Goal: Task Accomplishment & Management: Manage account settings

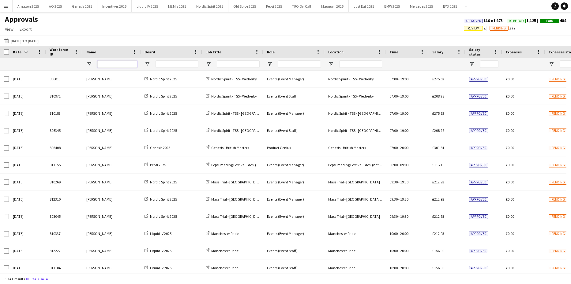
drag, startPoint x: 124, startPoint y: 64, endPoint x: 133, endPoint y: 65, distance: 9.6
click at [123, 65] on input "Name Filter Input" at bounding box center [117, 63] width 40 height 7
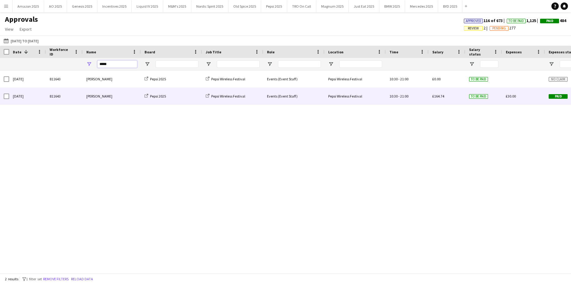
type input "*****"
click at [556, 100] on div "Paid" at bounding box center [566, 96] width 43 height 17
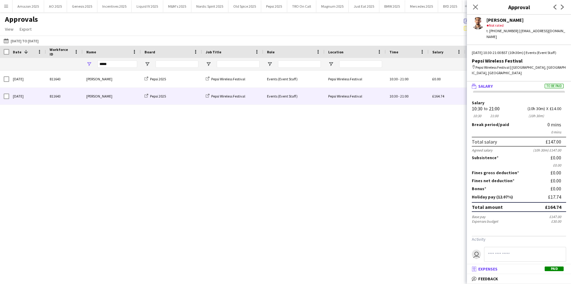
click at [559, 270] on span "Paid" at bounding box center [554, 268] width 19 height 5
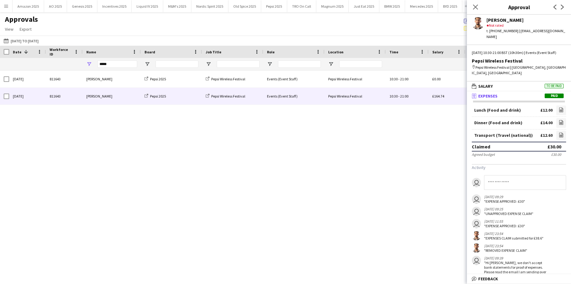
click at [417, 185] on div "Sun, 13 Jul 2025 811643 Marco Battaglia Pepsi 2025 Pepsi Wireless Festival Even…" at bounding box center [285, 169] width 571 height 198
click at [476, 4] on icon "Close pop-in" at bounding box center [475, 7] width 6 height 6
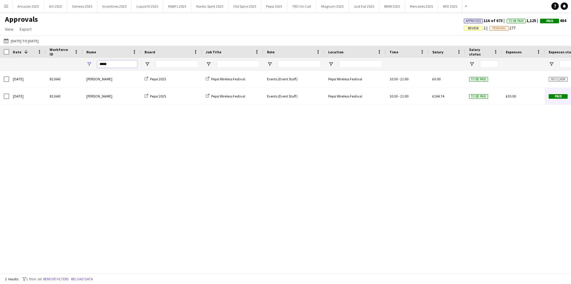
drag, startPoint x: 114, startPoint y: 67, endPoint x: 55, endPoint y: 71, distance: 58.6
click at [56, 71] on div "Workforce ID Date 1 Name -" at bounding box center [285, 159] width 571 height 227
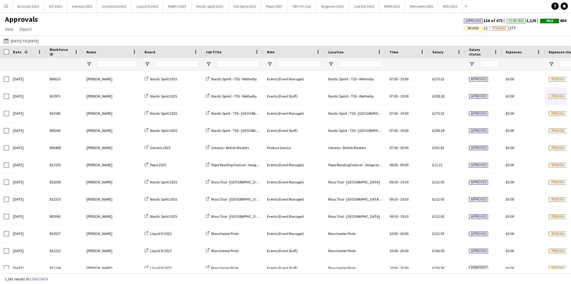
click at [6, 6] on app-icon "Menu" at bounding box center [6, 6] width 5 height 5
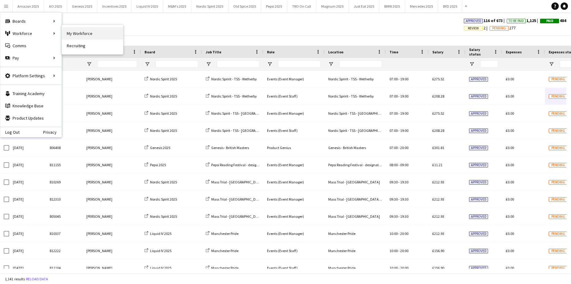
click at [74, 31] on link "My Workforce" at bounding box center [92, 33] width 61 height 12
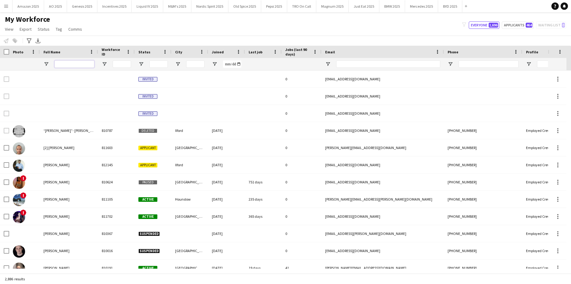
click at [70, 64] on input "Full Name Filter Input" at bounding box center [75, 63] width 40 height 7
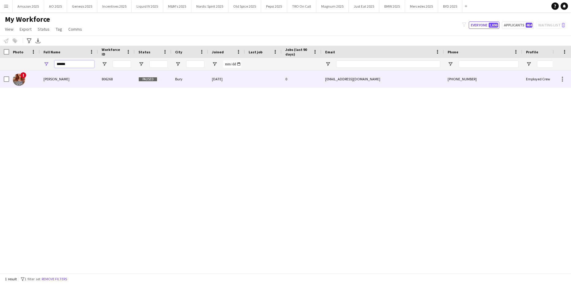
type input "******"
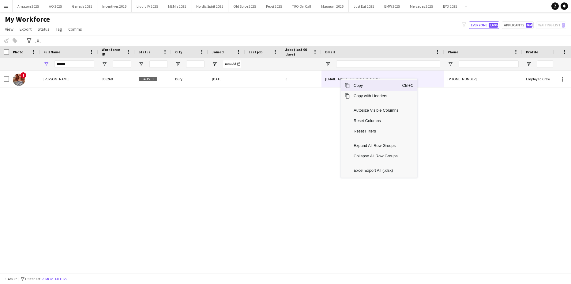
click at [358, 84] on span "Copy" at bounding box center [376, 85] width 52 height 10
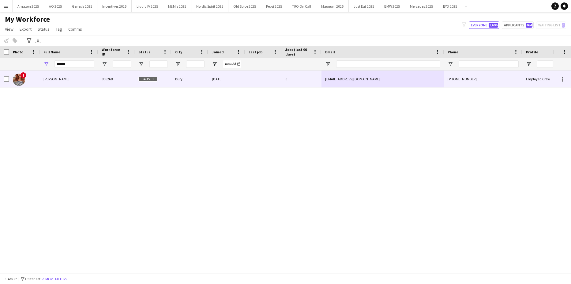
click at [55, 83] on div "Jordanna Cainer" at bounding box center [69, 78] width 58 height 17
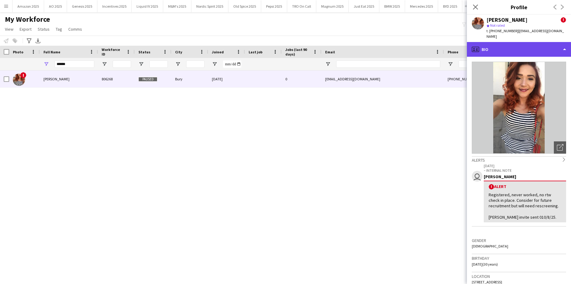
click at [521, 42] on div "profile Bio" at bounding box center [519, 49] width 104 height 15
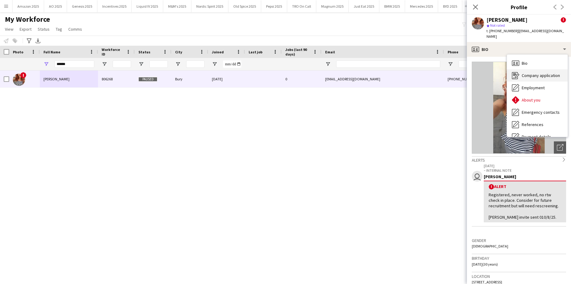
click at [526, 73] on span "Company application" at bounding box center [541, 76] width 38 height 6
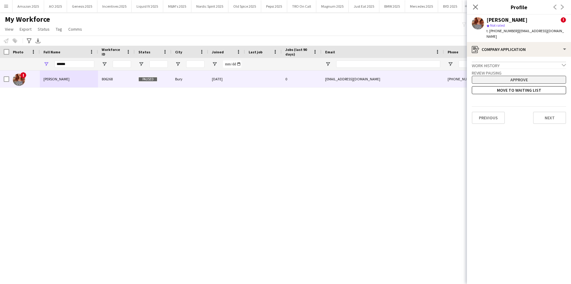
click at [491, 76] on button "Approve" at bounding box center [519, 80] width 94 height 8
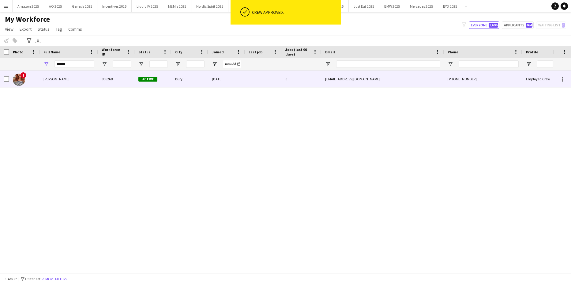
drag, startPoint x: 36, startPoint y: 76, endPoint x: 58, endPoint y: 75, distance: 21.5
click at [37, 76] on div "!" at bounding box center [24, 78] width 31 height 17
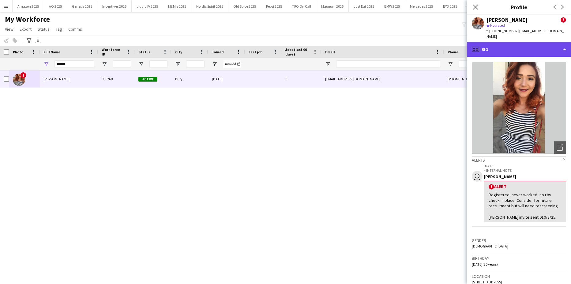
click at [515, 44] on div "profile Bio" at bounding box center [519, 49] width 104 height 15
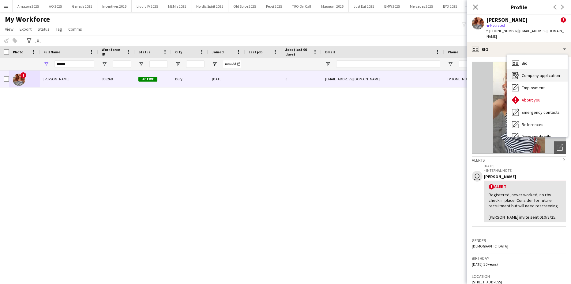
click at [523, 73] on span "Company application" at bounding box center [541, 76] width 38 height 6
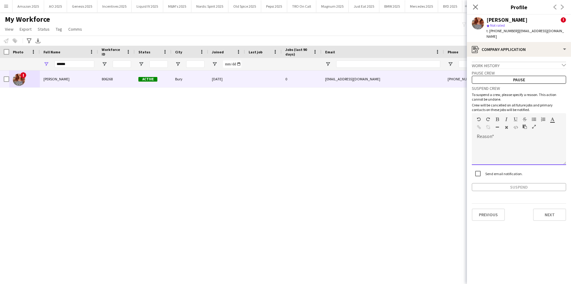
click at [488, 141] on div at bounding box center [519, 152] width 94 height 24
paste div
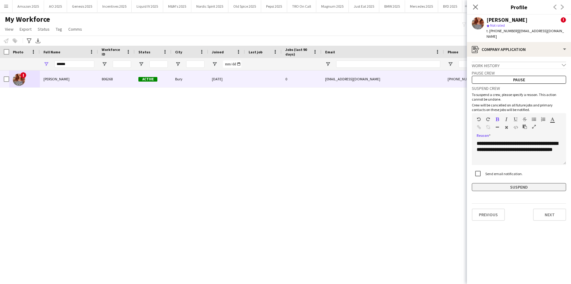
click at [511, 183] on button "Suspend" at bounding box center [519, 187] width 94 height 8
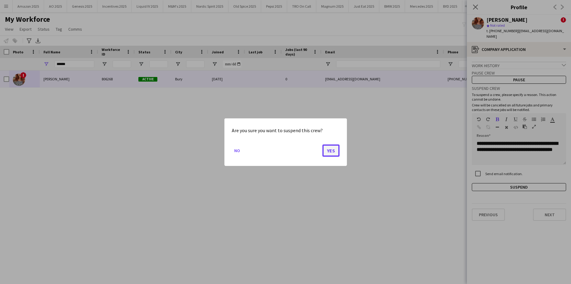
click at [327, 153] on button "Yes" at bounding box center [330, 150] width 17 height 12
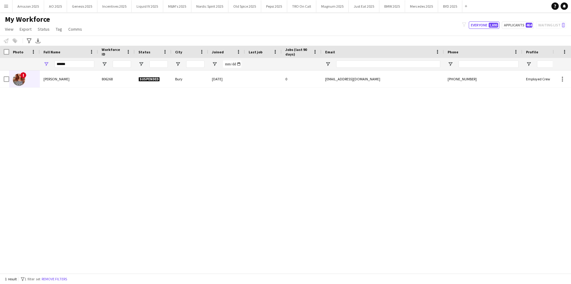
click at [515, 204] on div "! Jordanna Cainer 806268 Suspended Bury 29-06-2022 0 jordannacainer@yahoo.co.uk…" at bounding box center [276, 169] width 553 height 198
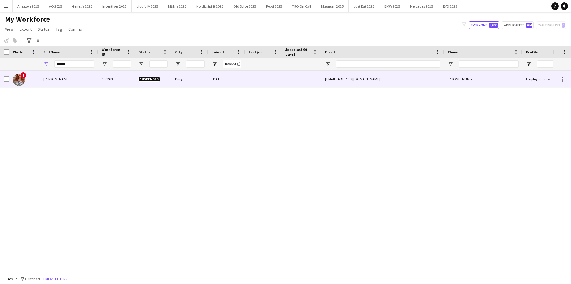
drag, startPoint x: 50, startPoint y: 81, endPoint x: 434, endPoint y: 67, distance: 383.9
click at [51, 81] on span "Jordanna Cainer" at bounding box center [56, 79] width 26 height 5
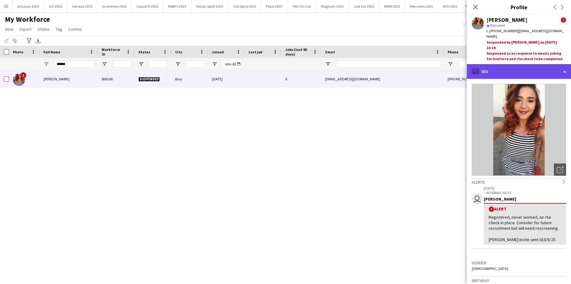
click at [552, 64] on div "profile Bio" at bounding box center [519, 71] width 104 height 15
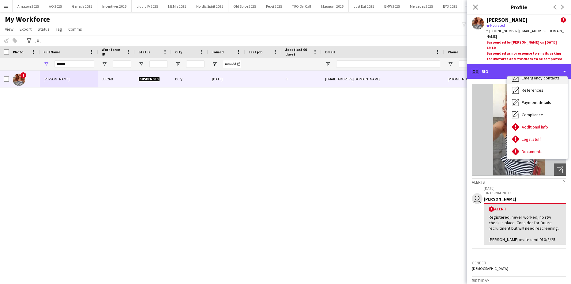
scroll to position [82, 0]
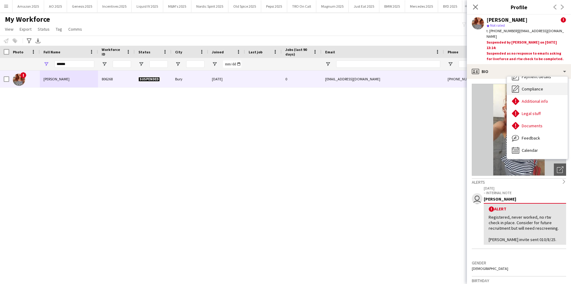
click at [536, 87] on div "Compliance Compliance" at bounding box center [537, 89] width 61 height 12
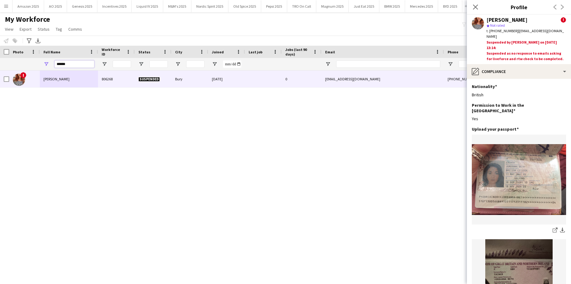
click at [0, 88] on html "Menu Boards Boards Boards All jobs Status Workforce Workforce My Workforce Recr…" at bounding box center [285, 142] width 571 height 284
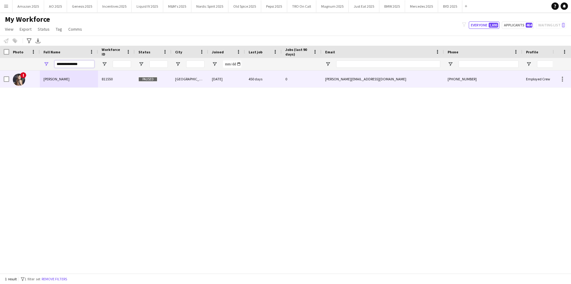
type input "**********"
click at [45, 77] on span "Maria Cochrane" at bounding box center [56, 79] width 26 height 5
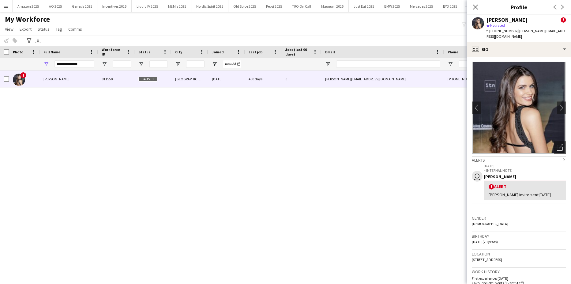
click at [544, 57] on app-crew-profile-bio "chevron-left chevron-right Open photos pop-in Alerts chevron-right user 04-08-2…" at bounding box center [519, 170] width 104 height 227
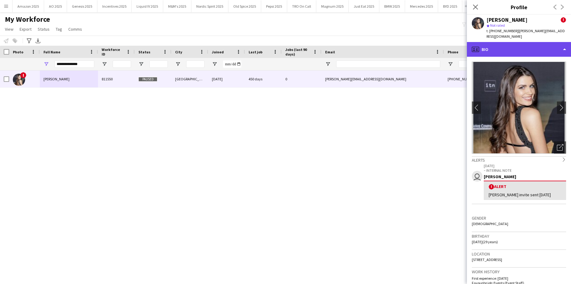
click at [556, 42] on div "profile Bio" at bounding box center [519, 49] width 104 height 15
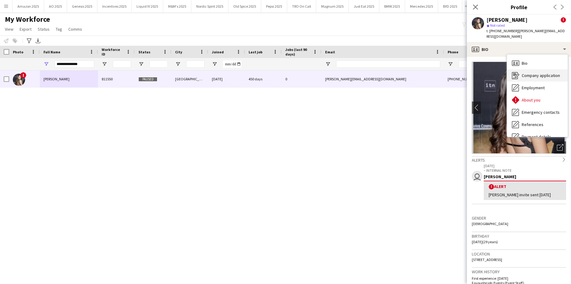
click at [543, 73] on span "Company application" at bounding box center [541, 76] width 38 height 6
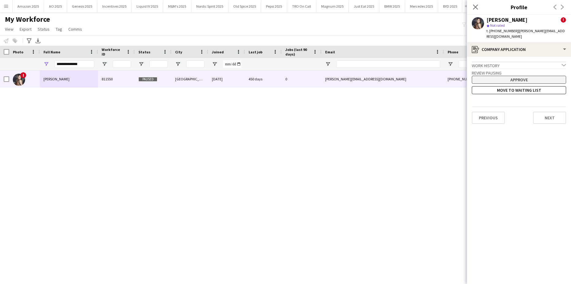
click at [516, 77] on button "Approve" at bounding box center [519, 80] width 94 height 8
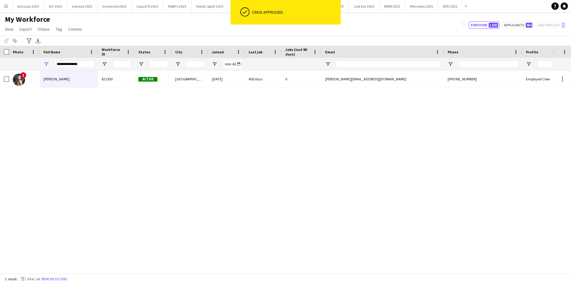
click at [55, 80] on span "Maria Cochrane" at bounding box center [56, 79] width 26 height 5
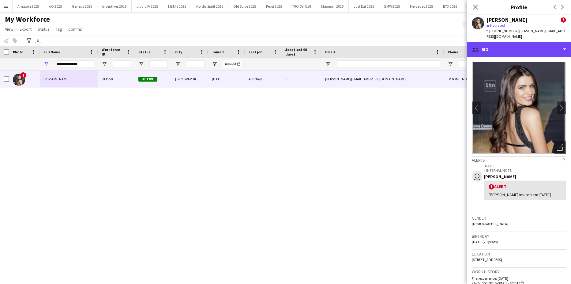
drag, startPoint x: 540, startPoint y: 48, endPoint x: 528, endPoint y: 65, distance: 20.8
click at [541, 48] on div "profile Bio" at bounding box center [519, 49] width 104 height 15
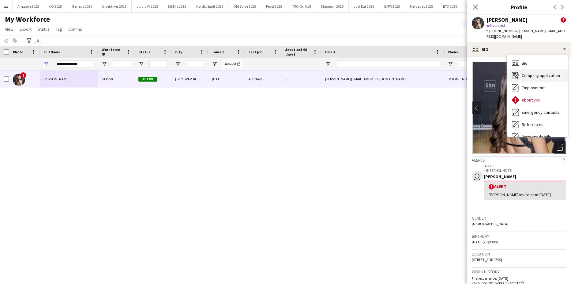
click at [522, 73] on span "Company application" at bounding box center [541, 76] width 38 height 6
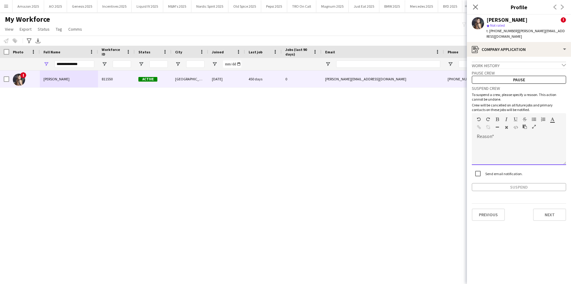
click at [500, 140] on div at bounding box center [519, 152] width 94 height 24
paste div
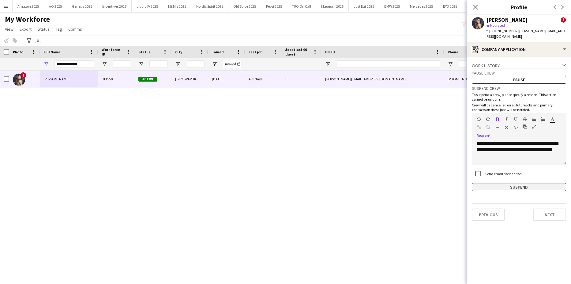
click at [500, 183] on button "Suspend" at bounding box center [519, 187] width 94 height 8
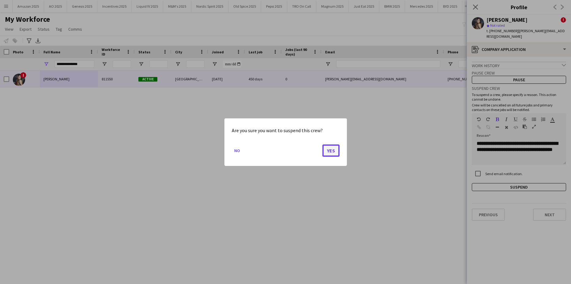
click at [332, 150] on button "Yes" at bounding box center [330, 150] width 17 height 12
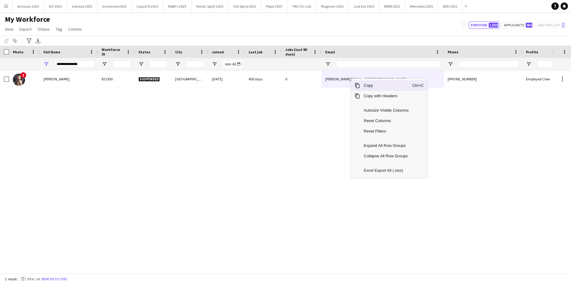
click at [397, 86] on span "Copy" at bounding box center [386, 85] width 52 height 10
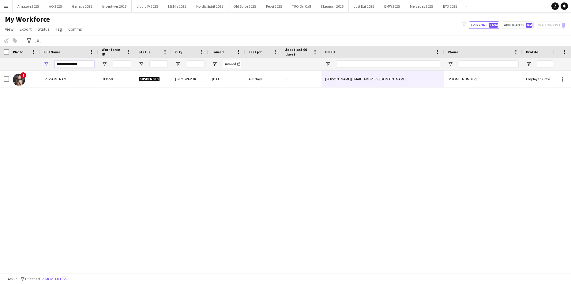
drag, startPoint x: 84, startPoint y: 63, endPoint x: -16, endPoint y: 92, distance: 103.2
click at [0, 92] on html "Menu Boards Boards Boards All jobs Status Workforce Workforce My Workforce Recr…" at bounding box center [285, 142] width 571 height 284
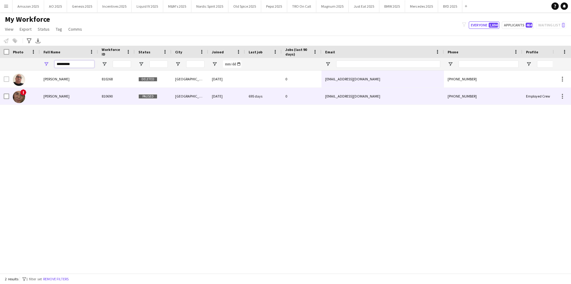
type input "*********"
click at [51, 96] on span "Michael OShaughnessy" at bounding box center [56, 96] width 26 height 5
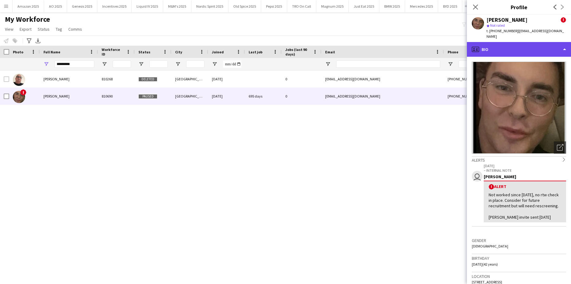
click at [539, 42] on div "profile Bio" at bounding box center [519, 49] width 104 height 15
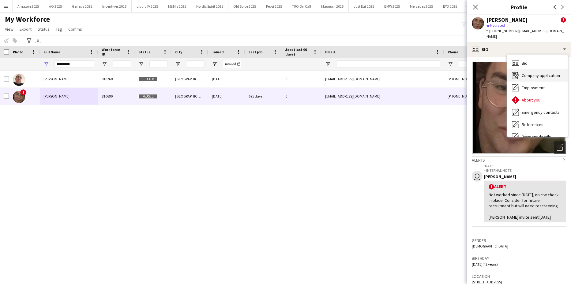
click at [544, 73] on span "Company application" at bounding box center [541, 76] width 38 height 6
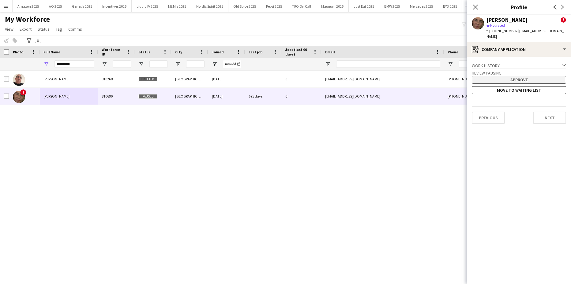
click at [514, 76] on button "Approve" at bounding box center [519, 80] width 94 height 8
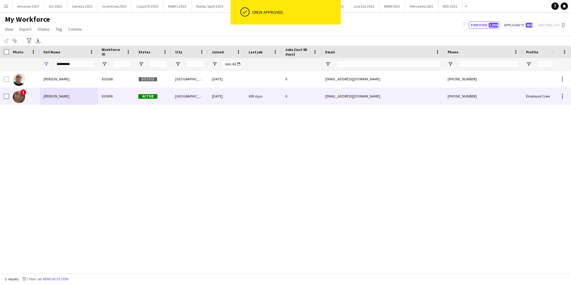
click at [62, 94] on span "Michael OShaughnessy" at bounding box center [56, 96] width 26 height 5
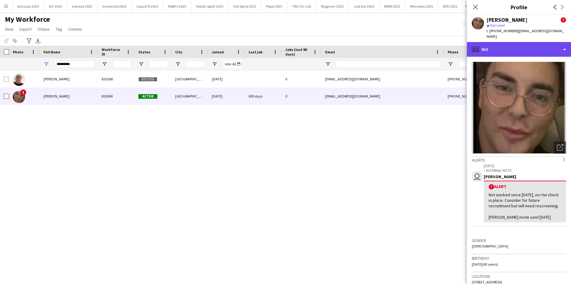
click at [528, 47] on div "profile Bio" at bounding box center [519, 49] width 104 height 15
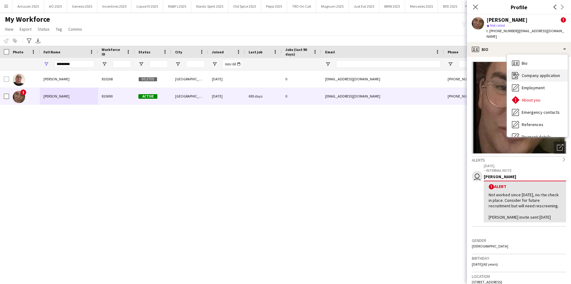
click at [536, 73] on span "Company application" at bounding box center [541, 76] width 38 height 6
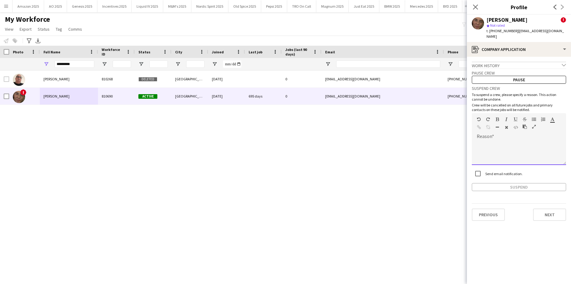
click at [493, 136] on div at bounding box center [519, 150] width 94 height 29
paste div
drag, startPoint x: 505, startPoint y: 152, endPoint x: 467, endPoint y: 110, distance: 56.8
click at [467, 110] on body "Menu Boards Boards Boards All jobs Status Workforce Workforce My Workforce Recr…" at bounding box center [285, 142] width 571 height 284
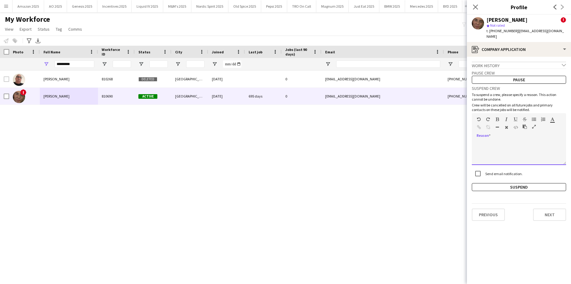
click at [483, 140] on p at bounding box center [519, 143] width 85 height 6
click at [498, 183] on button "Suspend" at bounding box center [519, 187] width 94 height 8
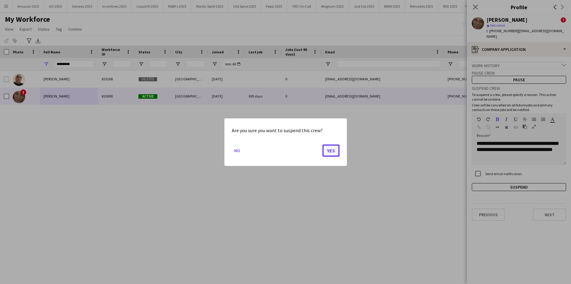
click at [336, 152] on button "Yes" at bounding box center [330, 150] width 17 height 12
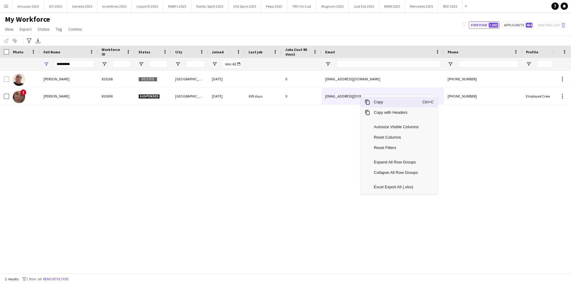
click at [377, 105] on span "Copy" at bounding box center [396, 102] width 52 height 10
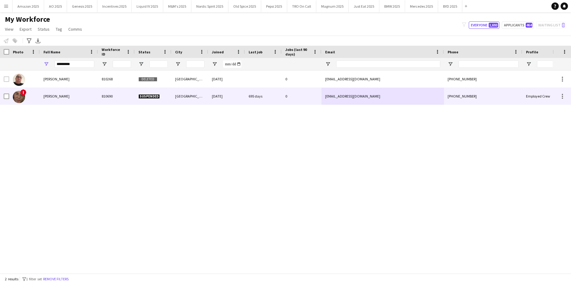
drag, startPoint x: 61, startPoint y: 96, endPoint x: 247, endPoint y: 96, distance: 186.5
click at [70, 96] on span "Michael OShaughnessy" at bounding box center [56, 96] width 26 height 5
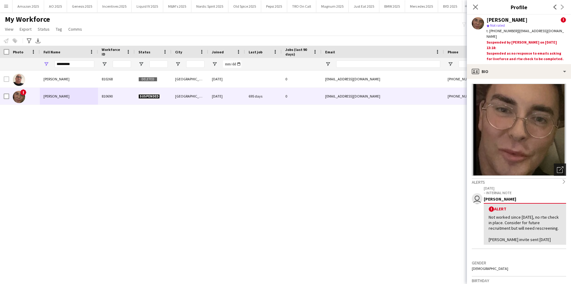
click at [557, 167] on icon at bounding box center [560, 170] width 6 height 6
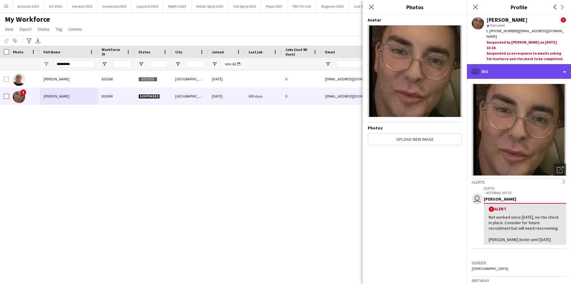
click at [548, 70] on div "profile Bio" at bounding box center [519, 71] width 104 height 15
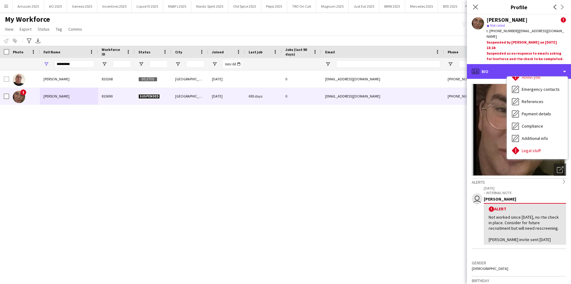
scroll to position [82, 0]
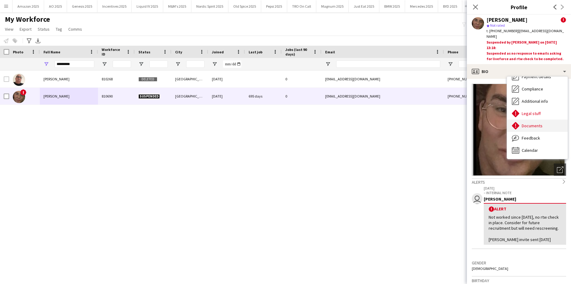
click at [536, 123] on div "Documents Documents" at bounding box center [537, 125] width 61 height 12
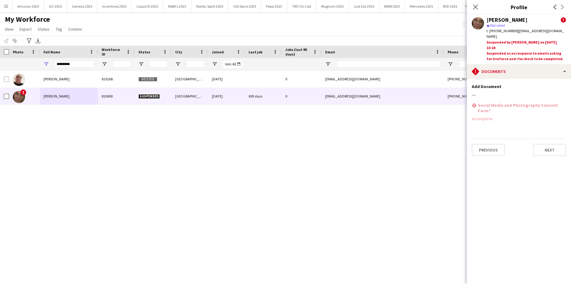
drag, startPoint x: 85, startPoint y: 60, endPoint x: 19, endPoint y: 71, distance: 66.4
click at [13, 70] on div "*********" at bounding box center [312, 64] width 624 height 12
drag, startPoint x: 77, startPoint y: 65, endPoint x: -16, endPoint y: 84, distance: 94.7
click at [0, 84] on html "Menu Boards Boards Boards All jobs Status Workforce Workforce My Workforce Recr…" at bounding box center [285, 142] width 571 height 284
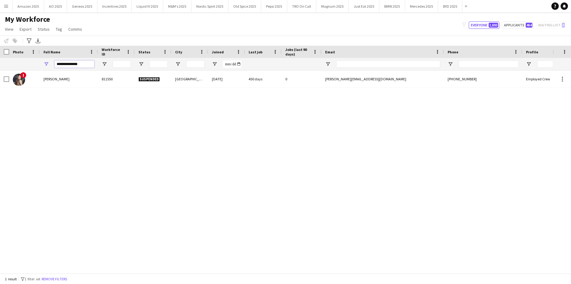
drag, startPoint x: 87, startPoint y: 64, endPoint x: 12, endPoint y: 69, distance: 75.8
click at [0, 75] on html "Menu Boards Boards Boards All jobs Status Workforce Workforce My Workforce Recr…" at bounding box center [285, 142] width 571 height 284
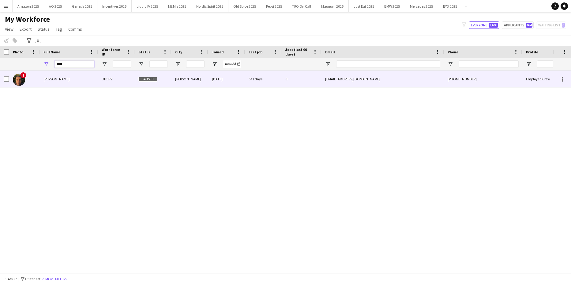
type input "****"
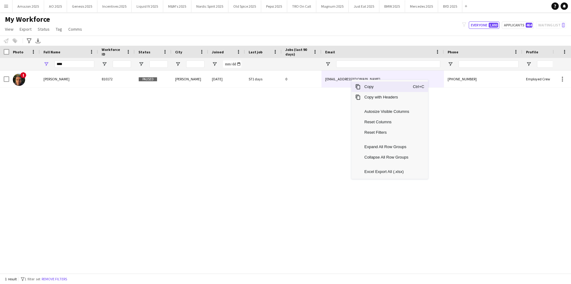
drag, startPoint x: 374, startPoint y: 88, endPoint x: 474, endPoint y: 138, distance: 112.4
click at [377, 89] on span "Copy" at bounding box center [387, 86] width 52 height 10
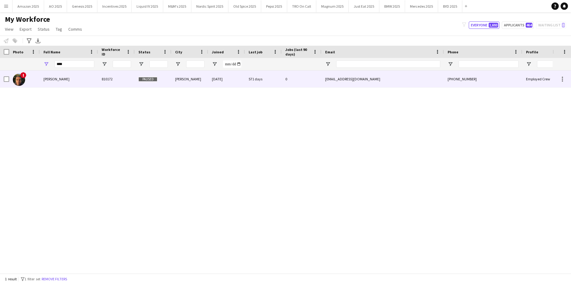
drag, startPoint x: 65, startPoint y: 78, endPoint x: 79, endPoint y: 78, distance: 14.4
click at [65, 78] on div "Naod Araia" at bounding box center [69, 78] width 58 height 17
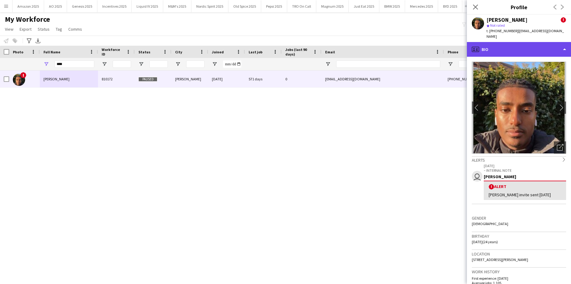
click at [531, 42] on div "profile Bio" at bounding box center [519, 49] width 104 height 15
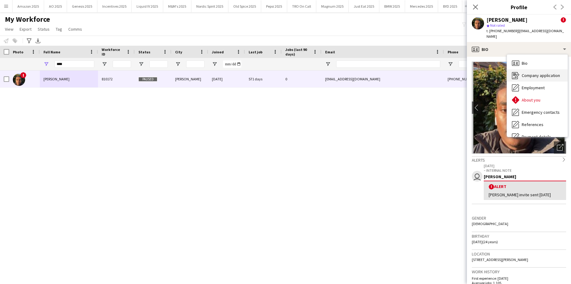
click at [529, 73] on span "Company application" at bounding box center [541, 76] width 38 height 6
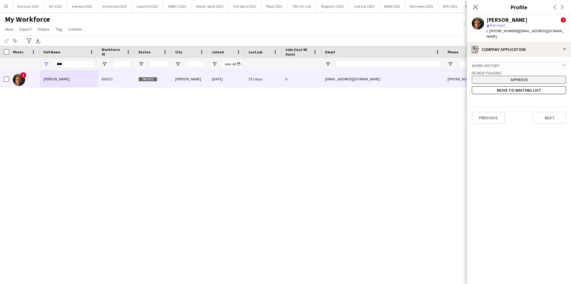
click at [515, 76] on button "Approve" at bounding box center [519, 80] width 94 height 8
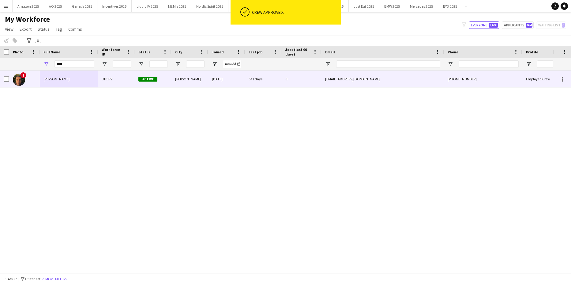
click at [63, 80] on div "Naod Araia" at bounding box center [69, 78] width 58 height 17
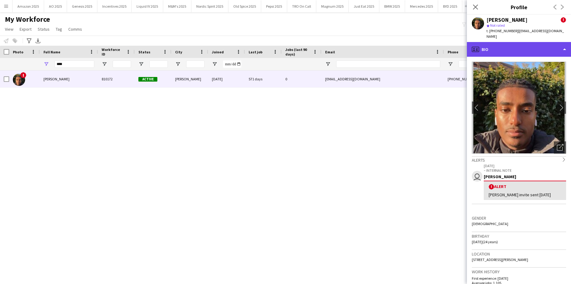
click at [520, 45] on div "profile Bio" at bounding box center [519, 49] width 104 height 15
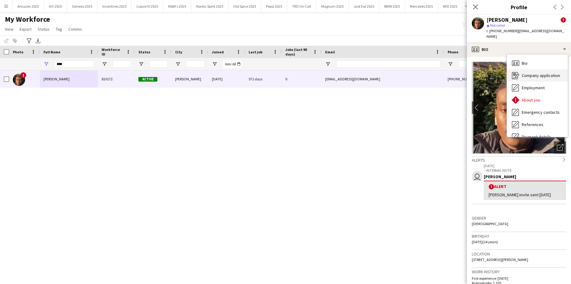
click at [520, 69] on div "Company application Company application" at bounding box center [537, 75] width 61 height 12
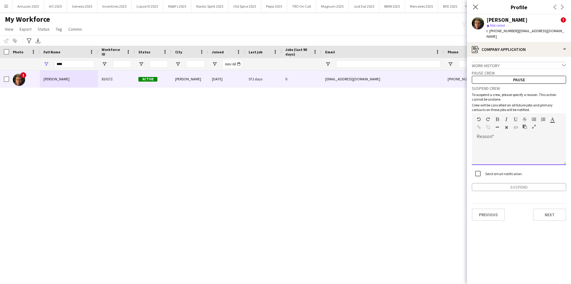
click at [501, 142] on div at bounding box center [519, 152] width 94 height 24
paste div
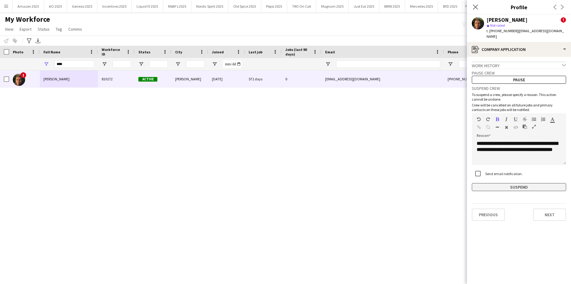
click at [516, 183] on button "Suspend" at bounding box center [519, 187] width 94 height 8
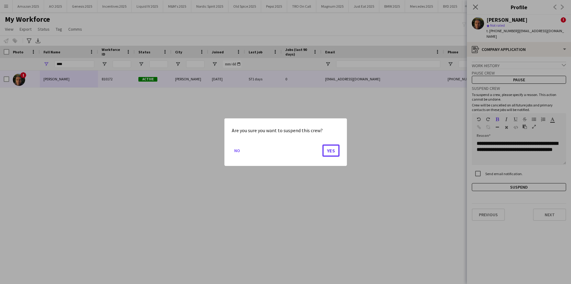
drag, startPoint x: 333, startPoint y: 154, endPoint x: 408, endPoint y: 123, distance: 80.9
click at [333, 154] on button "Yes" at bounding box center [330, 150] width 17 height 12
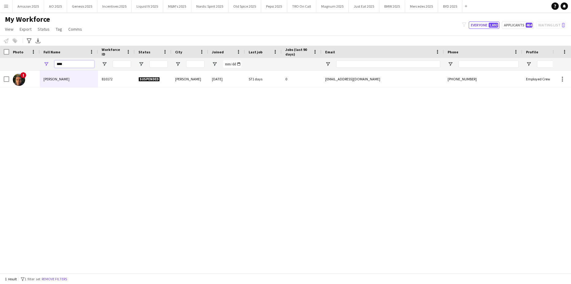
drag, startPoint x: 78, startPoint y: 67, endPoint x: -16, endPoint y: 66, distance: 93.4
click at [0, 66] on html "Menu Boards Boards Boards All jobs Status Workforce Workforce My Workforce Recr…" at bounding box center [285, 142] width 571 height 284
type input "**********"
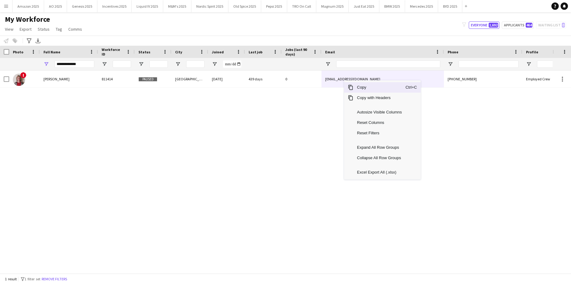
click at [360, 86] on span "Copy" at bounding box center [379, 87] width 52 height 10
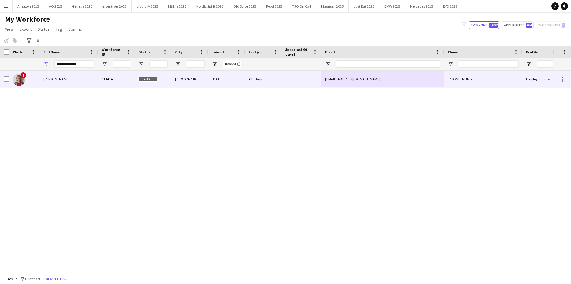
drag, startPoint x: 51, startPoint y: 80, endPoint x: 228, endPoint y: 64, distance: 177.8
click at [51, 80] on span "Oliver Atkins" at bounding box center [56, 79] width 26 height 5
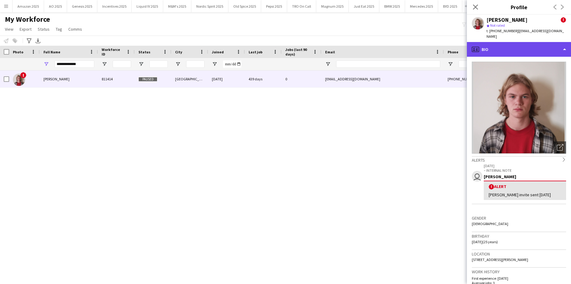
click at [518, 42] on div "profile Bio" at bounding box center [519, 49] width 104 height 15
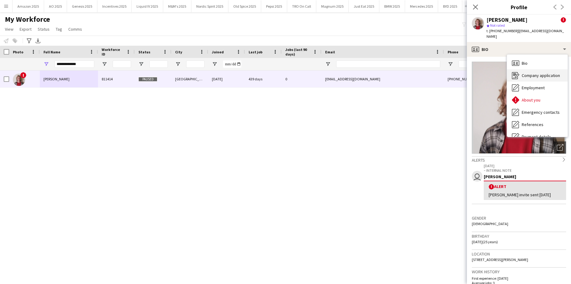
click at [525, 73] on span "Company application" at bounding box center [541, 76] width 38 height 6
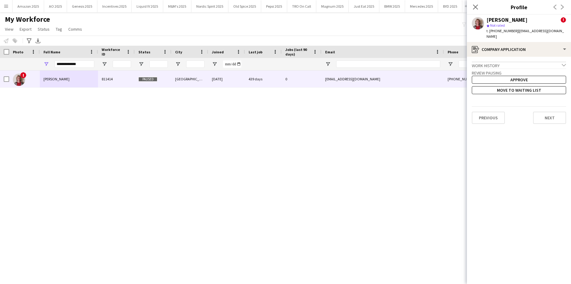
click at [501, 70] on h3 "Review Pausing" at bounding box center [519, 73] width 94 height 6
click at [501, 76] on button "Approve" at bounding box center [519, 80] width 94 height 8
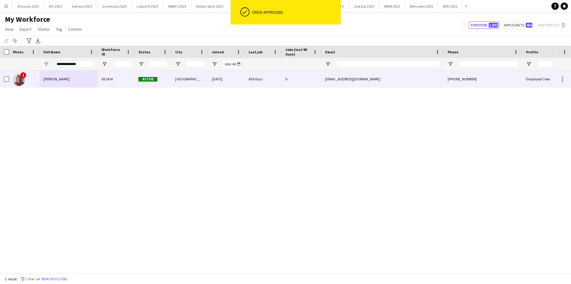
click at [48, 81] on span "Oliver Atkins" at bounding box center [56, 79] width 26 height 5
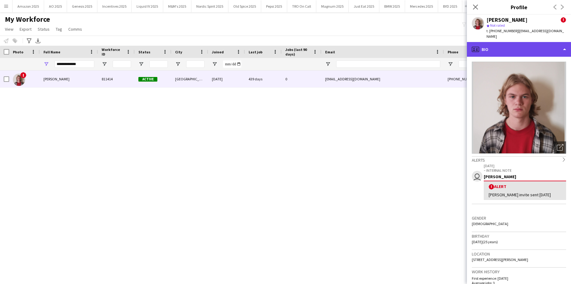
click at [521, 43] on div "profile Bio" at bounding box center [519, 49] width 104 height 15
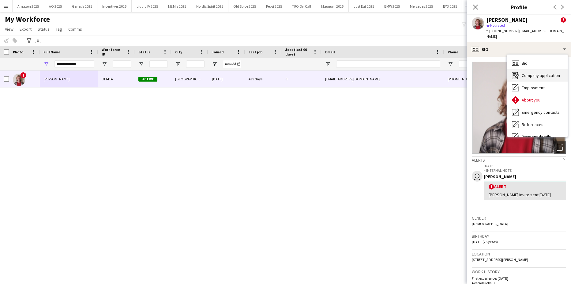
click at [534, 73] on span "Company application" at bounding box center [541, 76] width 38 height 6
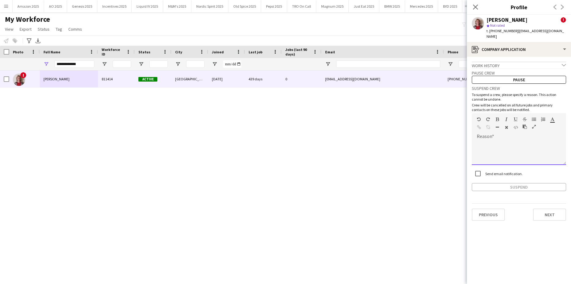
click at [498, 140] on div at bounding box center [519, 152] width 94 height 24
paste div
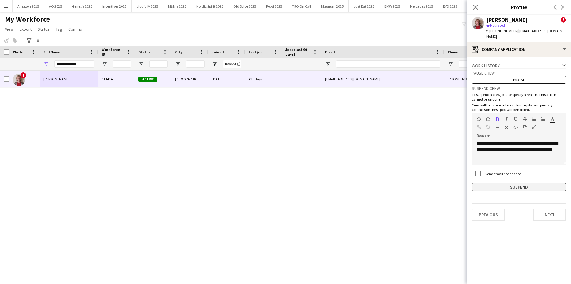
click at [518, 183] on button "Suspend" at bounding box center [519, 187] width 94 height 8
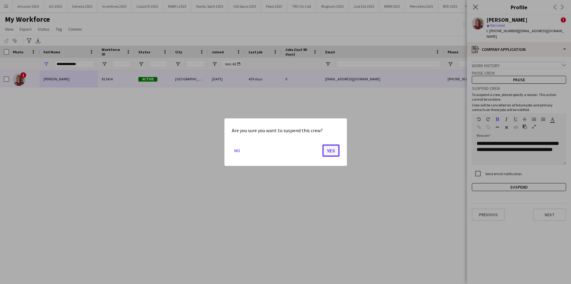
click at [335, 152] on button "Yes" at bounding box center [330, 150] width 17 height 12
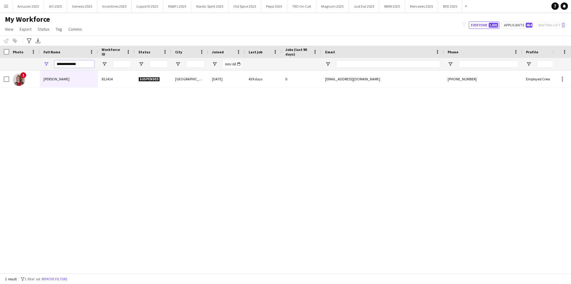
drag, startPoint x: 81, startPoint y: 61, endPoint x: -16, endPoint y: 73, distance: 97.2
click at [0, 73] on html "Menu Boards Boards Boards All jobs Status Workforce Workforce My Workforce Recr…" at bounding box center [285, 142] width 571 height 284
drag, startPoint x: 83, startPoint y: 65, endPoint x: -16, endPoint y: 84, distance: 100.3
click at [0, 84] on html "Menu Boards Boards Boards All jobs Status Workforce Workforce My Workforce Recr…" at bounding box center [285, 142] width 571 height 284
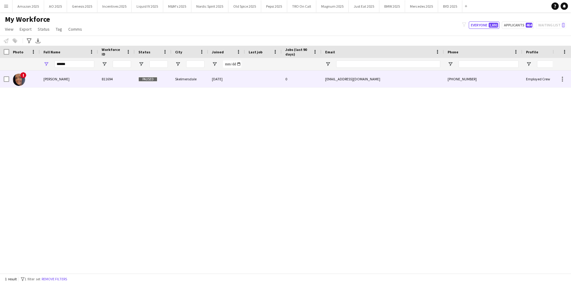
click at [59, 82] on div "Arnita Gladkiha" at bounding box center [69, 78] width 58 height 17
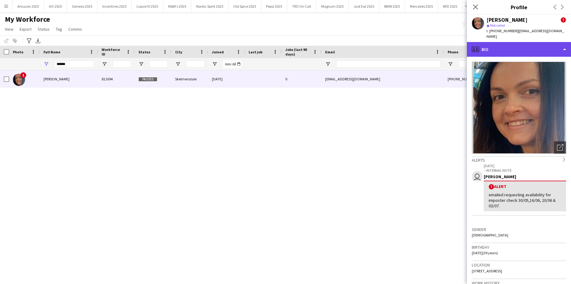
click at [551, 48] on div "profile Bio" at bounding box center [519, 49] width 104 height 15
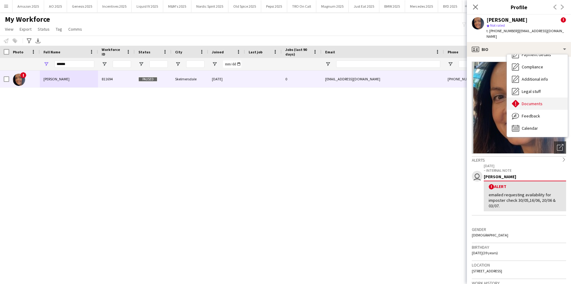
click at [532, 101] on span "Documents" at bounding box center [532, 104] width 21 height 6
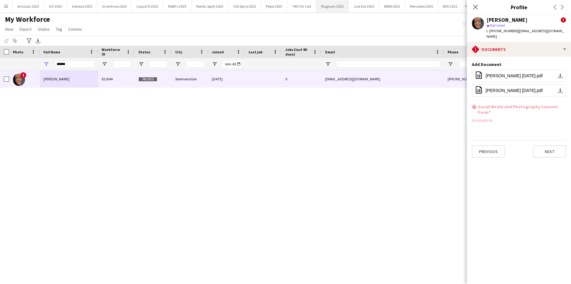
drag, startPoint x: 478, startPoint y: 7, endPoint x: 321, endPoint y: 5, distance: 156.5
click at [476, 7] on icon "Close pop-in" at bounding box center [475, 7] width 5 height 5
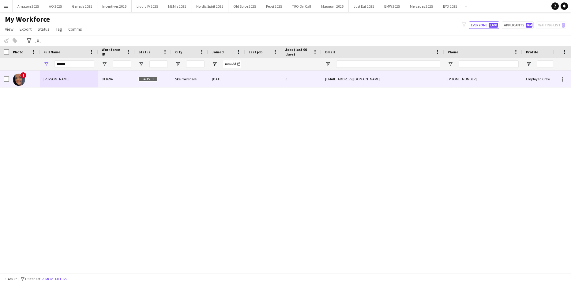
click at [46, 87] on div "Arnita Gladkiha" at bounding box center [69, 78] width 58 height 17
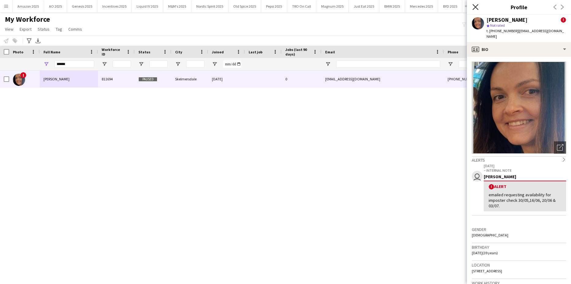
click at [476, 9] on icon "Close pop-in" at bounding box center [475, 7] width 6 height 6
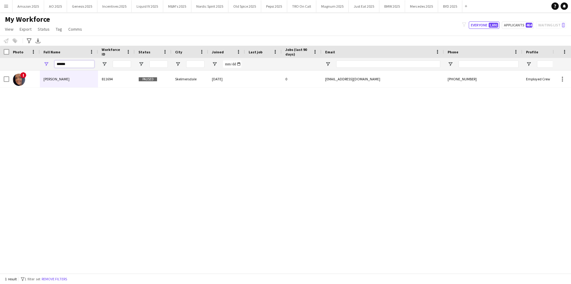
drag, startPoint x: 81, startPoint y: 66, endPoint x: 109, endPoint y: 56, distance: 30.2
click at [0, 69] on html "Menu Boards Boards Boards All jobs Status Workforce Workforce My Workforce Recr…" at bounding box center [285, 142] width 571 height 284
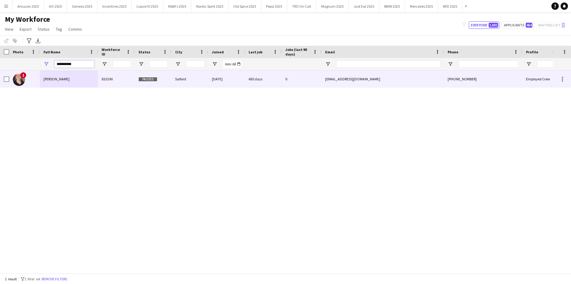
type input "**********"
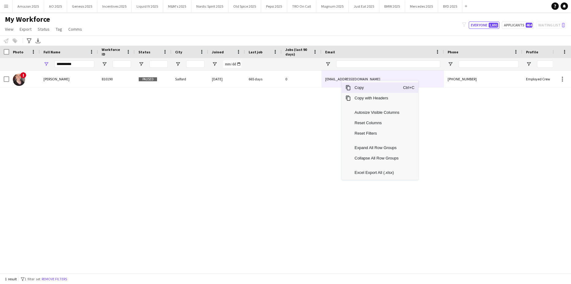
click at [373, 88] on span "Copy" at bounding box center [377, 87] width 52 height 10
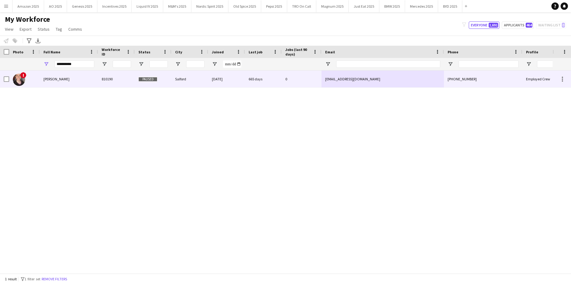
click at [58, 78] on span "Ollie Ewin" at bounding box center [56, 79] width 26 height 5
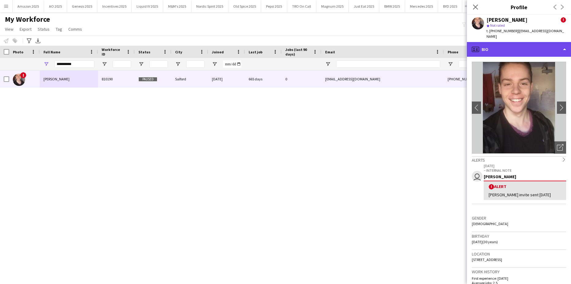
click at [560, 42] on div "profile Bio" at bounding box center [519, 49] width 104 height 15
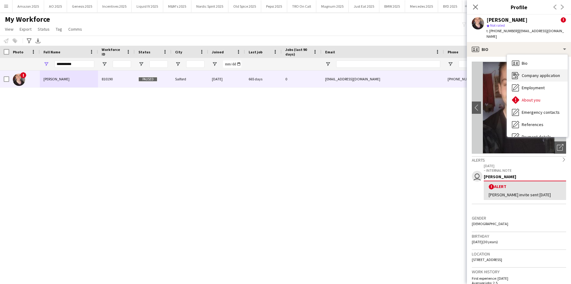
click at [543, 69] on div "Company application Company application" at bounding box center [537, 75] width 61 height 12
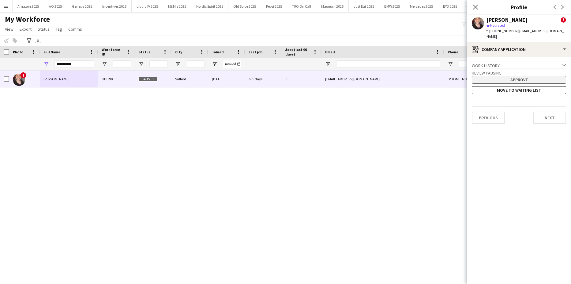
click at [524, 76] on button "Approve" at bounding box center [519, 80] width 94 height 8
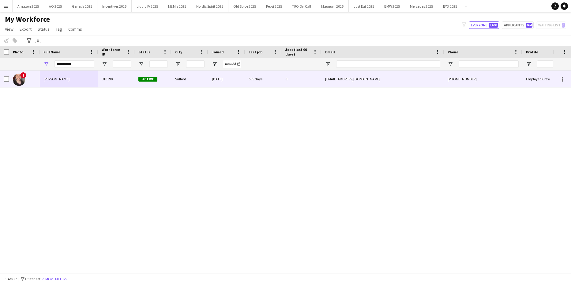
click at [59, 81] on div "Ollie Ewin" at bounding box center [69, 78] width 58 height 17
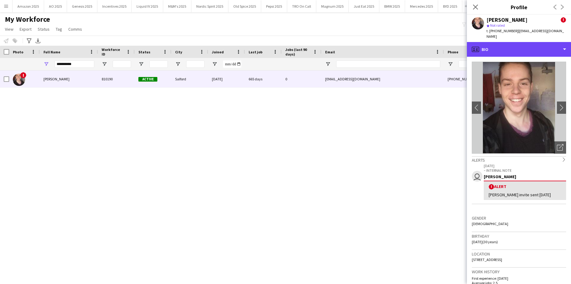
drag, startPoint x: 521, startPoint y: 44, endPoint x: 518, endPoint y: 53, distance: 9.3
click at [521, 44] on div "profile Bio" at bounding box center [519, 49] width 104 height 15
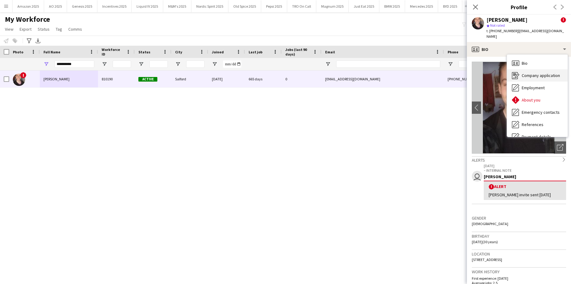
click at [525, 73] on div "Company application Company application" at bounding box center [537, 75] width 61 height 12
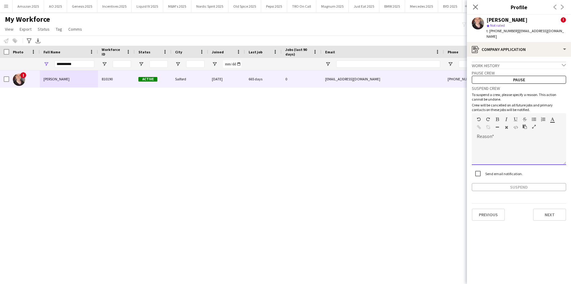
click at [490, 136] on div at bounding box center [519, 150] width 94 height 29
paste div
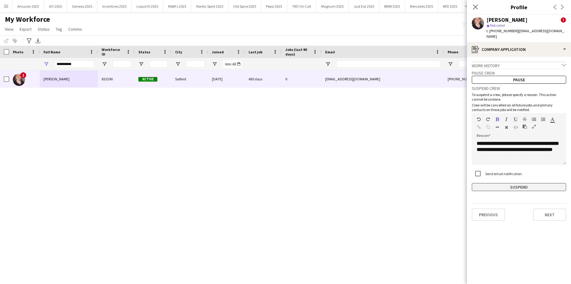
click at [513, 183] on button "Suspend" at bounding box center [519, 187] width 94 height 8
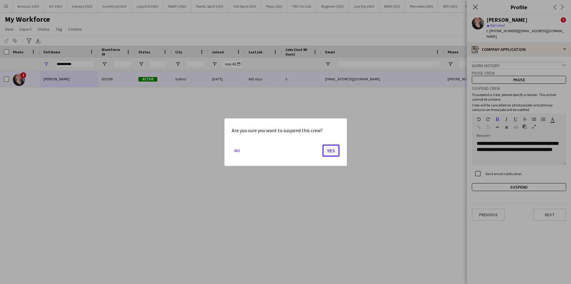
click at [339, 154] on button "Yes" at bounding box center [330, 150] width 17 height 12
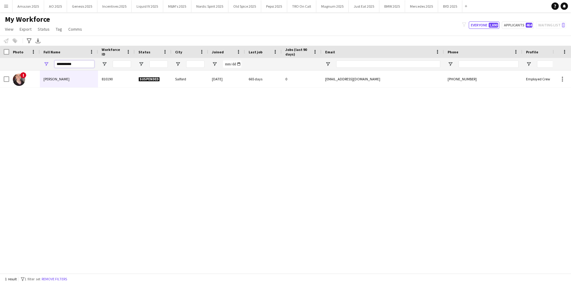
drag, startPoint x: 76, startPoint y: 67, endPoint x: -16, endPoint y: 80, distance: 92.1
click at [0, 80] on html "Menu Boards Boards Boards All jobs Status Workforce Workforce My Workforce Recr…" at bounding box center [285, 142] width 571 height 284
drag, startPoint x: 77, startPoint y: 62, endPoint x: 17, endPoint y: 88, distance: 66.0
click at [0, 72] on html "Menu Boards Boards Boards All jobs Status Workforce Workforce My Workforce Recr…" at bounding box center [285, 142] width 571 height 284
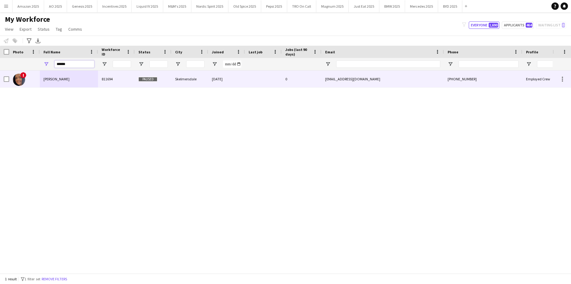
type input "*"
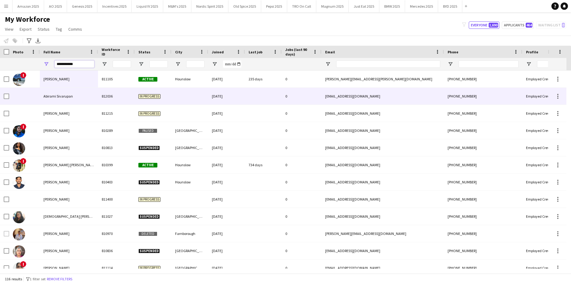
type input "**********"
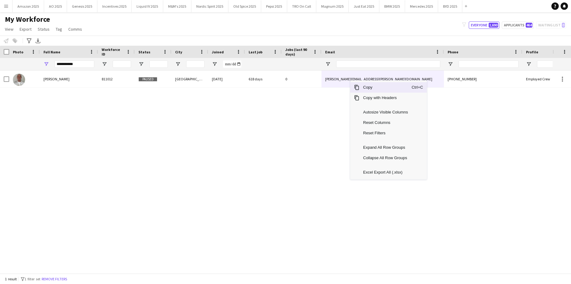
click at [363, 87] on span "Copy" at bounding box center [385, 87] width 52 height 10
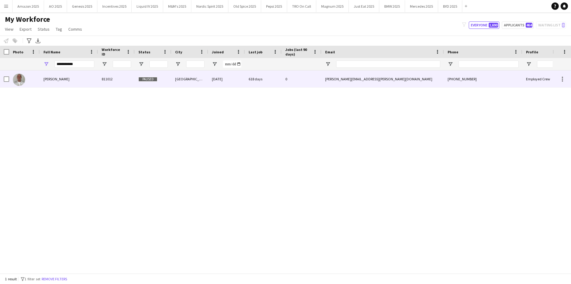
drag, startPoint x: 72, startPoint y: 80, endPoint x: 262, endPoint y: 75, distance: 190.5
click at [72, 80] on div "Paul Maylor" at bounding box center [69, 78] width 58 height 17
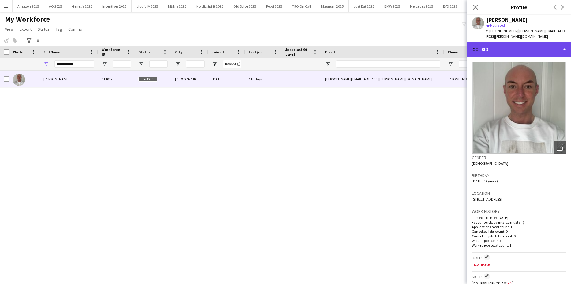
click at [550, 42] on div "profile Bio" at bounding box center [519, 49] width 104 height 15
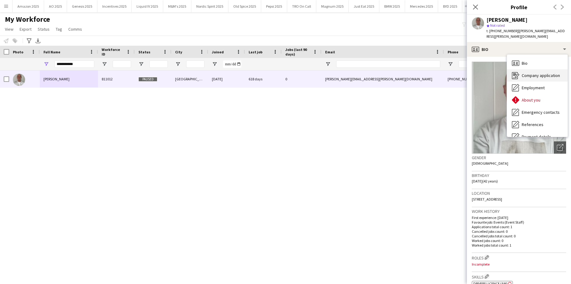
click at [538, 73] on span "Company application" at bounding box center [541, 76] width 38 height 6
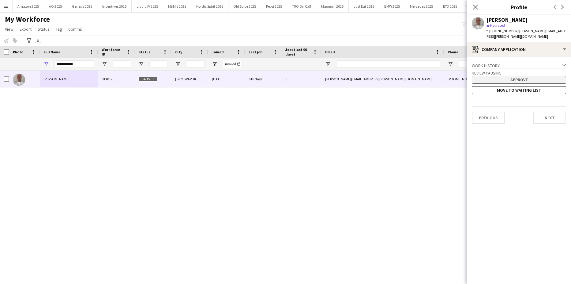
click at [506, 77] on button "Approve" at bounding box center [519, 80] width 94 height 8
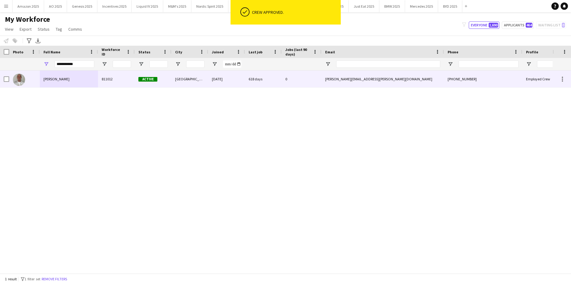
drag, startPoint x: 69, startPoint y: 84, endPoint x: 140, endPoint y: 84, distance: 71.0
click at [71, 84] on div "Paul Maylor" at bounding box center [69, 78] width 58 height 17
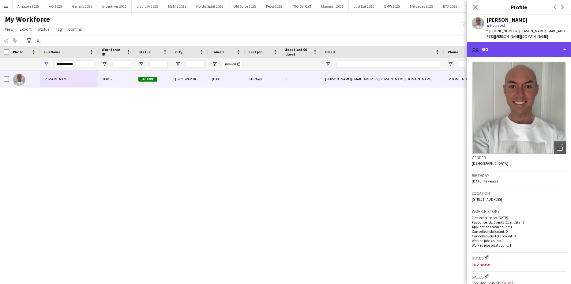
click at [532, 43] on div "profile Bio" at bounding box center [519, 49] width 104 height 15
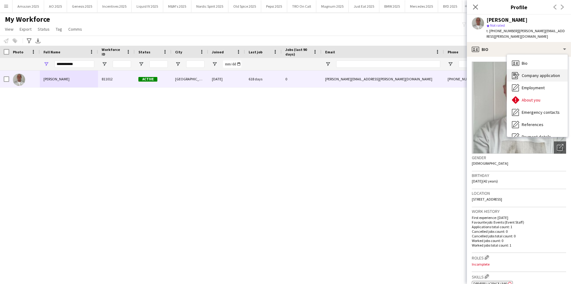
click at [529, 73] on span "Company application" at bounding box center [541, 76] width 38 height 6
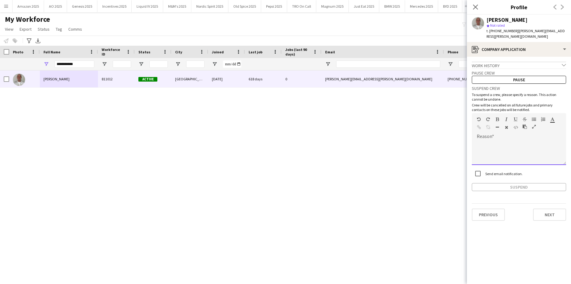
click at [499, 144] on div at bounding box center [519, 152] width 94 height 24
paste div
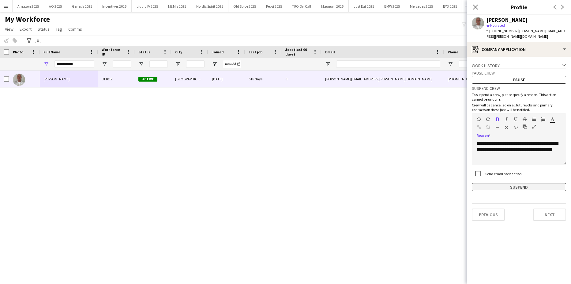
click at [513, 183] on button "Suspend" at bounding box center [519, 187] width 94 height 8
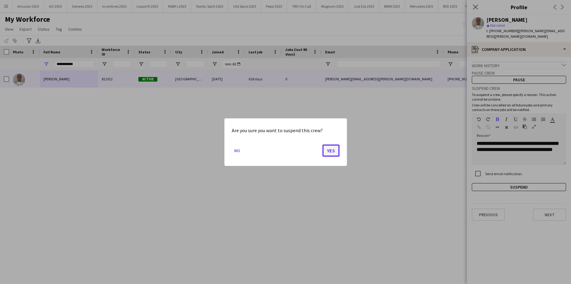
click at [333, 152] on button "Yes" at bounding box center [330, 150] width 17 height 12
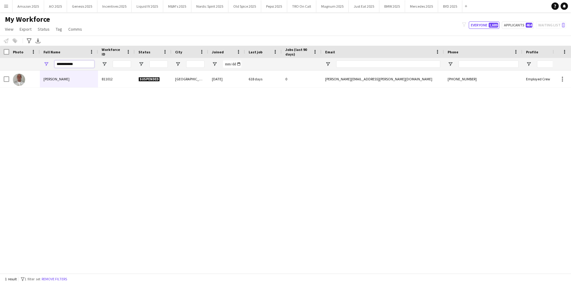
drag, startPoint x: 81, startPoint y: 64, endPoint x: -16, endPoint y: 71, distance: 96.7
click at [0, 71] on html "Menu Boards Boards Boards All jobs Status Workforce Workforce My Workforce Recr…" at bounding box center [285, 142] width 571 height 284
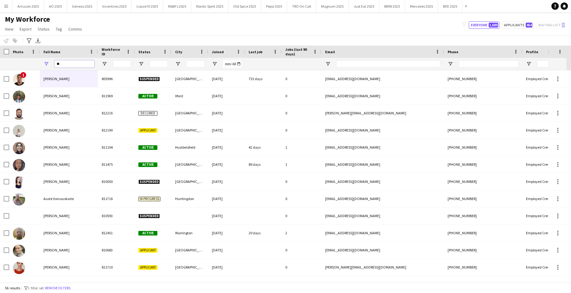
type input "*"
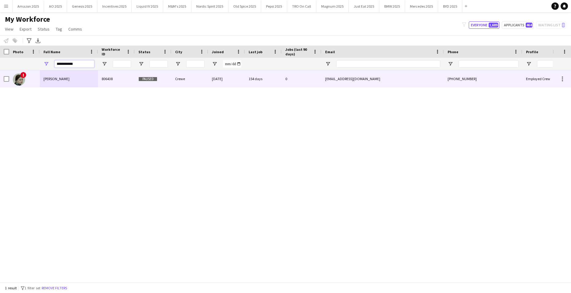
type input "**********"
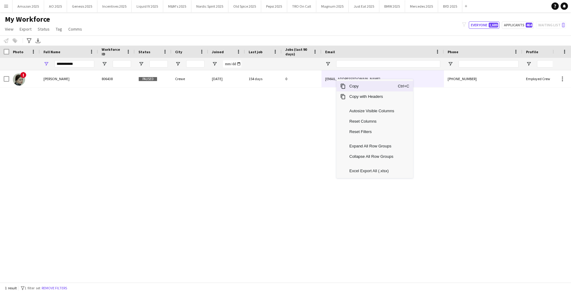
click at [358, 87] on span "Copy" at bounding box center [372, 86] width 52 height 10
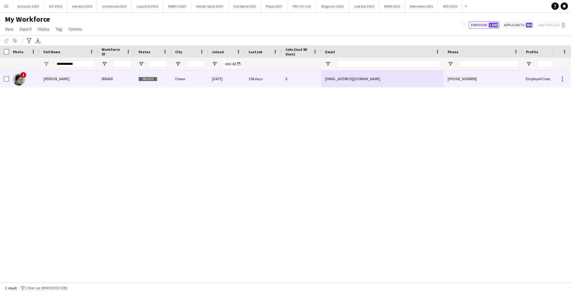
drag, startPoint x: 39, startPoint y: 80, endPoint x: 93, endPoint y: 73, distance: 54.0
click at [39, 80] on div "!" at bounding box center [24, 78] width 31 height 17
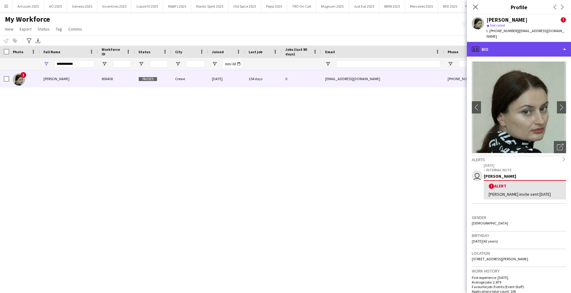
click at [539, 45] on div "profile Bio" at bounding box center [519, 49] width 104 height 15
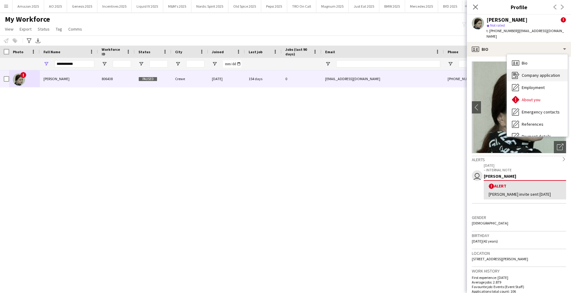
click at [536, 73] on span "Company application" at bounding box center [541, 76] width 38 height 6
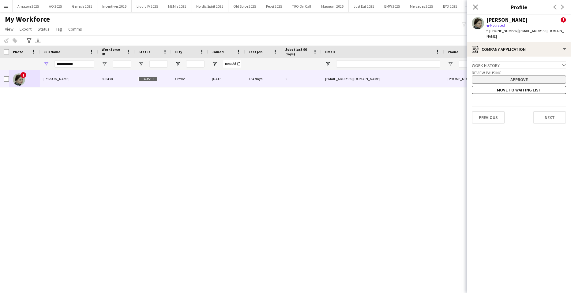
click at [516, 77] on button "Approve" at bounding box center [519, 80] width 94 height 8
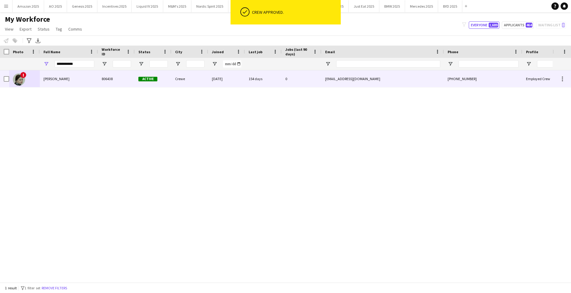
click at [51, 82] on div "Paulina Grabania" at bounding box center [69, 78] width 58 height 17
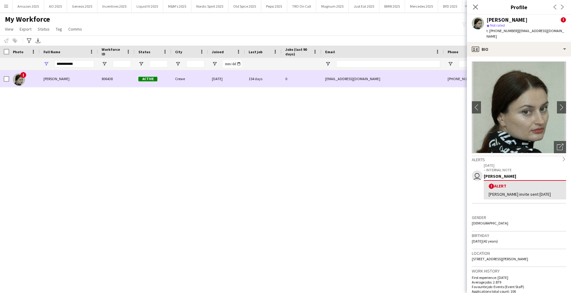
click at [65, 85] on div "Paulina Grabania" at bounding box center [69, 78] width 58 height 17
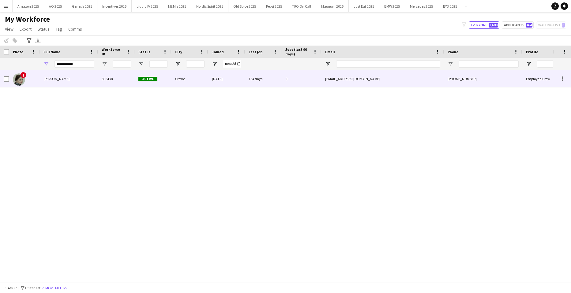
click at [65, 83] on div "Paulina Grabania" at bounding box center [69, 78] width 58 height 17
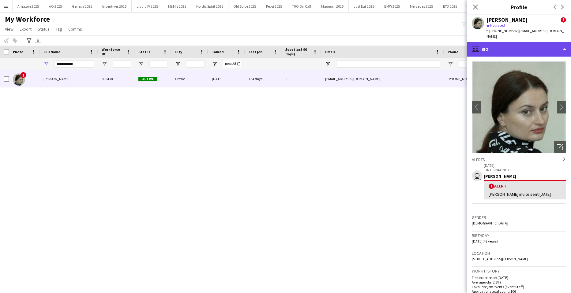
click at [547, 42] on div "profile Bio" at bounding box center [519, 49] width 104 height 15
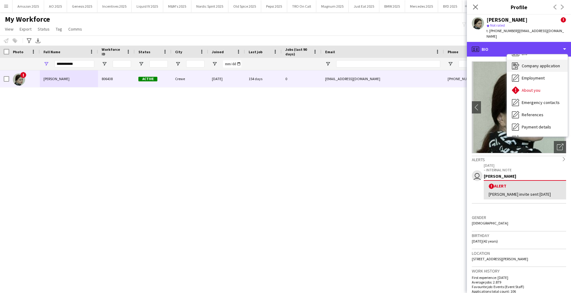
scroll to position [0, 0]
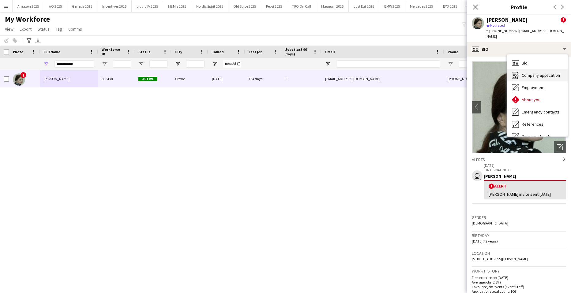
click at [547, 73] on span "Company application" at bounding box center [541, 76] width 38 height 6
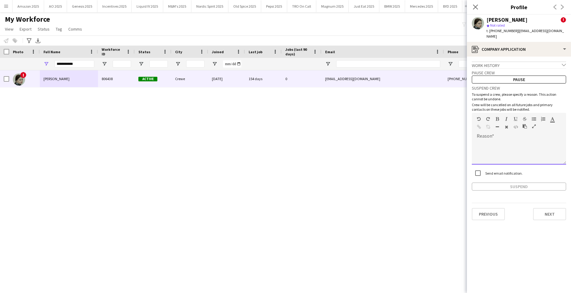
click at [500, 140] on div at bounding box center [519, 152] width 94 height 24
paste div
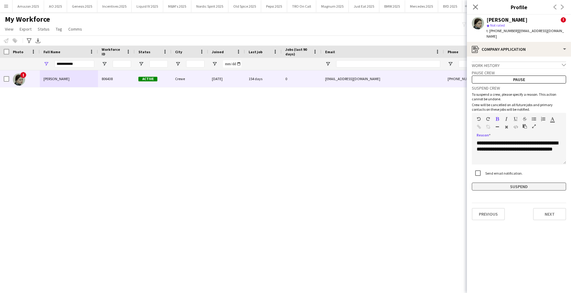
click at [506, 183] on button "Suspend" at bounding box center [519, 187] width 94 height 8
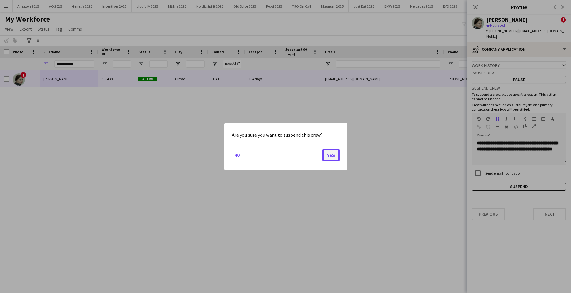
click at [335, 158] on button "Yes" at bounding box center [330, 155] width 17 height 12
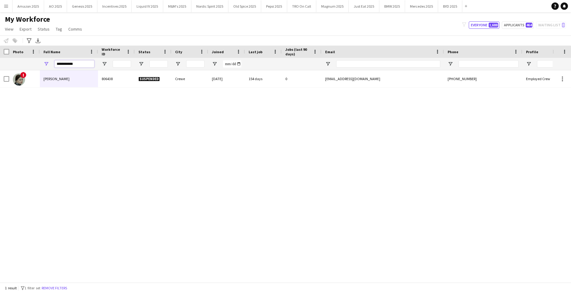
drag, startPoint x: 82, startPoint y: 61, endPoint x: 47, endPoint y: 61, distance: 34.9
click at [29, 64] on div "**********" at bounding box center [312, 64] width 624 height 12
drag, startPoint x: 83, startPoint y: 65, endPoint x: -16, endPoint y: 70, distance: 98.4
click at [0, 70] on html "Menu Boards Boards Boards All jobs Status Workforce Workforce My Workforce Recr…" at bounding box center [285, 146] width 571 height 293
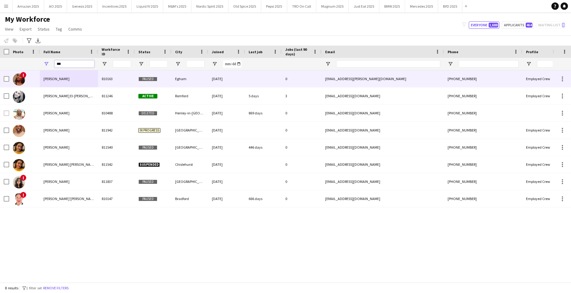
drag, startPoint x: 81, startPoint y: 61, endPoint x: -16, endPoint y: 78, distance: 98.0
click at [0, 78] on html "Menu Boards Boards Boards All jobs Status Workforce Workforce My Workforce Recr…" at bounding box center [285, 146] width 571 height 293
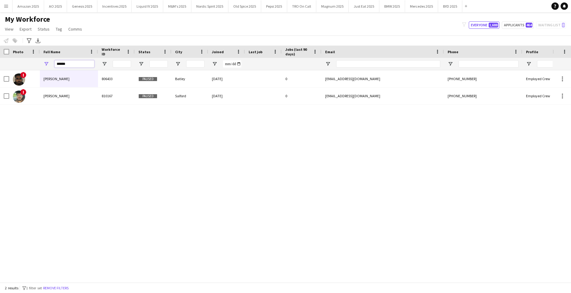
drag, startPoint x: 70, startPoint y: 63, endPoint x: -16, endPoint y: 83, distance: 88.1
click at [0, 83] on html "Menu Boards Boards Boards All jobs Status Workforce Workforce My Workforce Recr…" at bounding box center [285, 146] width 571 height 293
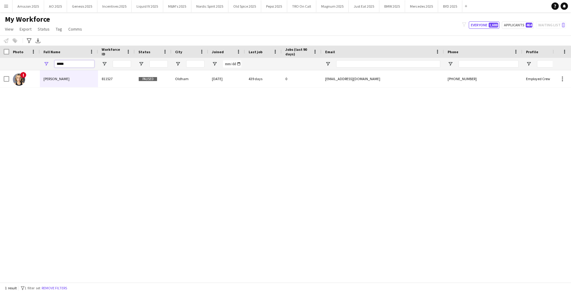
drag, startPoint x: 78, startPoint y: 66, endPoint x: -16, endPoint y: 85, distance: 96.0
click at [0, 85] on html "Menu Boards Boards Boards All jobs Status Workforce Workforce My Workforce Recr…" at bounding box center [285, 146] width 571 height 293
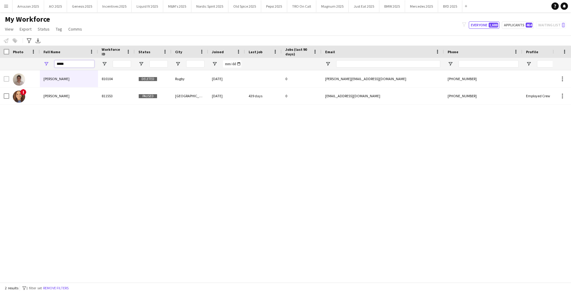
drag, startPoint x: 70, startPoint y: 65, endPoint x: -16, endPoint y: 71, distance: 86.3
click at [0, 71] on html "Menu Boards Boards Boards All jobs Status Workforce Workforce My Workforce Recr…" at bounding box center [285, 146] width 571 height 293
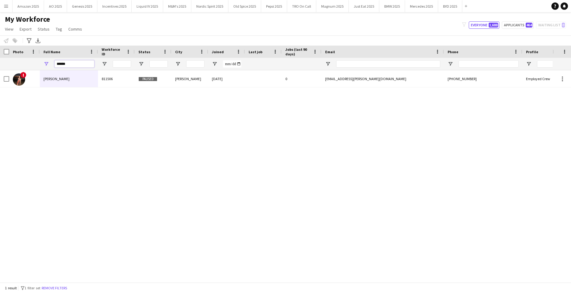
drag, startPoint x: 83, startPoint y: 64, endPoint x: -16, endPoint y: 86, distance: 100.7
click at [0, 86] on html "Menu Boards Boards Boards All jobs Status Workforce Workforce My Workforce Recr…" at bounding box center [285, 146] width 571 height 293
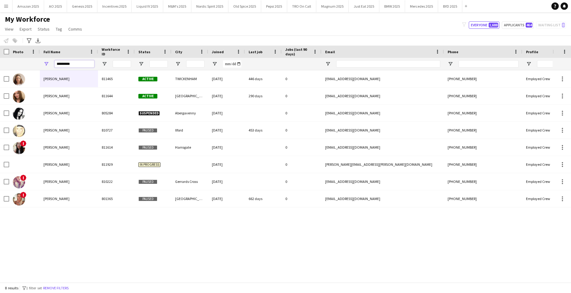
drag, startPoint x: 82, startPoint y: 64, endPoint x: -16, endPoint y: 80, distance: 99.0
click at [0, 80] on html "Menu Boards Boards Boards All jobs Status Workforce Workforce My Workforce Recr…" at bounding box center [285, 146] width 571 height 293
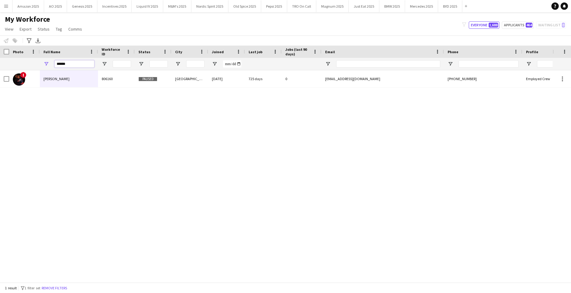
drag, startPoint x: 80, startPoint y: 65, endPoint x: -16, endPoint y: 68, distance: 95.6
click at [0, 68] on html "Menu Boards Boards Boards All jobs Status Workforce Workforce My Workforce Recr…" at bounding box center [285, 146] width 571 height 293
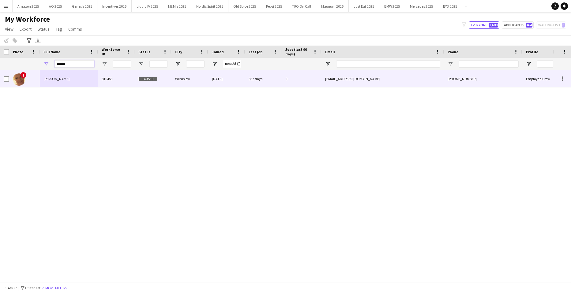
type input "******"
click at [51, 79] on span "rachel serrell" at bounding box center [56, 79] width 26 height 5
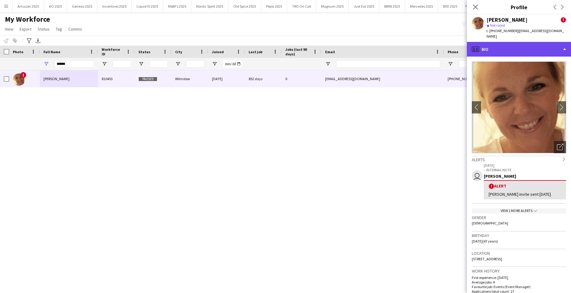
click at [551, 46] on div "profile Bio" at bounding box center [519, 49] width 104 height 15
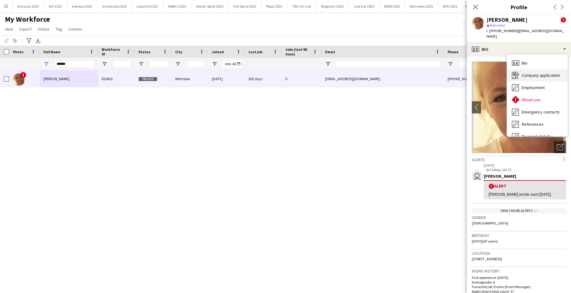
click at [547, 73] on span "Company application" at bounding box center [541, 76] width 38 height 6
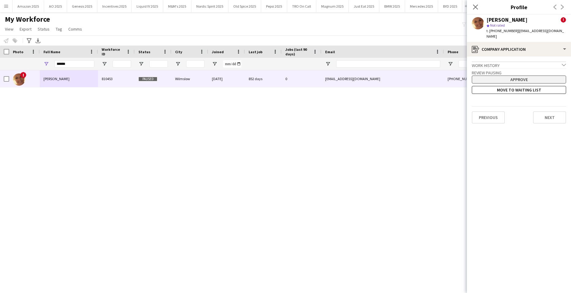
click at [529, 76] on button "Approve" at bounding box center [519, 80] width 94 height 8
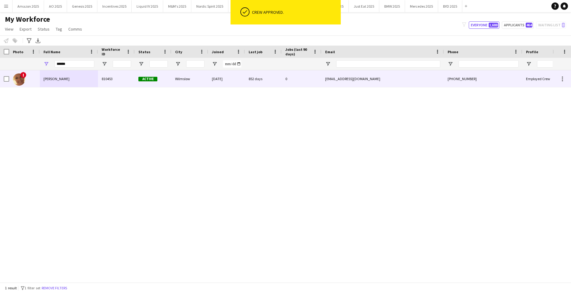
click at [50, 81] on span "rachel serrell" at bounding box center [56, 79] width 26 height 5
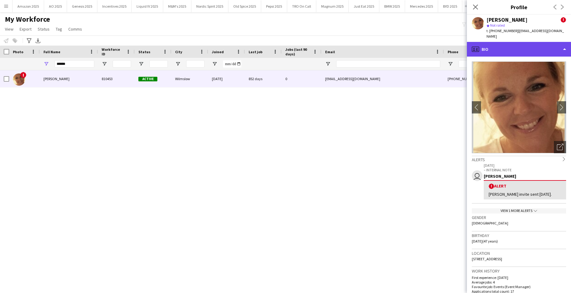
click at [529, 42] on div "profile Bio" at bounding box center [519, 49] width 104 height 15
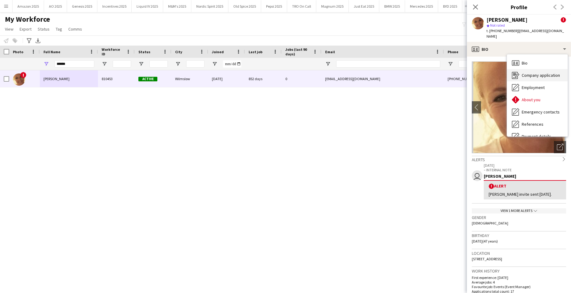
click at [528, 73] on span "Company application" at bounding box center [541, 76] width 38 height 6
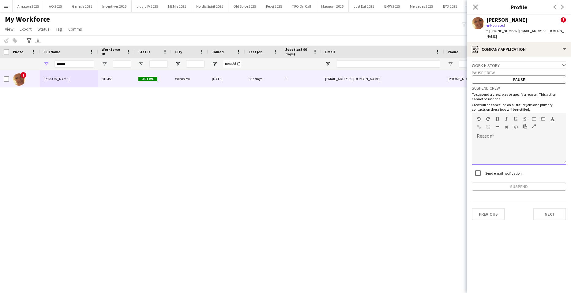
click at [494, 136] on div at bounding box center [519, 150] width 94 height 29
paste div
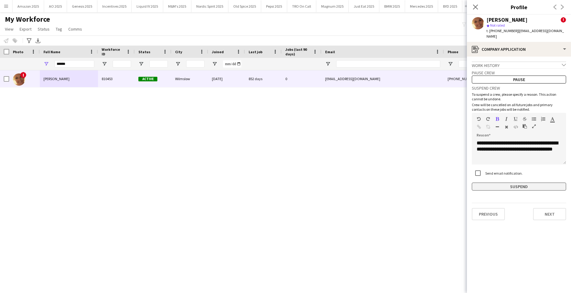
click at [509, 183] on button "Suspend" at bounding box center [519, 187] width 94 height 8
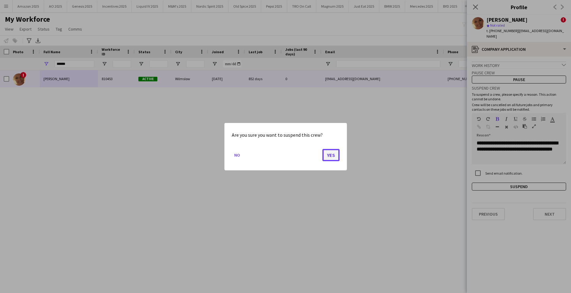
click at [332, 156] on button "Yes" at bounding box center [330, 155] width 17 height 12
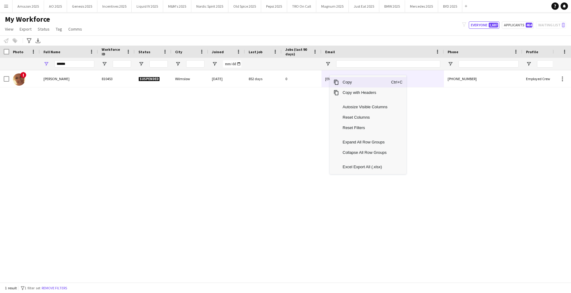
drag, startPoint x: 350, startPoint y: 83, endPoint x: 559, endPoint y: 162, distance: 223.1
click at [373, 95] on div "Copy Ctrl+C Copy with Headers Autosize Visible Columns Reset Columns Reset Filt…" at bounding box center [368, 124] width 77 height 99
click at [386, 83] on span "Copy" at bounding box center [365, 82] width 52 height 10
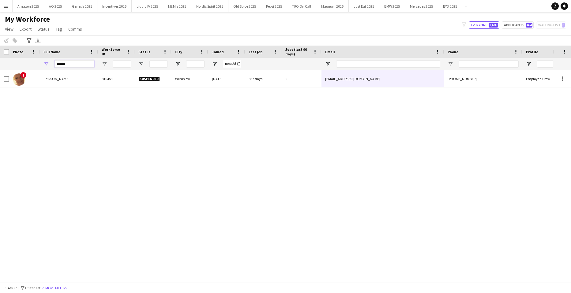
drag, startPoint x: 83, startPoint y: 63, endPoint x: -16, endPoint y: 67, distance: 98.4
click at [0, 67] on html "Menu Boards Boards Boards All jobs Status Workforce Workforce My Workforce Recr…" at bounding box center [285, 146] width 571 height 293
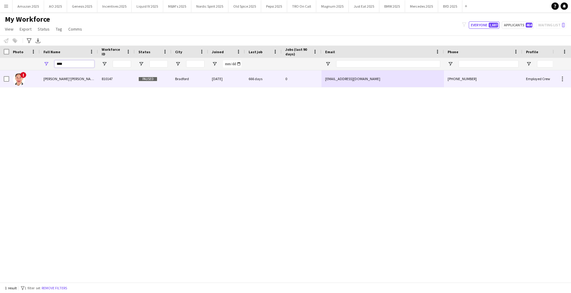
type input "****"
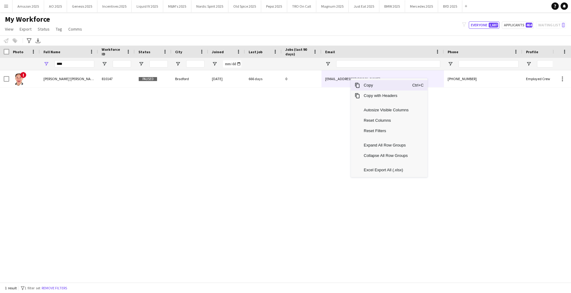
drag, startPoint x: 361, startPoint y: 85, endPoint x: 570, endPoint y: 222, distance: 250.4
click at [367, 89] on span "Copy" at bounding box center [386, 85] width 52 height 10
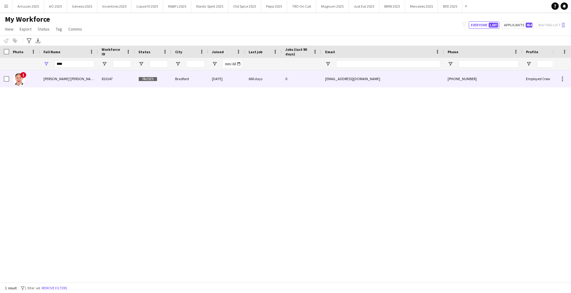
drag, startPoint x: 64, startPoint y: 82, endPoint x: 345, endPoint y: 82, distance: 281.4
click at [64, 82] on div "Rae'Ven Nelson" at bounding box center [69, 78] width 58 height 17
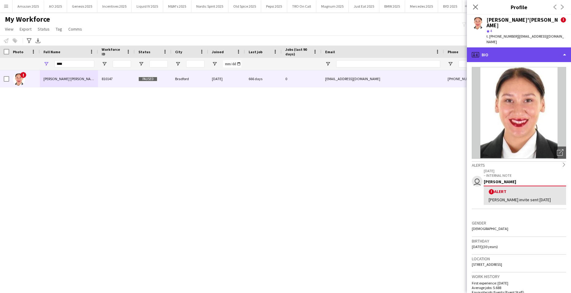
click at [532, 47] on div "profile Bio" at bounding box center [519, 54] width 104 height 15
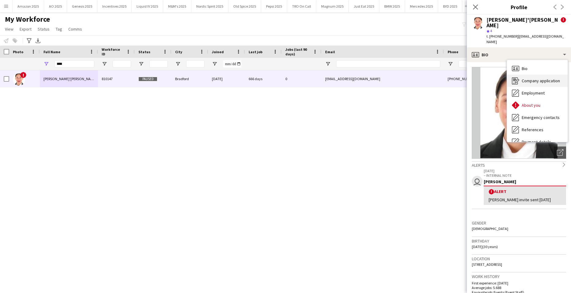
click at [536, 78] on span "Company application" at bounding box center [541, 81] width 38 height 6
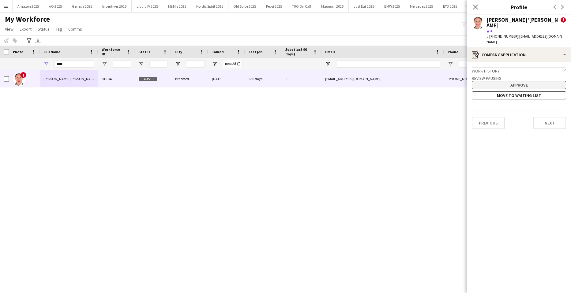
click at [520, 81] on button "Approve" at bounding box center [519, 85] width 94 height 8
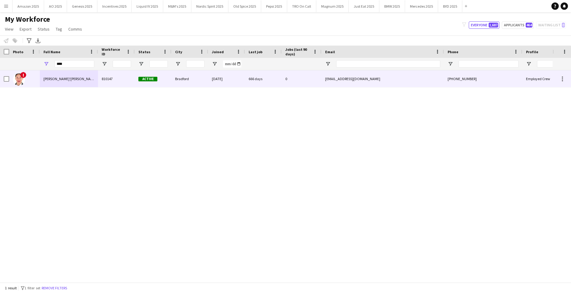
click at [70, 77] on div "Rae'Ven Nelson" at bounding box center [69, 78] width 58 height 17
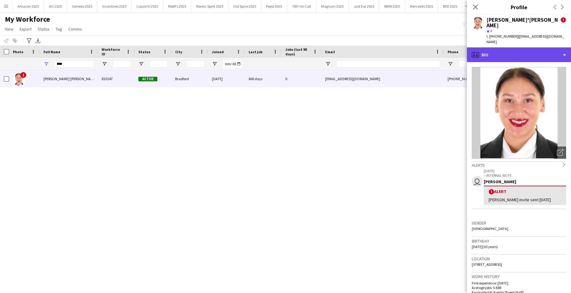
click at [541, 47] on div "profile Bio" at bounding box center [519, 54] width 104 height 15
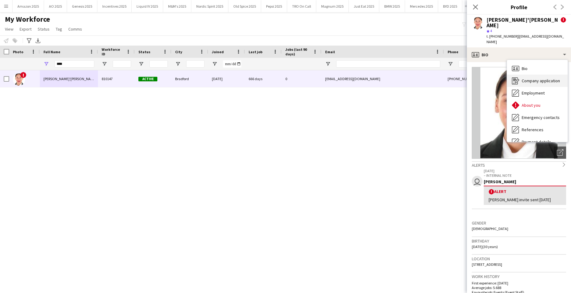
click at [536, 78] on span "Company application" at bounding box center [541, 81] width 38 height 6
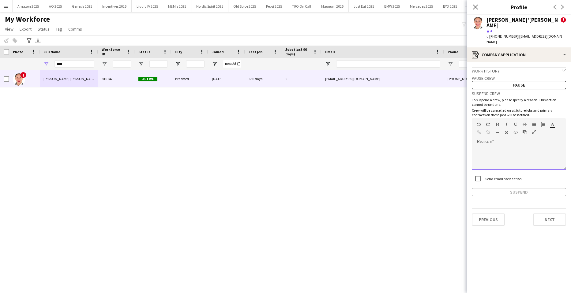
click at [494, 146] on div at bounding box center [519, 158] width 94 height 24
paste div
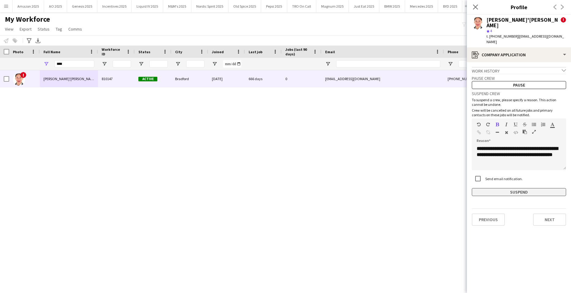
click at [505, 188] on button "Suspend" at bounding box center [519, 192] width 94 height 8
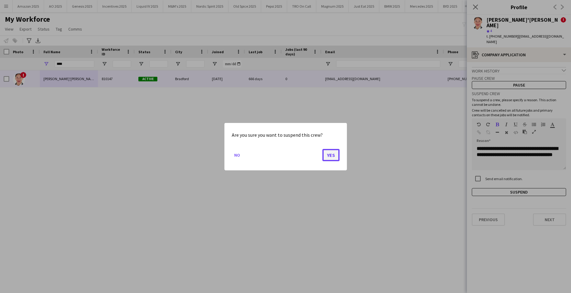
click at [331, 160] on button "Yes" at bounding box center [330, 155] width 17 height 12
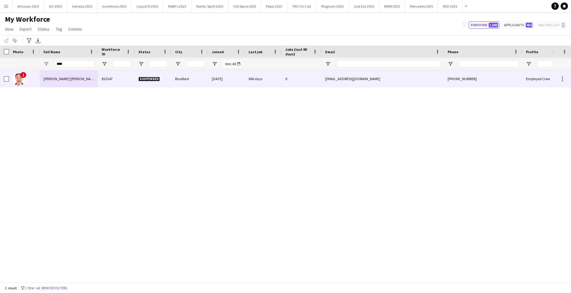
click at [67, 77] on span "Rae'Ven Nelson" at bounding box center [69, 79] width 53 height 5
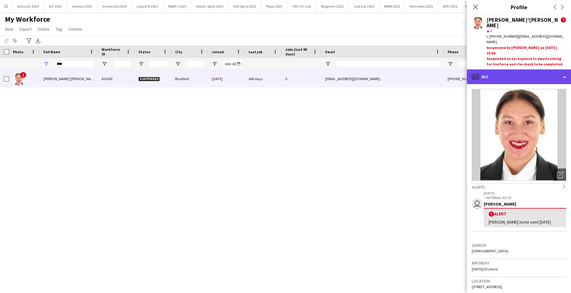
click at [541, 70] on div "profile Bio" at bounding box center [519, 77] width 104 height 15
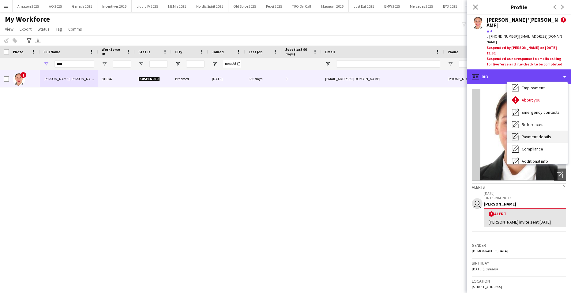
scroll to position [61, 0]
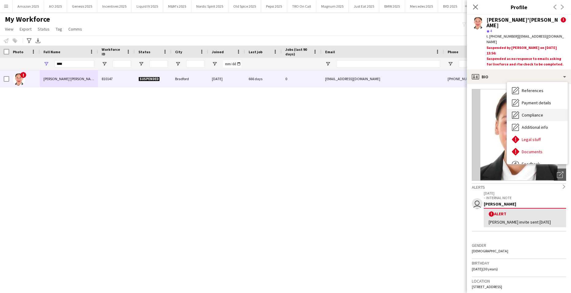
click at [543, 112] on span "Compliance" at bounding box center [532, 115] width 21 height 6
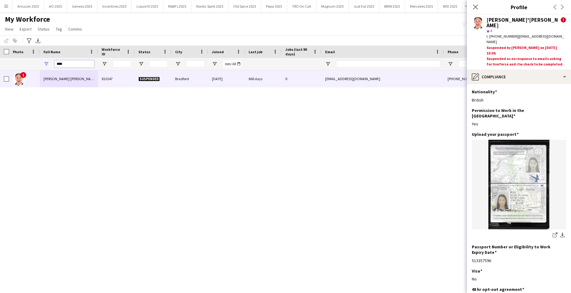
drag, startPoint x: 75, startPoint y: 68, endPoint x: -16, endPoint y: 80, distance: 91.5
click at [0, 80] on html "Menu Boards Boards Boards All jobs Status Workforce Workforce My Workforce Recr…" at bounding box center [285, 146] width 571 height 293
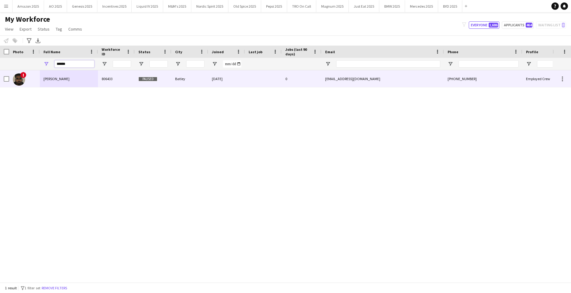
type input "******"
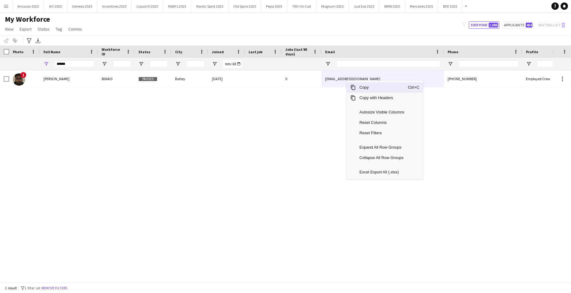
click at [364, 89] on span "Copy" at bounding box center [382, 87] width 52 height 10
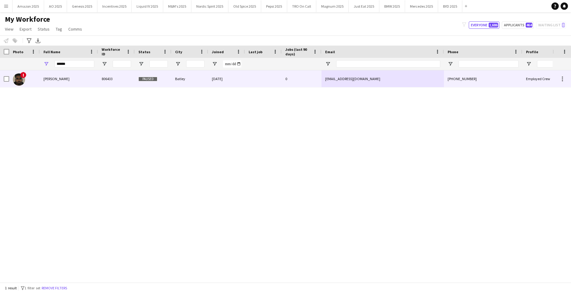
drag, startPoint x: 58, startPoint y: 80, endPoint x: 78, endPoint y: 76, distance: 20.3
click at [58, 80] on span "Rehaan Sultan" at bounding box center [56, 79] width 26 height 5
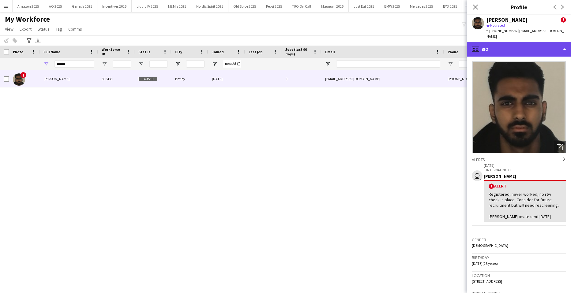
click at [536, 47] on div "profile Bio" at bounding box center [519, 49] width 104 height 15
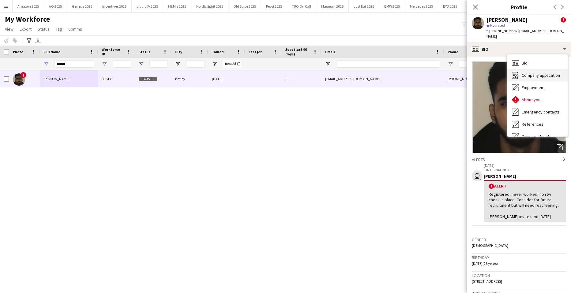
click at [531, 73] on span "Company application" at bounding box center [541, 76] width 38 height 6
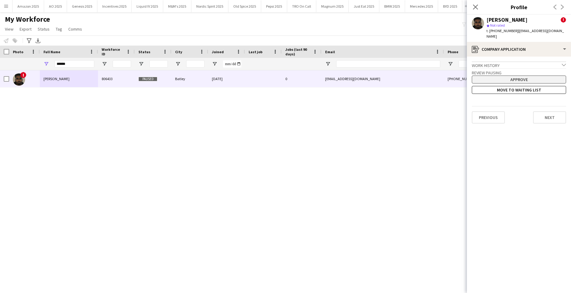
click at [525, 76] on button "Approve" at bounding box center [519, 80] width 94 height 8
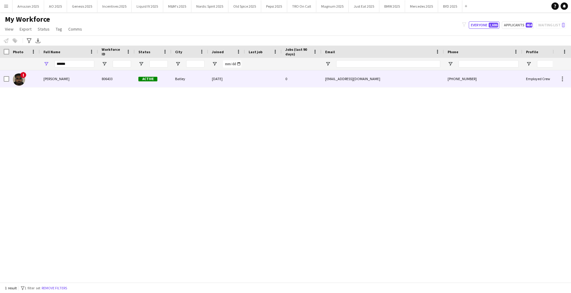
click at [65, 82] on div "Rehaan Sultan" at bounding box center [69, 78] width 58 height 17
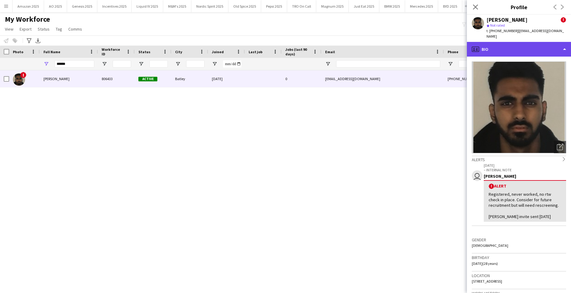
click at [548, 42] on div "profile Bio" at bounding box center [519, 49] width 104 height 15
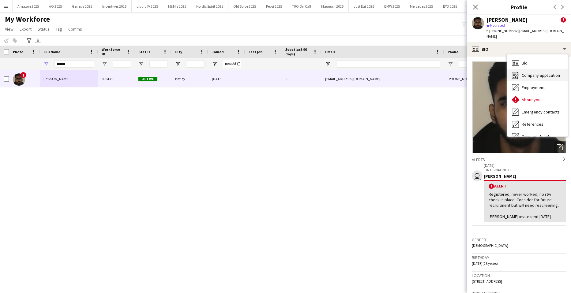
click at [540, 73] on span "Company application" at bounding box center [541, 76] width 38 height 6
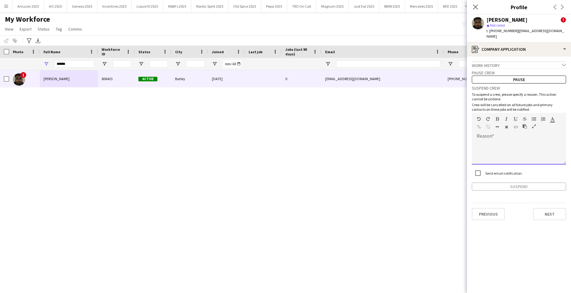
click at [495, 144] on div at bounding box center [519, 152] width 94 height 24
paste div
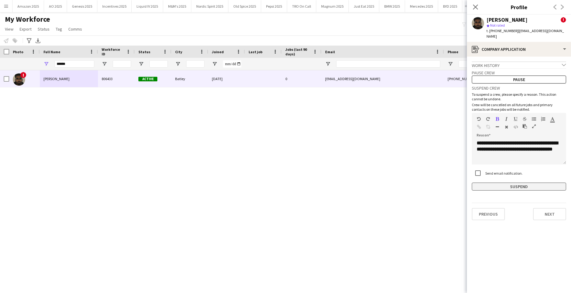
click at [513, 183] on button "Suspend" at bounding box center [519, 187] width 94 height 8
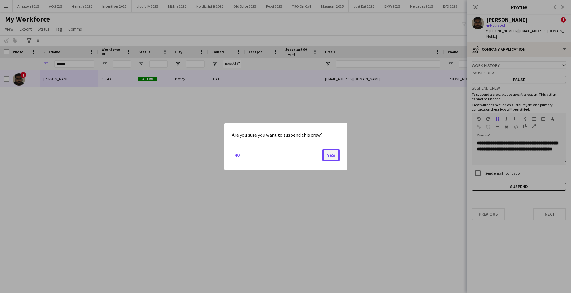
click at [334, 157] on button "Yes" at bounding box center [330, 155] width 17 height 12
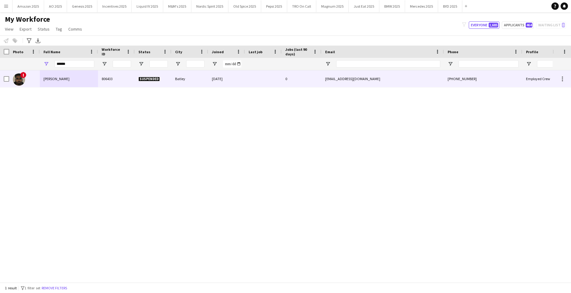
drag, startPoint x: 84, startPoint y: 77, endPoint x: 136, endPoint y: 76, distance: 51.5
click at [86, 77] on div "Rehaan Sultan" at bounding box center [69, 78] width 58 height 17
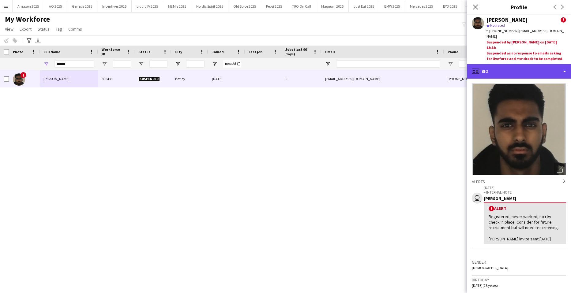
click at [547, 68] on div "profile Bio" at bounding box center [519, 71] width 104 height 15
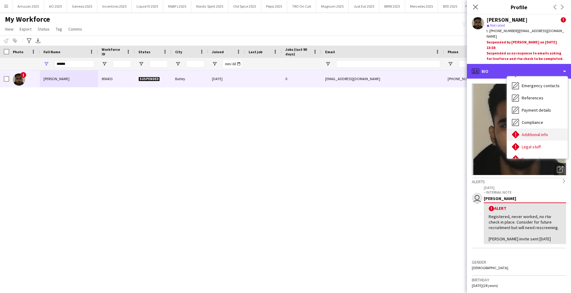
scroll to position [82, 0]
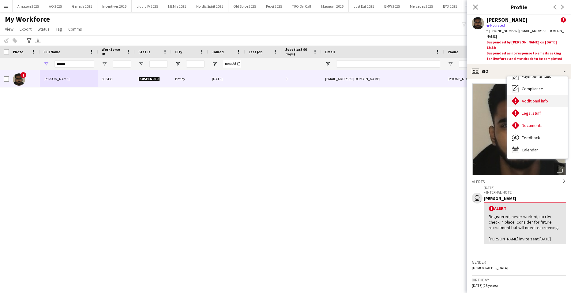
click at [540, 95] on div "Additional info Additional info" at bounding box center [537, 101] width 61 height 12
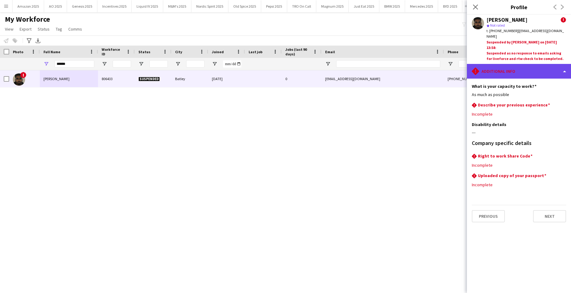
click at [549, 65] on div "rhombus-alert Additional info" at bounding box center [519, 71] width 104 height 15
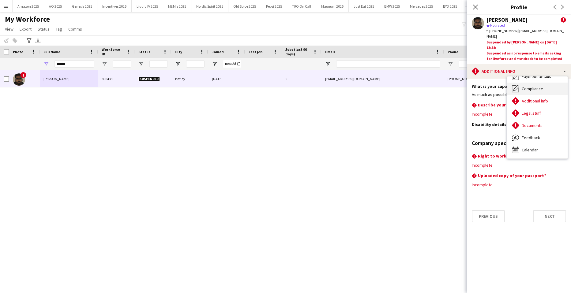
click at [541, 86] on span "Compliance" at bounding box center [532, 89] width 21 height 6
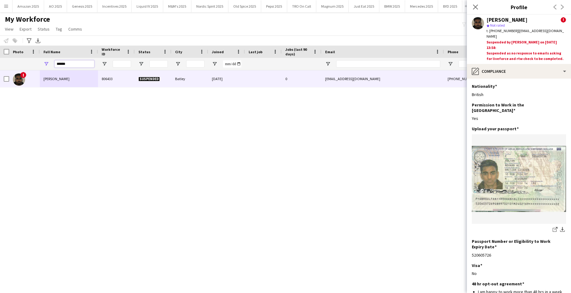
drag, startPoint x: 73, startPoint y: 67, endPoint x: -16, endPoint y: 75, distance: 89.1
click at [0, 75] on html "Menu Boards Boards Boards All jobs Status Workforce Workforce My Workforce Recr…" at bounding box center [285, 146] width 571 height 293
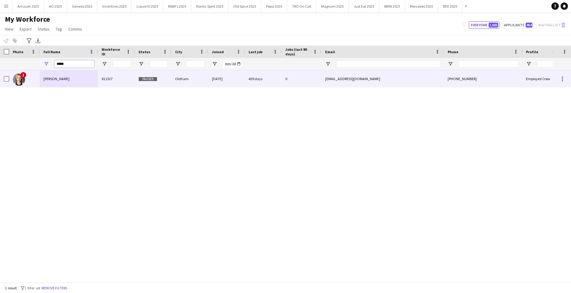
type input "*****"
drag, startPoint x: 44, startPoint y: 80, endPoint x: 464, endPoint y: 67, distance: 420.0
click at [45, 80] on span "Romey Lauren" at bounding box center [56, 79] width 26 height 5
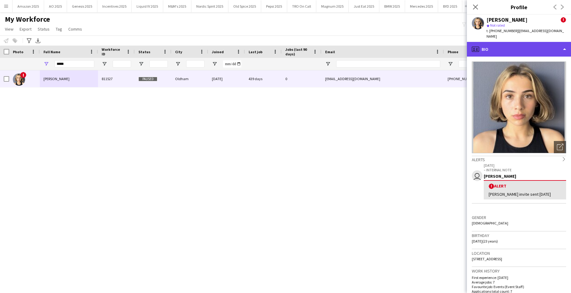
click at [511, 47] on div "profile Bio" at bounding box center [519, 49] width 104 height 15
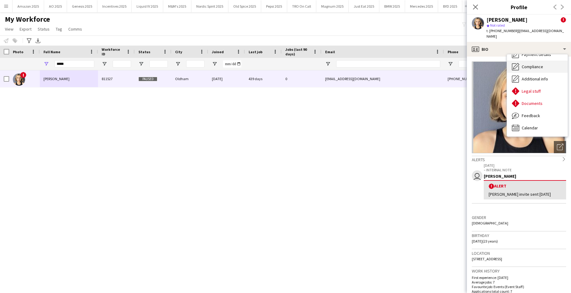
click at [528, 64] on span "Compliance" at bounding box center [532, 67] width 21 height 6
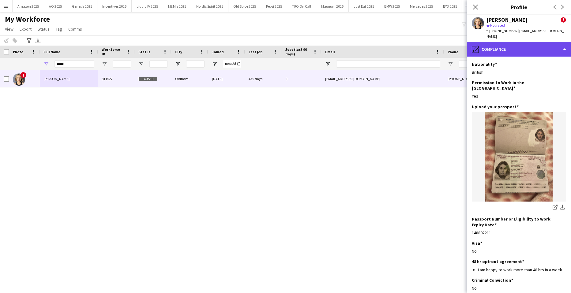
click at [524, 42] on div "pencil4 Compliance" at bounding box center [519, 49] width 104 height 15
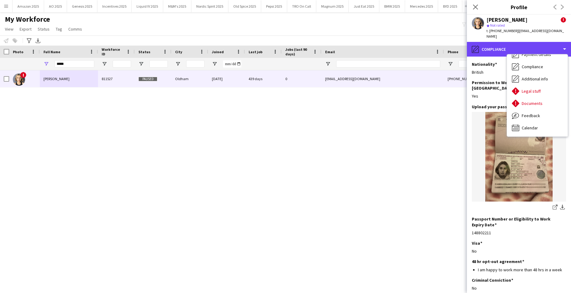
scroll to position [0, 0]
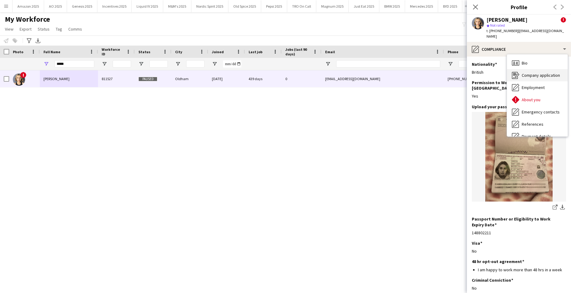
click at [540, 73] on div "Company application Company application" at bounding box center [537, 75] width 61 height 12
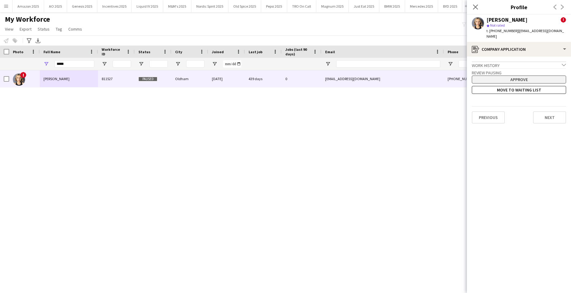
click at [526, 76] on button "Approve" at bounding box center [519, 80] width 94 height 8
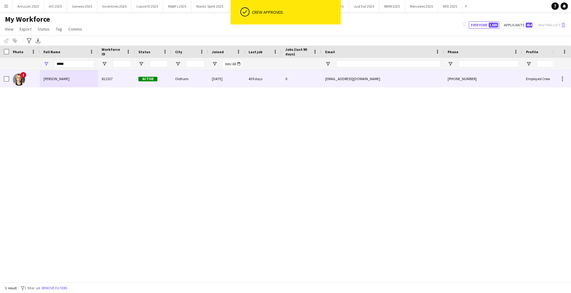
click at [54, 80] on span "Romey Lauren" at bounding box center [56, 79] width 26 height 5
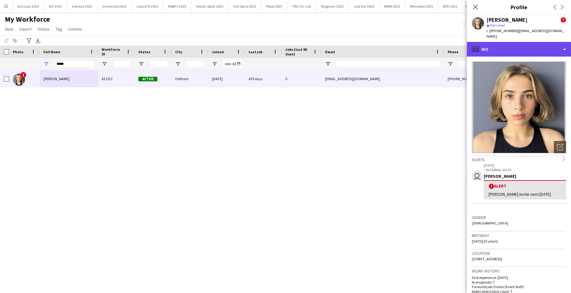
click at [545, 46] on div "profile Bio" at bounding box center [519, 49] width 104 height 15
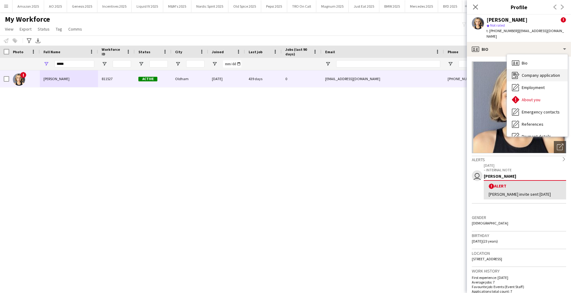
click at [532, 73] on span "Company application" at bounding box center [541, 76] width 38 height 6
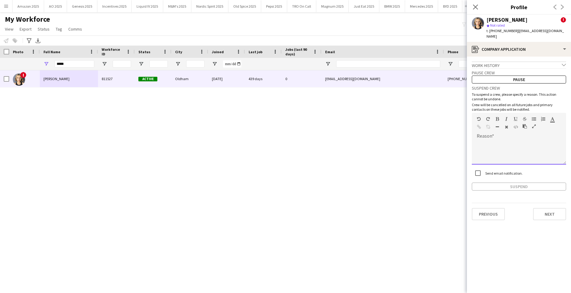
click at [495, 140] on div at bounding box center [519, 152] width 94 height 24
paste div
drag, startPoint x: 499, startPoint y: 153, endPoint x: 440, endPoint y: 154, distance: 59.7
click at [441, 155] on body "Menu Boards Boards Boards All jobs Status Workforce Workforce My Workforce Recr…" at bounding box center [285, 146] width 571 height 293
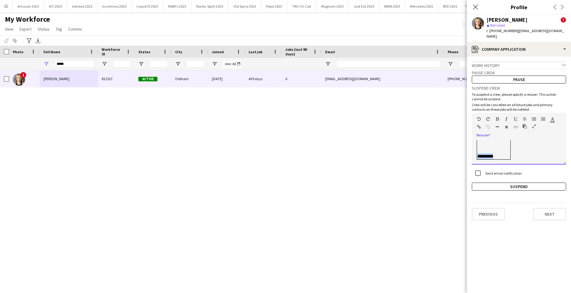
scroll to position [0, 0]
click at [506, 140] on div at bounding box center [519, 152] width 94 height 24
click at [519, 183] on button "Suspend" at bounding box center [519, 187] width 94 height 8
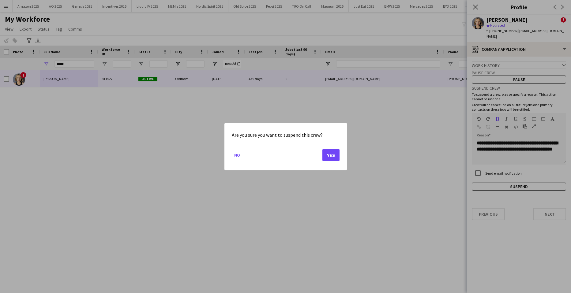
click at [340, 153] on div "Are you sure you want to suspend this crew? No Yes" at bounding box center [285, 146] width 122 height 47
click at [337, 153] on button "Yes" at bounding box center [330, 155] width 17 height 12
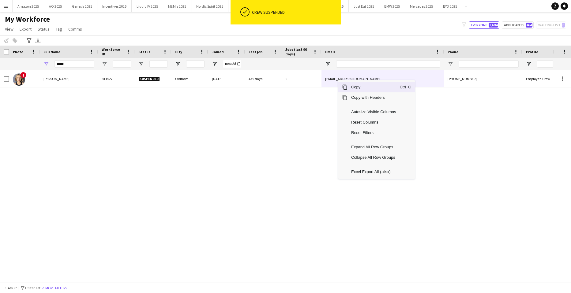
drag, startPoint x: 348, startPoint y: 87, endPoint x: 531, endPoint y: 180, distance: 205.1
click at [350, 87] on span "Copy" at bounding box center [374, 87] width 52 height 10
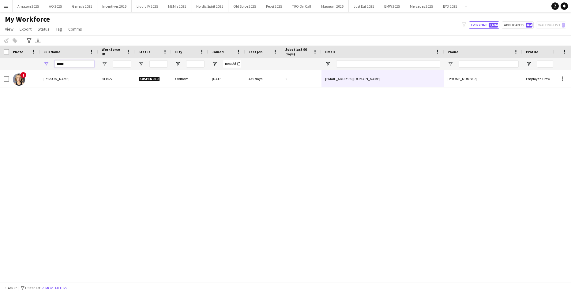
drag, startPoint x: 70, startPoint y: 64, endPoint x: -16, endPoint y: 104, distance: 94.2
click at [0, 104] on html "Menu Boards Boards Boards All jobs Status Workforce Workforce My Workforce Recr…" at bounding box center [285, 146] width 571 height 293
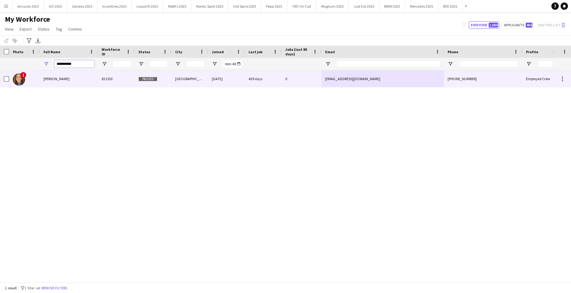
type input "**********"
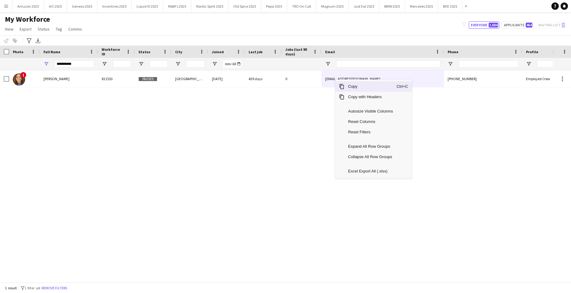
drag, startPoint x: 354, startPoint y: 90, endPoint x: 562, endPoint y: 182, distance: 227.0
click at [360, 92] on div "Copy Ctrl+C Copy with Headers Autosize Visible Columns Reset Columns Reset Filt…" at bounding box center [373, 129] width 77 height 99
click at [361, 88] on span "Copy" at bounding box center [370, 86] width 52 height 10
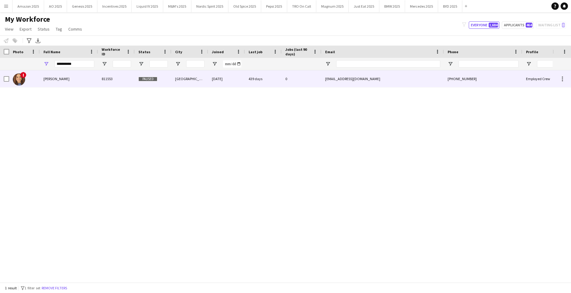
drag, startPoint x: 60, startPoint y: 79, endPoint x: 188, endPoint y: 84, distance: 128.1
click at [60, 79] on span "Sadie Kightley" at bounding box center [56, 79] width 26 height 5
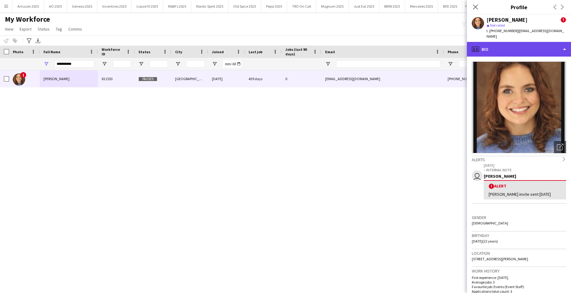
click at [527, 49] on div "profile Bio" at bounding box center [519, 49] width 104 height 15
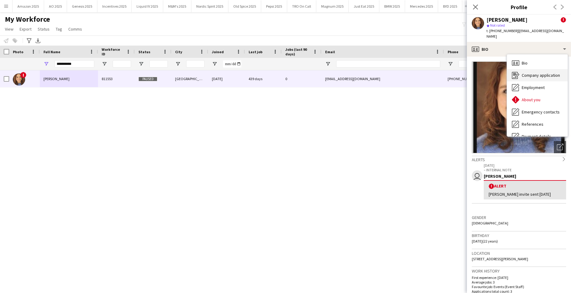
click at [525, 69] on div "Company application Company application" at bounding box center [537, 75] width 61 height 12
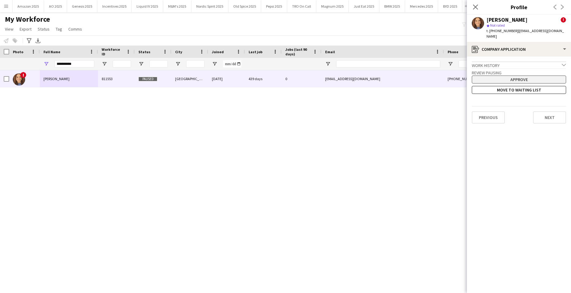
click at [502, 76] on button "Approve" at bounding box center [519, 80] width 94 height 8
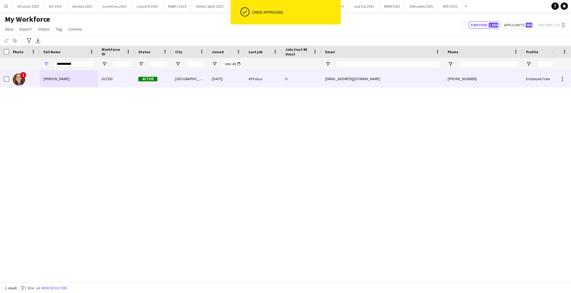
click at [53, 75] on div "Sadie Kightley" at bounding box center [69, 78] width 58 height 17
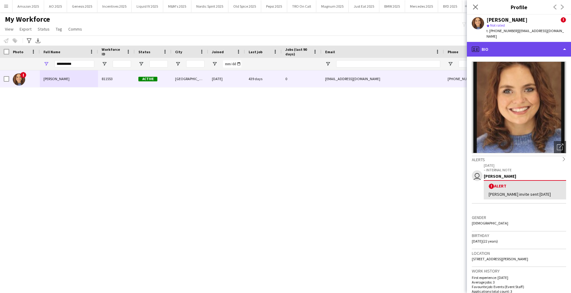
click at [550, 45] on div "profile Bio" at bounding box center [519, 49] width 104 height 15
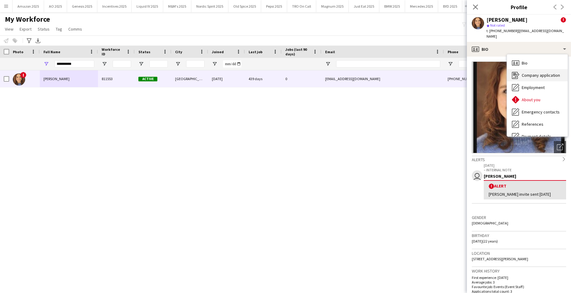
click at [533, 73] on span "Company application" at bounding box center [541, 76] width 38 height 6
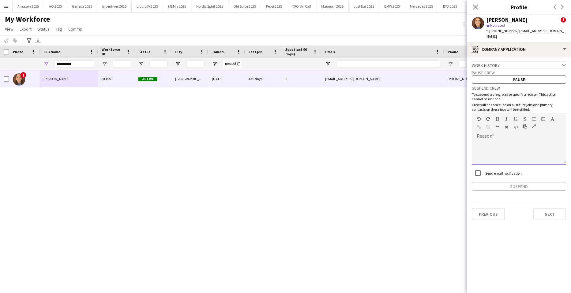
click at [498, 140] on div at bounding box center [519, 152] width 94 height 24
paste div
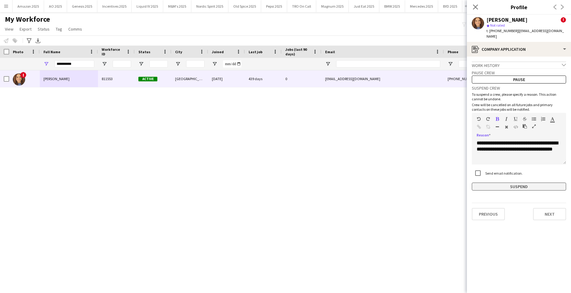
click at [515, 183] on button "Suspend" at bounding box center [519, 187] width 94 height 8
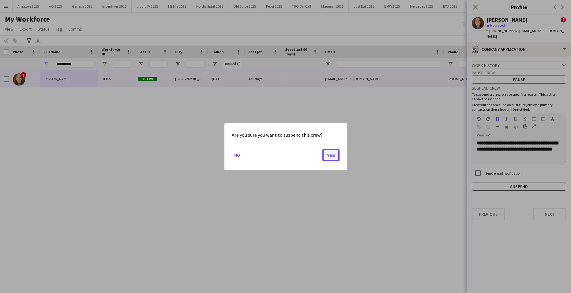
click at [336, 155] on button "Yes" at bounding box center [330, 155] width 17 height 12
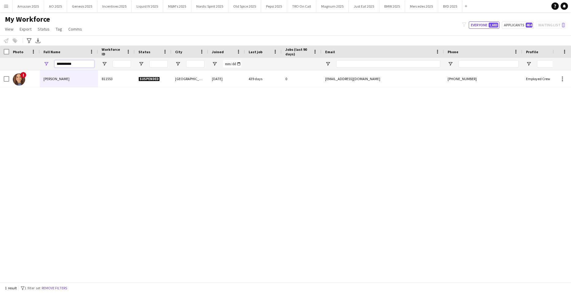
drag, startPoint x: 76, startPoint y: 65, endPoint x: -16, endPoint y: 67, distance: 91.6
click at [0, 67] on html "Menu Boards Boards Boards All jobs Status Workforce Workforce My Workforce Recr…" at bounding box center [285, 146] width 571 height 293
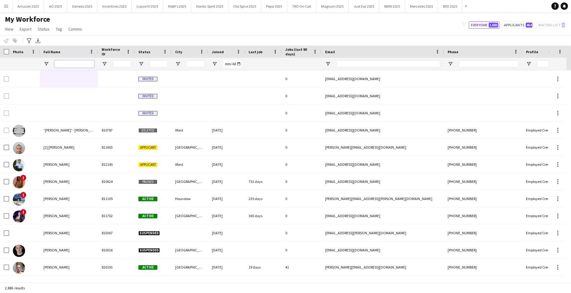
click at [81, 64] on input "Full Name Filter Input" at bounding box center [75, 63] width 40 height 7
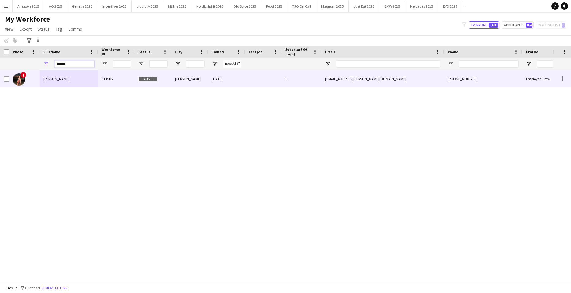
type input "******"
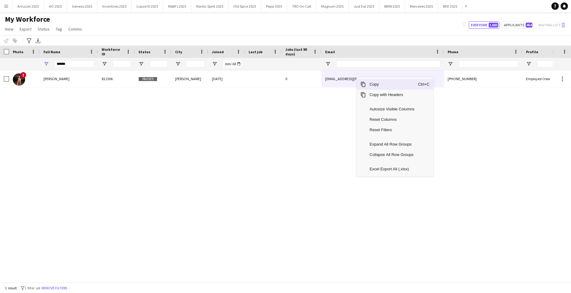
click at [374, 85] on span "Copy" at bounding box center [392, 84] width 52 height 10
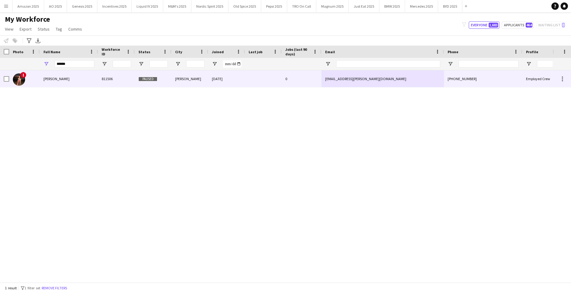
drag, startPoint x: 61, startPoint y: 83, endPoint x: 358, endPoint y: 83, distance: 297.6
click at [64, 83] on div "Shelby Tompkins" at bounding box center [69, 78] width 58 height 17
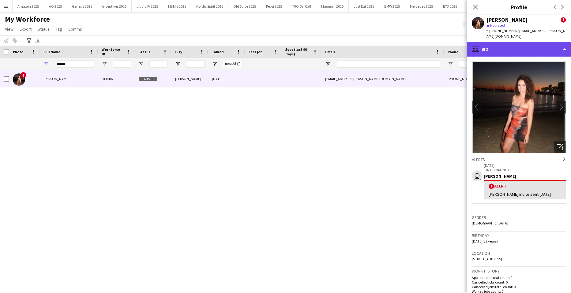
click at [535, 51] on div "profile Bio" at bounding box center [519, 49] width 104 height 15
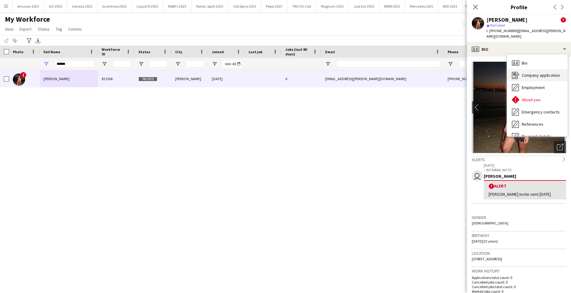
click at [532, 70] on div "Company application Company application" at bounding box center [537, 75] width 61 height 12
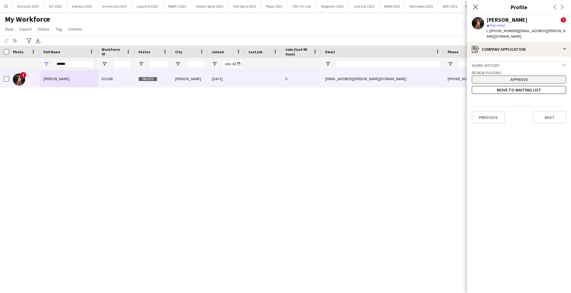
click at [525, 78] on button "Approve" at bounding box center [519, 80] width 94 height 8
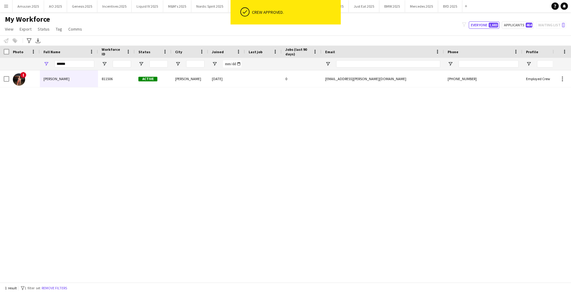
click at [295, 280] on div "Workforce Details Photo Full Name" at bounding box center [285, 164] width 571 height 237
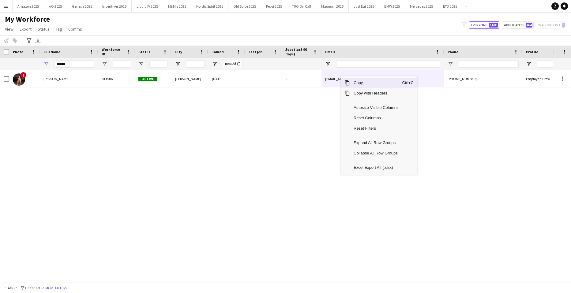
click at [360, 85] on span "Copy" at bounding box center [376, 83] width 52 height 10
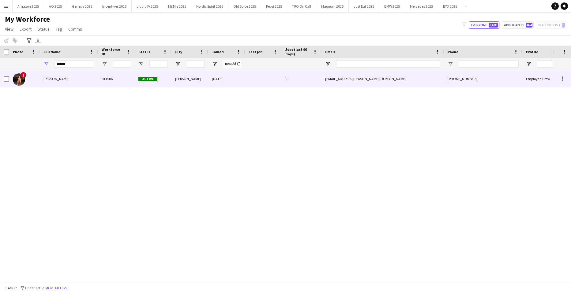
drag, startPoint x: 68, startPoint y: 81, endPoint x: 99, endPoint y: 87, distance: 32.1
click at [68, 81] on span "Shelby Tompkins" at bounding box center [56, 79] width 26 height 5
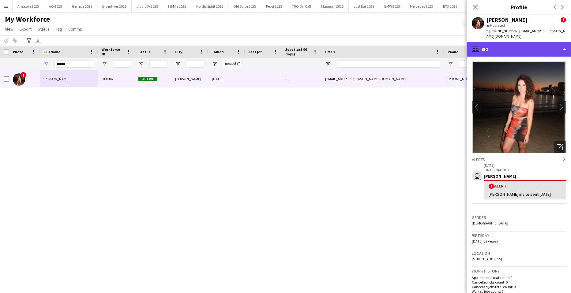
click at [519, 52] on div "profile Bio" at bounding box center [519, 49] width 104 height 15
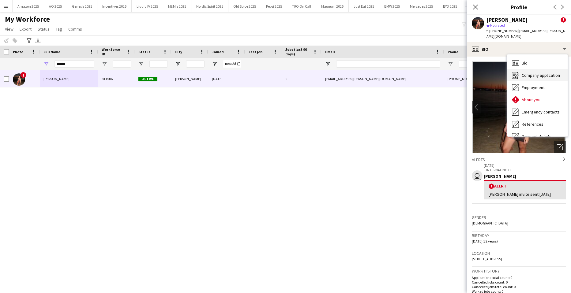
click at [535, 75] on span "Company application" at bounding box center [541, 76] width 38 height 6
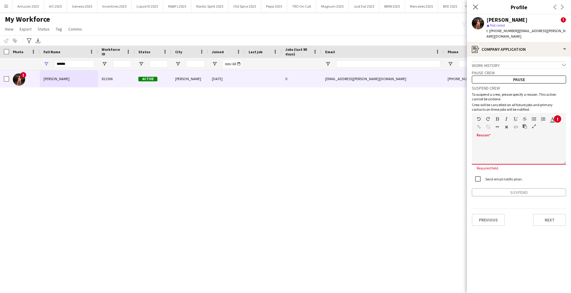
click at [500, 140] on div at bounding box center [519, 150] width 94 height 29
paste div
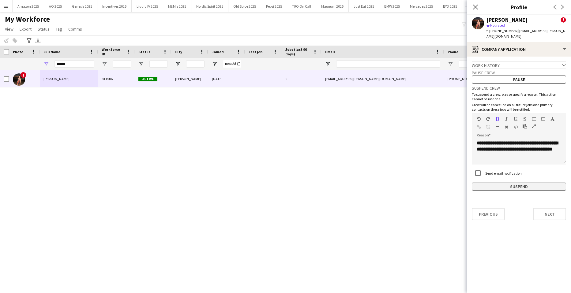
click at [516, 185] on button "Suspend" at bounding box center [519, 187] width 94 height 8
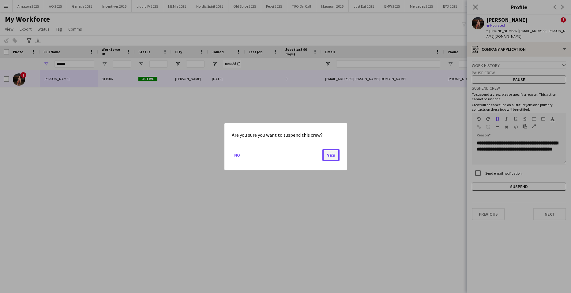
click at [331, 156] on button "Yes" at bounding box center [330, 155] width 17 height 12
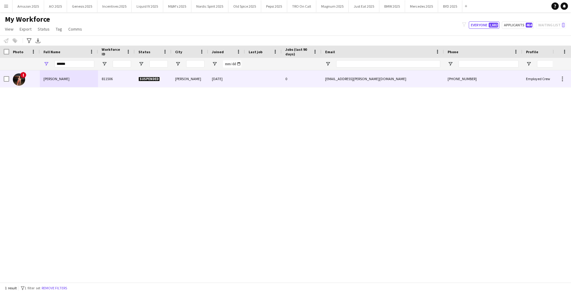
drag, startPoint x: 49, startPoint y: 82, endPoint x: 219, endPoint y: 81, distance: 169.3
click at [49, 82] on div "Shelby Tompkins" at bounding box center [69, 78] width 58 height 17
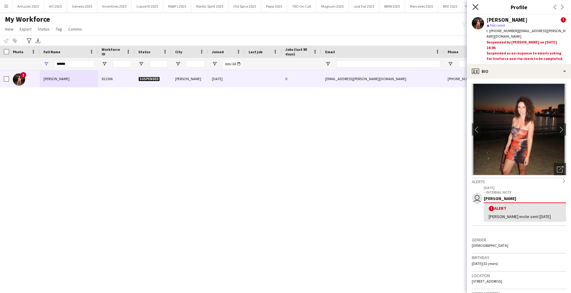
drag, startPoint x: 472, startPoint y: 6, endPoint x: 476, endPoint y: 7, distance: 3.2
click at [473, 6] on icon "Close pop-in" at bounding box center [475, 7] width 6 height 6
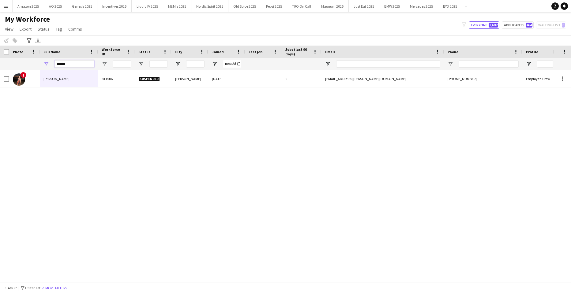
drag, startPoint x: 71, startPoint y: 63, endPoint x: -16, endPoint y: 83, distance: 89.0
click at [0, 83] on html "Menu Boards Boards Boards All jobs Status Workforce Workforce My Workforce Recr…" at bounding box center [285, 146] width 571 height 293
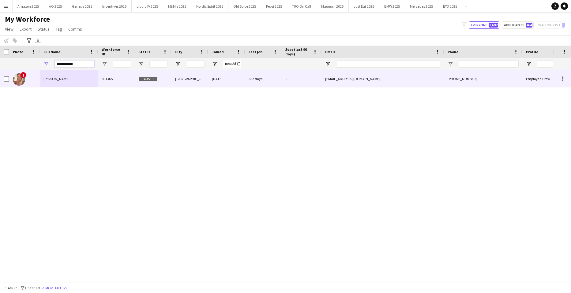
type input "**********"
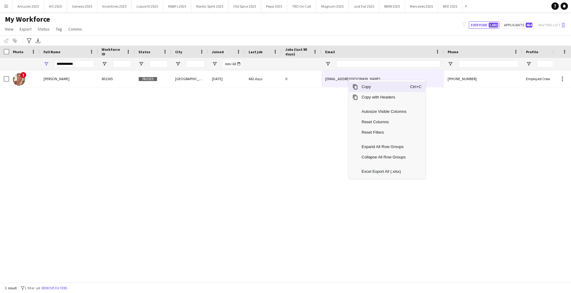
click at [365, 84] on span "Copy" at bounding box center [384, 87] width 52 height 10
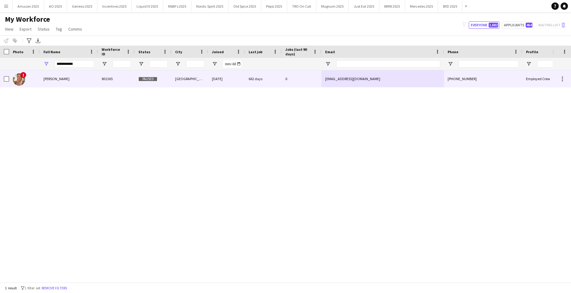
drag, startPoint x: 64, startPoint y: 83, endPoint x: 70, endPoint y: 82, distance: 6.5
click at [64, 83] on div "Stephanie Wozniak-Basnett" at bounding box center [69, 78] width 58 height 17
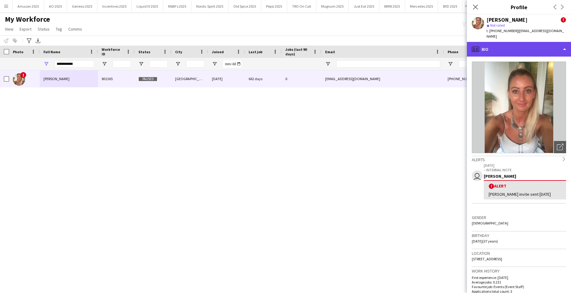
click at [541, 48] on div "profile Bio" at bounding box center [519, 49] width 104 height 15
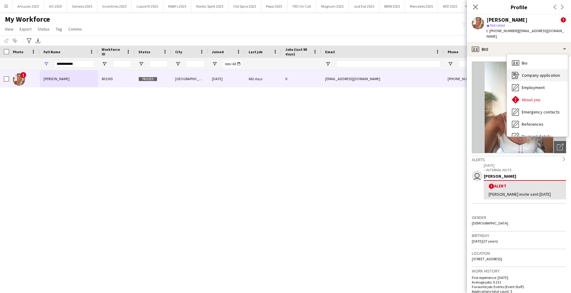
click at [539, 73] on span "Company application" at bounding box center [541, 76] width 38 height 6
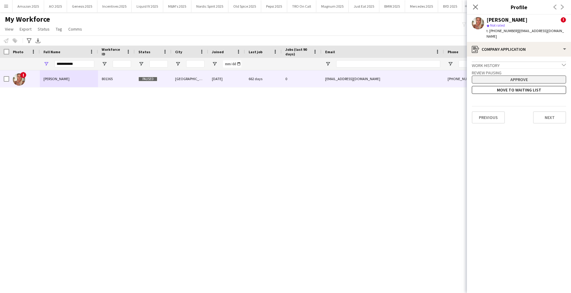
click at [503, 80] on button "Approve" at bounding box center [519, 80] width 94 height 8
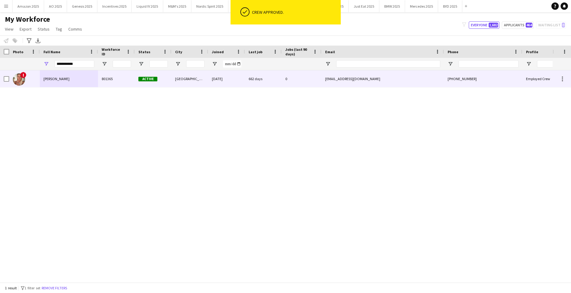
click at [59, 79] on span "Stephanie Wozniak-Basnett" at bounding box center [56, 79] width 26 height 5
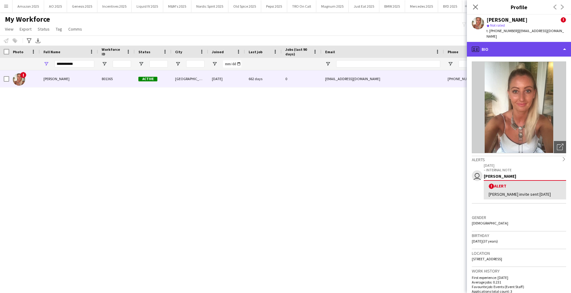
click at [535, 51] on div "profile Bio" at bounding box center [519, 49] width 104 height 15
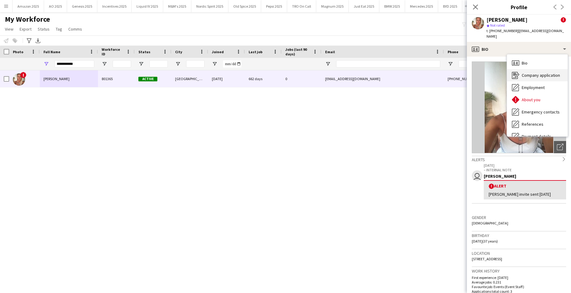
click at [534, 74] on span "Company application" at bounding box center [541, 76] width 38 height 6
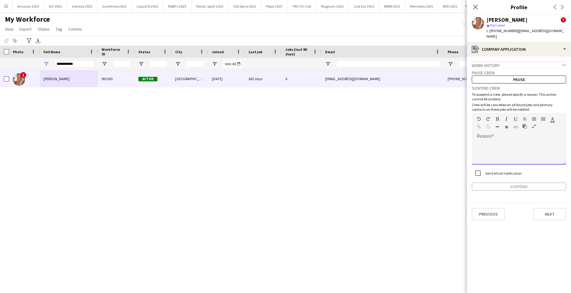
click at [494, 148] on div at bounding box center [519, 152] width 94 height 24
paste div
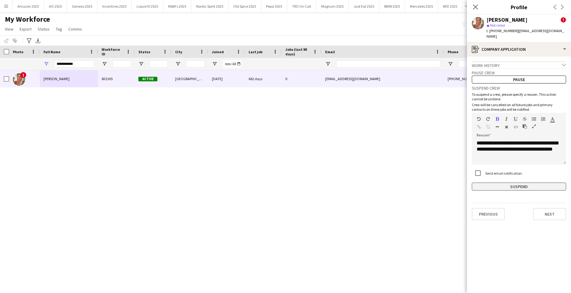
click at [505, 190] on button "Suspend" at bounding box center [519, 187] width 94 height 8
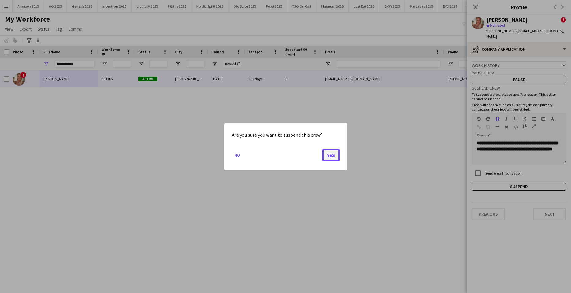
click at [334, 158] on button "Yes" at bounding box center [330, 155] width 17 height 12
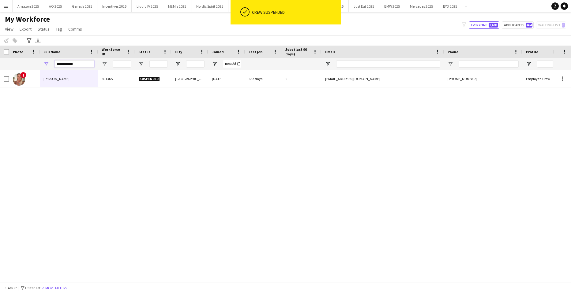
drag, startPoint x: 91, startPoint y: 66, endPoint x: -16, endPoint y: 84, distance: 107.8
click at [0, 84] on html "ok-circled Crew suspended. Menu Boards Boards Boards All jobs Status Workforce …" at bounding box center [285, 146] width 571 height 293
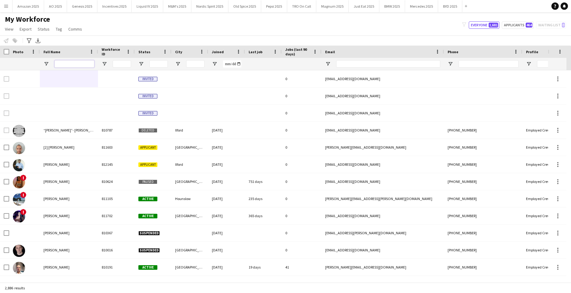
click at [73, 65] on input "Full Name Filter Input" at bounding box center [75, 63] width 40 height 7
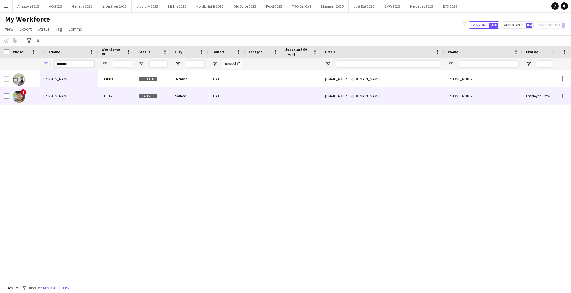
type input "*******"
click at [61, 102] on div "Suleman Sultan" at bounding box center [69, 96] width 58 height 17
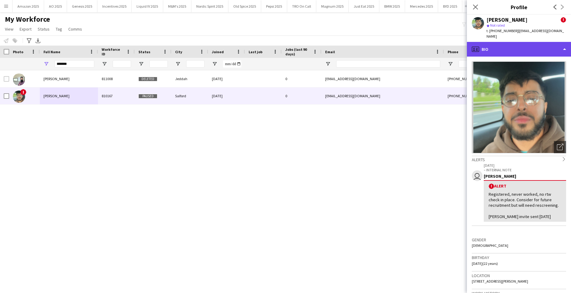
click at [550, 46] on div "profile Bio" at bounding box center [519, 49] width 104 height 15
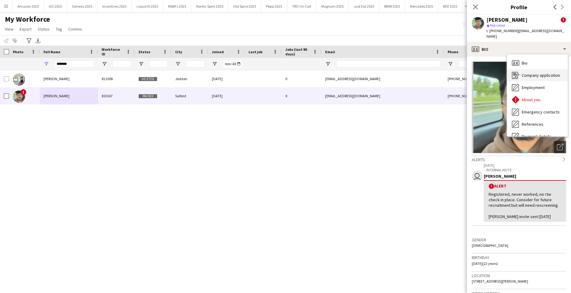
click at [540, 73] on span "Company application" at bounding box center [541, 76] width 38 height 6
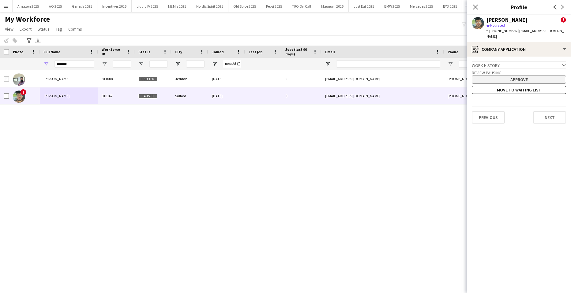
click at [515, 76] on button "Approve" at bounding box center [519, 80] width 94 height 8
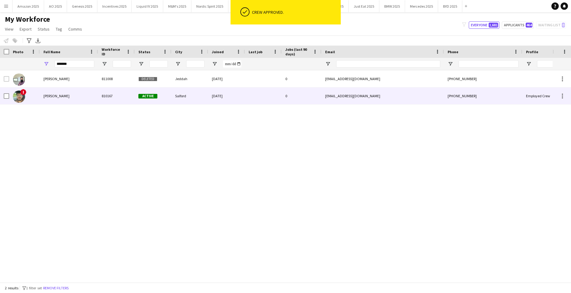
drag, startPoint x: 63, startPoint y: 95, endPoint x: 499, endPoint y: 71, distance: 437.3
click at [63, 95] on span "Suleman Sultan" at bounding box center [56, 96] width 26 height 5
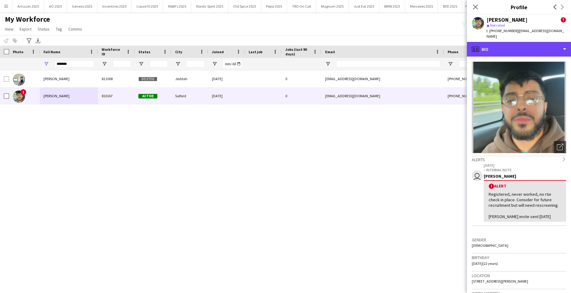
drag, startPoint x: 540, startPoint y: 45, endPoint x: 541, endPoint y: 52, distance: 6.5
click at [540, 45] on div "profile Bio" at bounding box center [519, 49] width 104 height 15
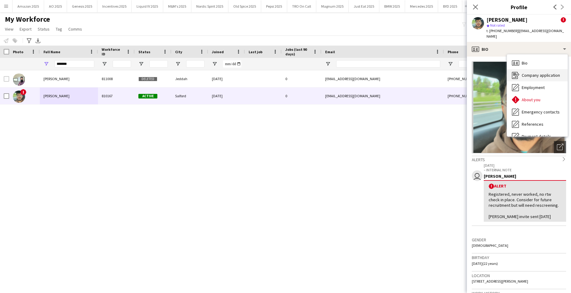
click at [544, 69] on div "Company application Company application" at bounding box center [537, 75] width 61 height 12
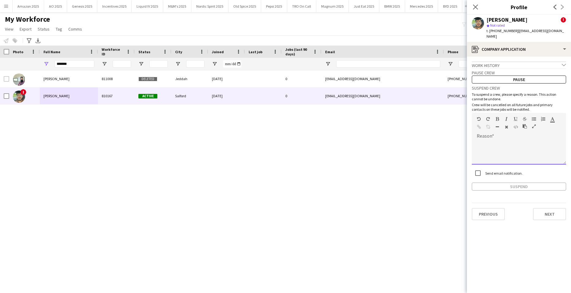
click at [498, 136] on div at bounding box center [519, 150] width 94 height 29
paste div
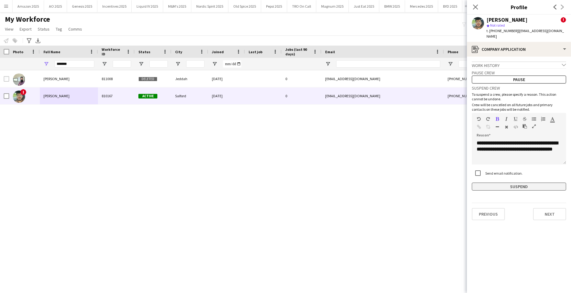
click at [491, 183] on button "Suspend" at bounding box center [519, 187] width 94 height 8
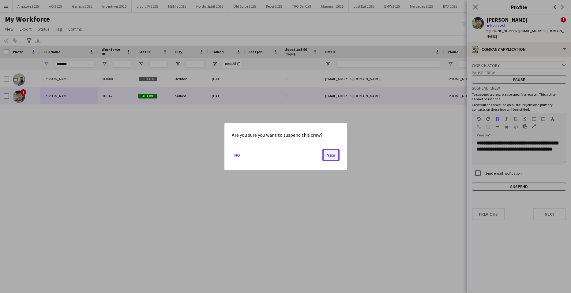
click at [326, 156] on button "Yes" at bounding box center [330, 155] width 17 height 12
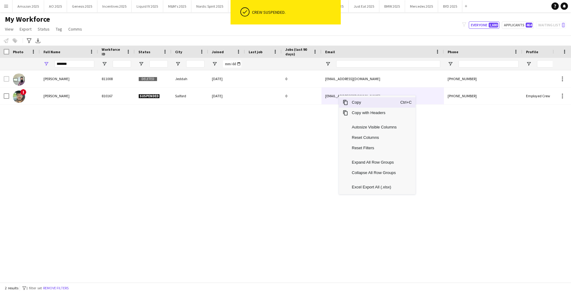
click at [361, 104] on span "Copy" at bounding box center [374, 102] width 52 height 10
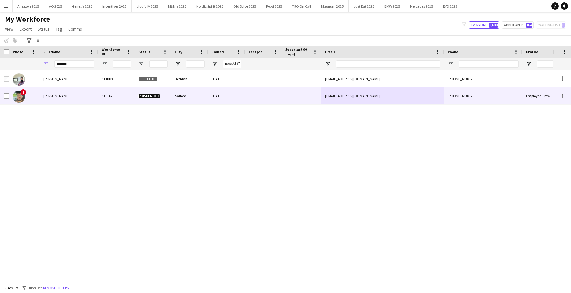
click at [70, 101] on div "Suleman Sultan" at bounding box center [69, 96] width 58 height 17
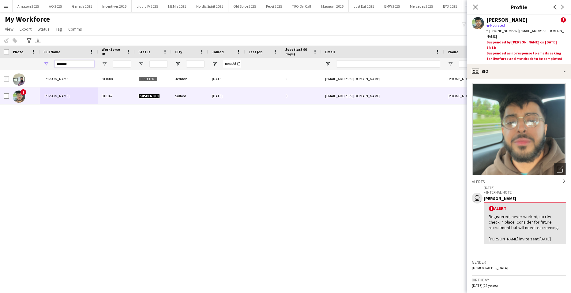
drag, startPoint x: 84, startPoint y: 62, endPoint x: -16, endPoint y: 82, distance: 101.4
click at [0, 82] on html "Menu Boards Boards Boards All jobs Status Workforce Workforce My Workforce Recr…" at bounding box center [285, 146] width 571 height 293
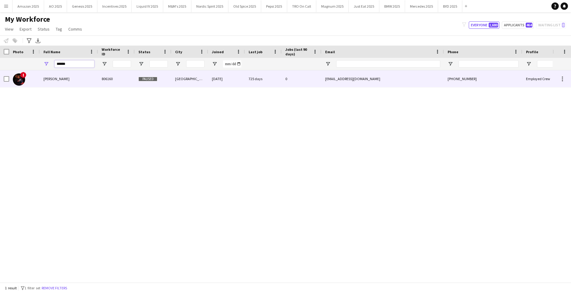
type input "******"
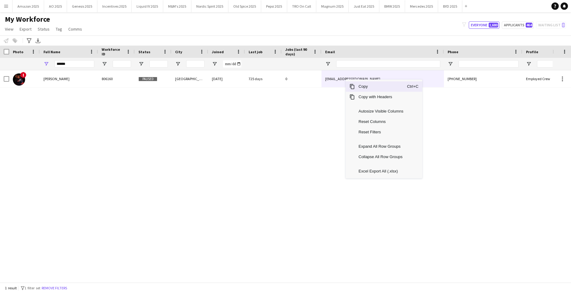
click at [361, 87] on span "Copy" at bounding box center [381, 86] width 52 height 10
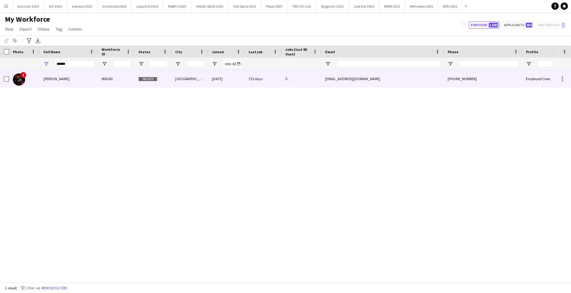
click at [56, 82] on div "Zaratu Adeyemi" at bounding box center [69, 78] width 58 height 17
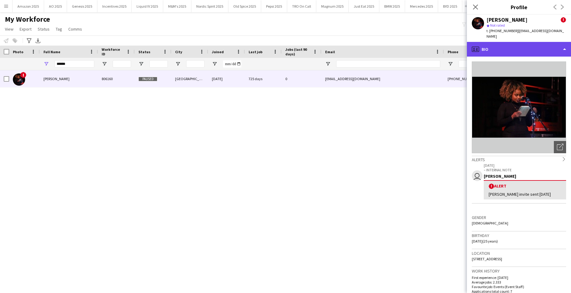
click at [539, 45] on div "profile Bio" at bounding box center [519, 49] width 104 height 15
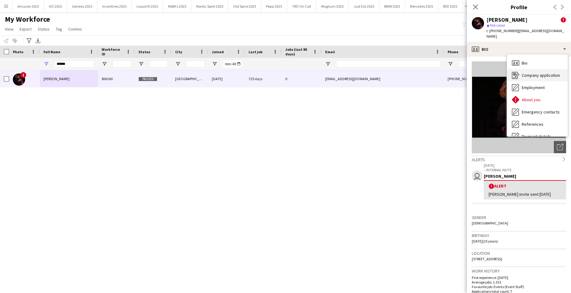
click at [535, 69] on div "Company application Company application" at bounding box center [537, 75] width 61 height 12
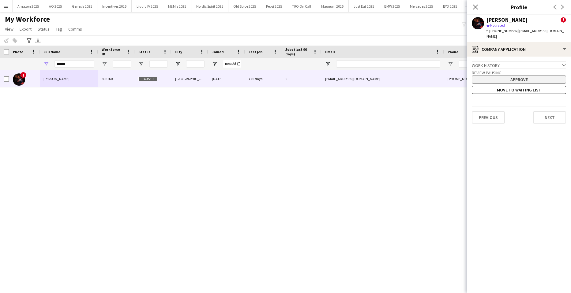
click at [506, 76] on button "Approve" at bounding box center [519, 80] width 94 height 8
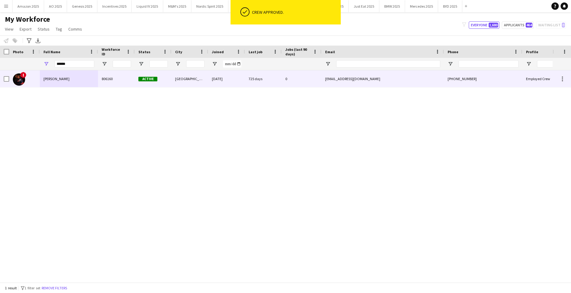
click at [43, 75] on div "Zaratu Adeyemi" at bounding box center [69, 78] width 58 height 17
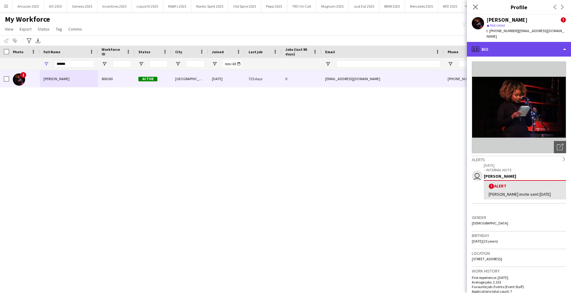
click at [517, 42] on div "profile Bio" at bounding box center [519, 49] width 104 height 15
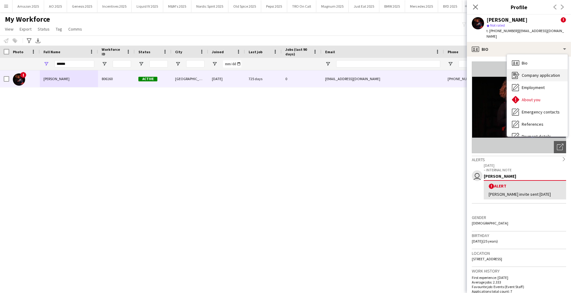
click at [532, 73] on span "Company application" at bounding box center [541, 76] width 38 height 6
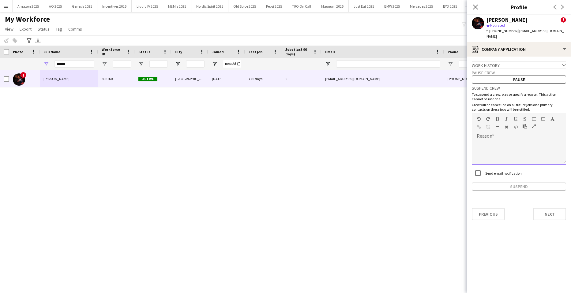
click at [494, 140] on div at bounding box center [519, 152] width 94 height 24
paste div
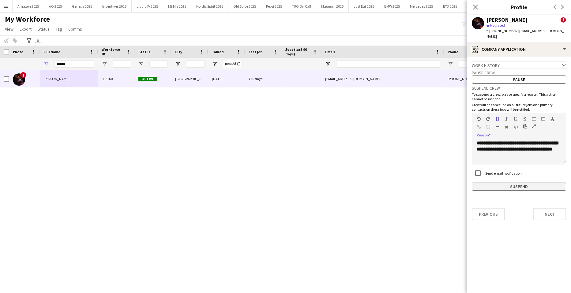
click at [513, 183] on button "Suspend" at bounding box center [519, 187] width 94 height 8
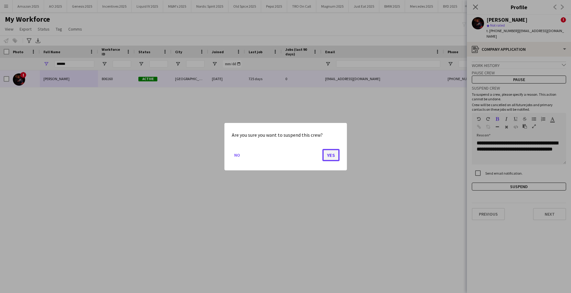
click at [331, 160] on button "Yes" at bounding box center [330, 155] width 17 height 12
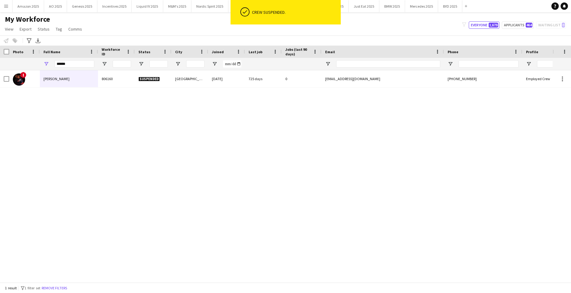
drag, startPoint x: 367, startPoint y: 166, endPoint x: 496, endPoint y: 162, distance: 128.7
click at [367, 166] on div "! Zaratu Adeyemi 806160 Suspended Manchester 29-06-2022 725 days 0 zaramakinta3…" at bounding box center [276, 174] width 553 height 208
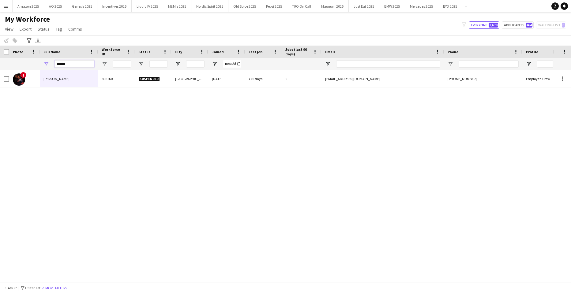
drag, startPoint x: 79, startPoint y: 66, endPoint x: -16, endPoint y: 74, distance: 94.9
click at [0, 74] on html "Menu Boards Boards Boards All jobs Status Workforce Workforce My Workforce Recr…" at bounding box center [285, 146] width 571 height 293
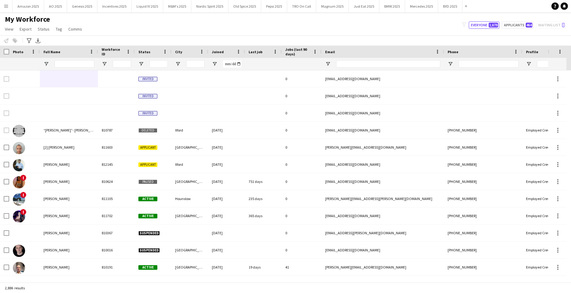
drag, startPoint x: 5, startPoint y: 6, endPoint x: 15, endPoint y: 17, distance: 14.7
click at [5, 6] on app-icon "Menu" at bounding box center [6, 6] width 5 height 5
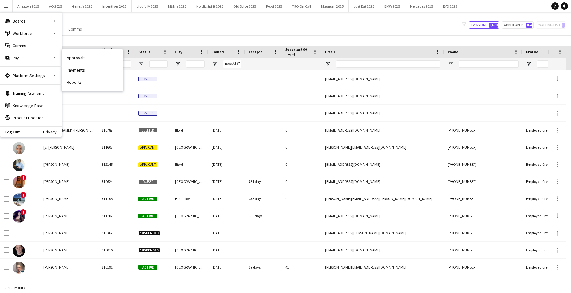
drag, startPoint x: 82, startPoint y: 56, endPoint x: 157, endPoint y: 65, distance: 75.8
click at [82, 56] on link "Approvals" at bounding box center [92, 58] width 61 height 12
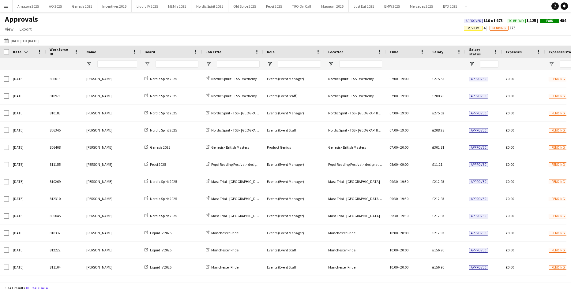
click at [466, 25] on span "Review 4" at bounding box center [477, 28] width 26 height 6
click at [468, 29] on span "Review" at bounding box center [473, 28] width 11 height 4
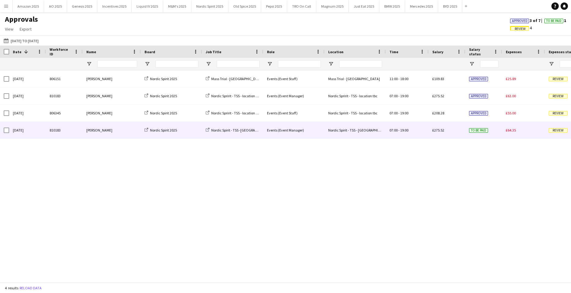
click at [555, 134] on div "Review" at bounding box center [566, 130] width 43 height 17
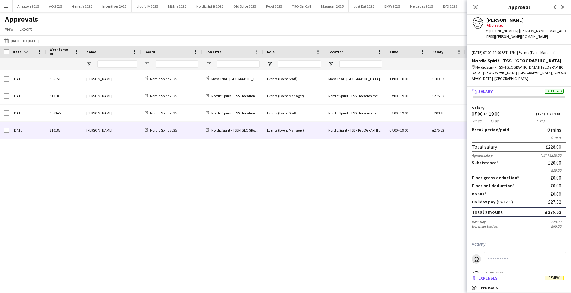
click at [557, 276] on span "Review" at bounding box center [554, 278] width 19 height 5
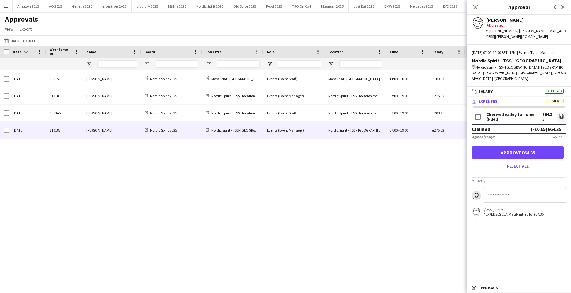
click at [562, 111] on form "Cherwell valley to home (Fuel) £64.35 file-image Claimed (-£0.65) £64.35 Agreed…" at bounding box center [519, 141] width 104 height 60
click at [559, 114] on icon "file-image" at bounding box center [561, 116] width 5 height 5
click at [520, 147] on button "Approve £64.35" at bounding box center [518, 153] width 92 height 12
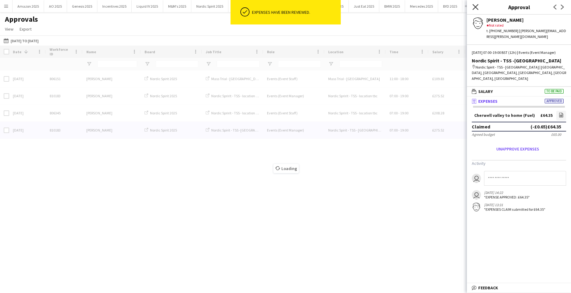
click at [477, 8] on icon "Close pop-in" at bounding box center [475, 7] width 6 height 6
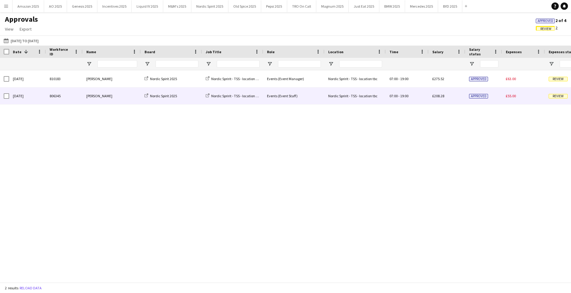
click at [553, 97] on span "Review" at bounding box center [558, 96] width 19 height 5
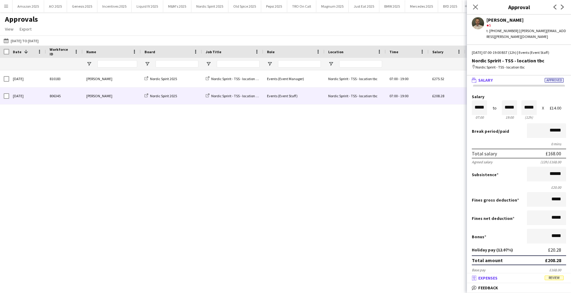
click at [558, 279] on span "Review" at bounding box center [554, 278] width 19 height 5
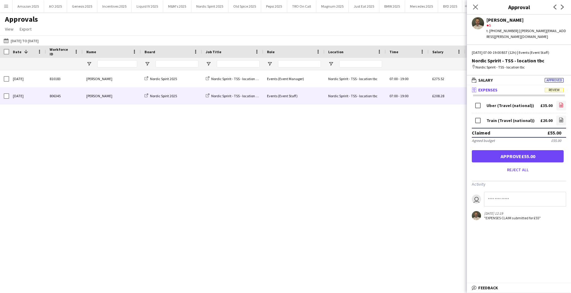
click at [561, 105] on icon at bounding box center [561, 106] width 2 height 2
click at [560, 118] on app-icon "file-image" at bounding box center [561, 121] width 5 height 6
click at [551, 150] on button "Approve £55.00" at bounding box center [518, 156] width 92 height 12
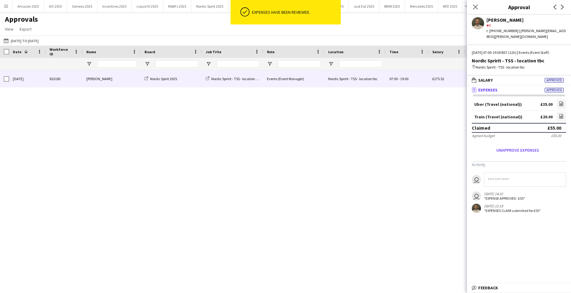
click at [429, 80] on div "£275.52" at bounding box center [447, 78] width 37 height 17
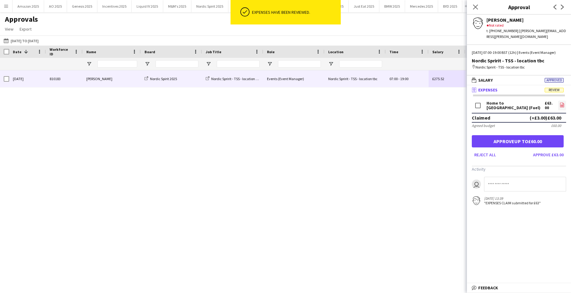
click at [561, 104] on icon "file-image" at bounding box center [562, 105] width 5 height 5
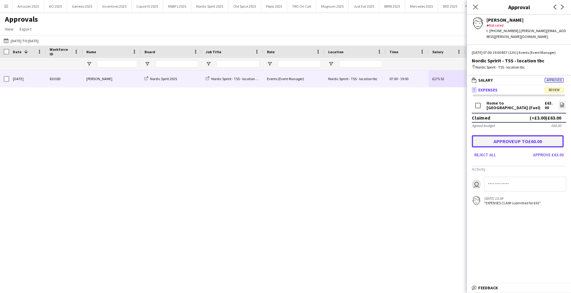
click at [527, 146] on button "Approve up to £60.00" at bounding box center [518, 141] width 92 height 12
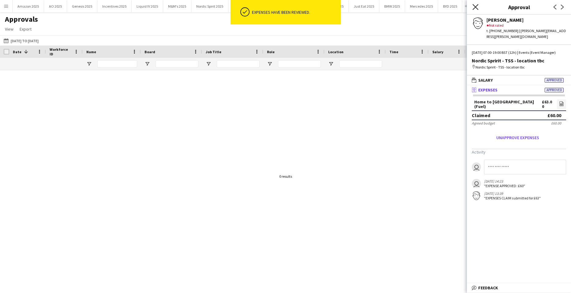
click at [477, 8] on icon "Close pop-in" at bounding box center [475, 7] width 6 height 6
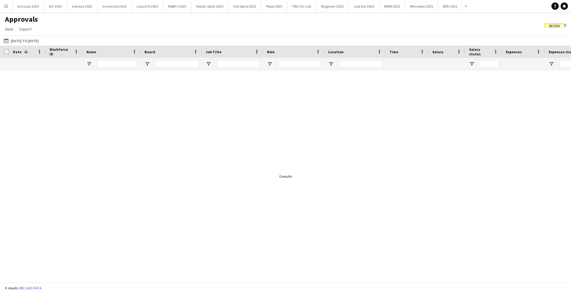
click at [561, 23] on span "Review 0" at bounding box center [555, 25] width 22 height 6
click at [558, 24] on span "Review" at bounding box center [554, 26] width 11 height 4
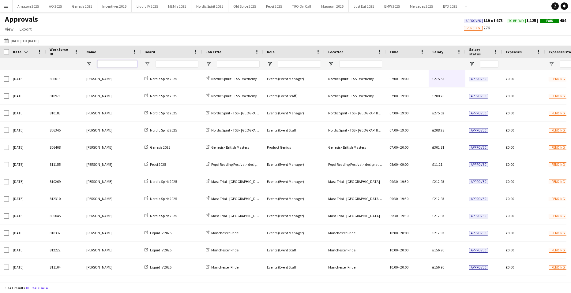
click at [101, 66] on input "Name Filter Input" at bounding box center [117, 63] width 40 height 7
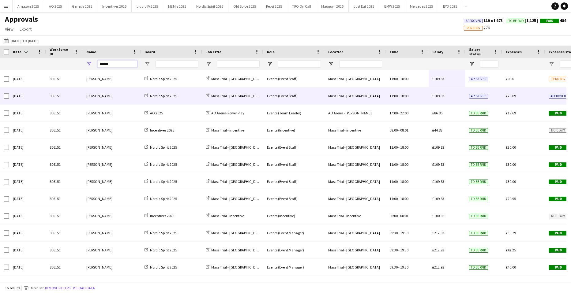
type input "******"
click at [557, 99] on span "Approved" at bounding box center [558, 96] width 19 height 5
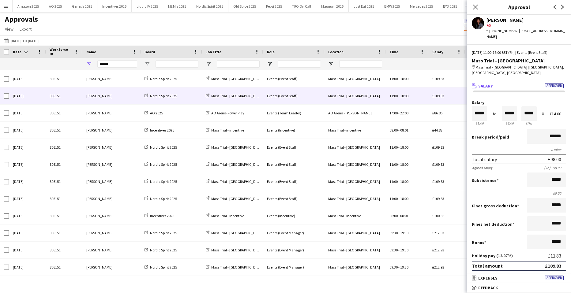
click at [554, 276] on span "Approved" at bounding box center [554, 278] width 19 height 5
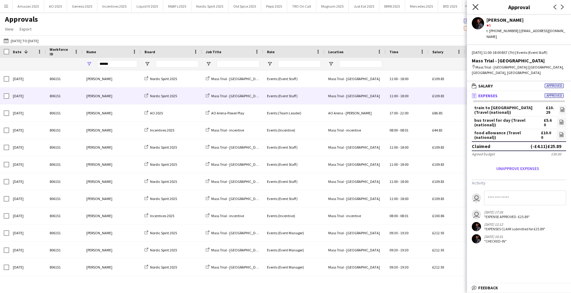
click at [477, 9] on icon at bounding box center [475, 7] width 6 height 6
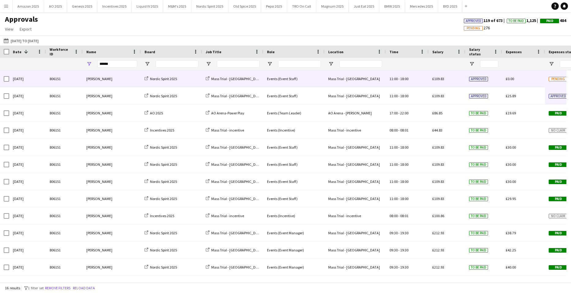
click at [552, 78] on span "Pending" at bounding box center [558, 79] width 19 height 5
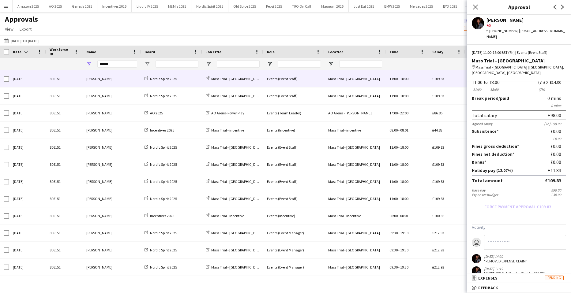
scroll to position [48, 0]
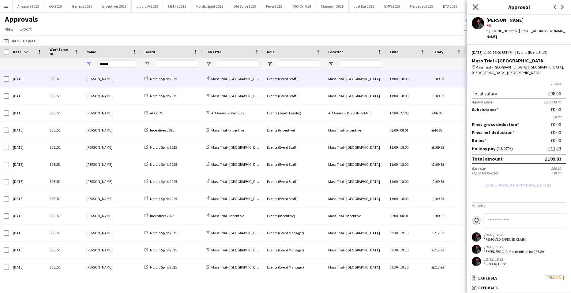
click at [477, 8] on icon at bounding box center [475, 7] width 6 height 6
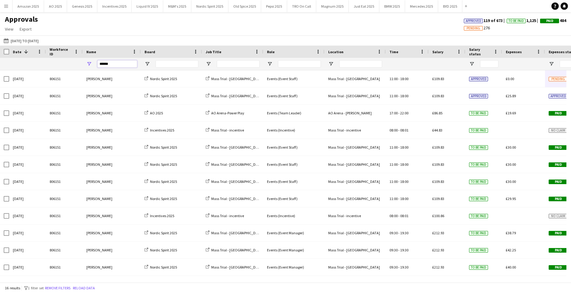
drag, startPoint x: 119, startPoint y: 64, endPoint x: -16, endPoint y: 76, distance: 135.3
click at [0, 76] on html "Menu Boards Boards Boards All jobs Status Workforce Workforce My Workforce Recr…" at bounding box center [285, 146] width 571 height 293
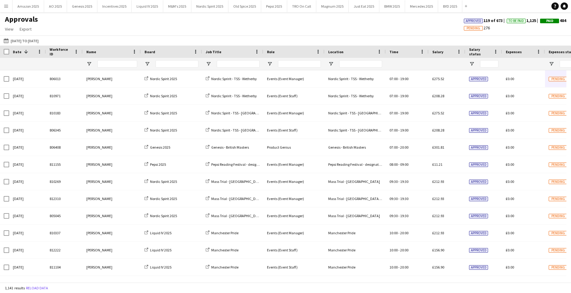
click at [7, 7] on app-icon "Menu" at bounding box center [6, 6] width 5 height 5
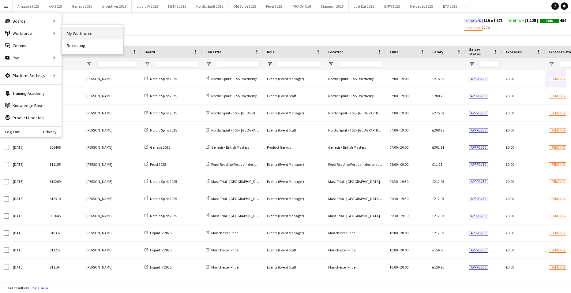
click at [83, 32] on link "My Workforce" at bounding box center [92, 33] width 61 height 12
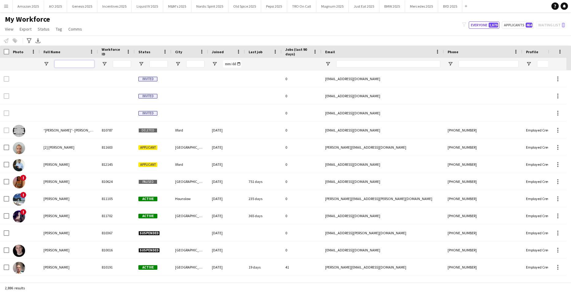
click at [77, 65] on input "Full Name Filter Input" at bounding box center [75, 63] width 40 height 7
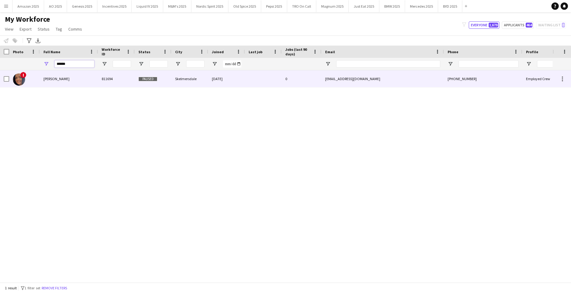
type input "******"
click at [60, 75] on div "Arnita Gladkiha" at bounding box center [69, 78] width 58 height 17
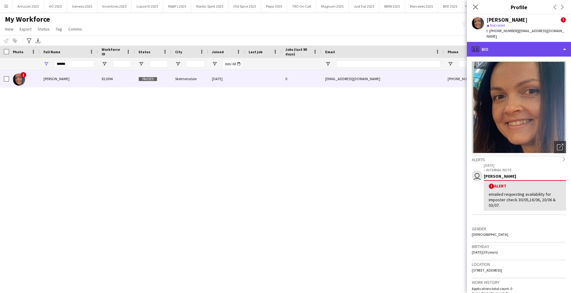
click at [542, 45] on div "profile Bio" at bounding box center [519, 49] width 104 height 15
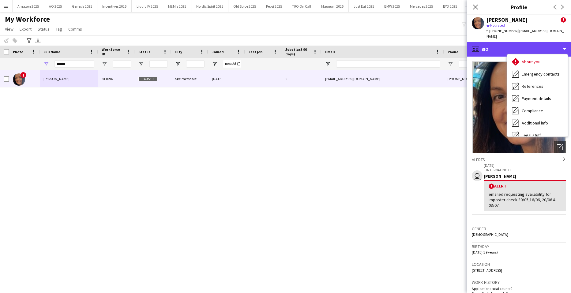
scroll to position [82, 0]
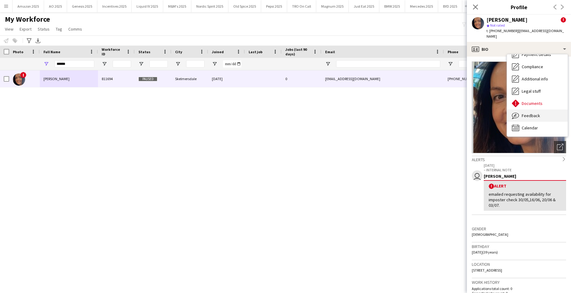
click at [531, 113] on span "Feedback" at bounding box center [531, 116] width 18 height 6
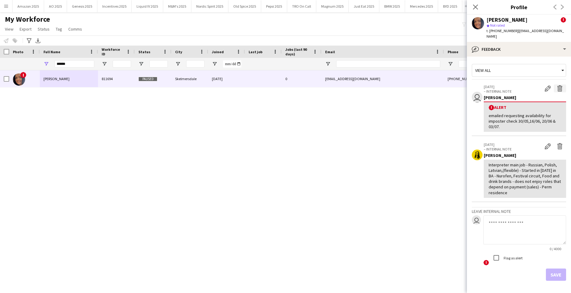
click at [557, 85] on app-icon "Delete alert" at bounding box center [560, 88] width 6 height 6
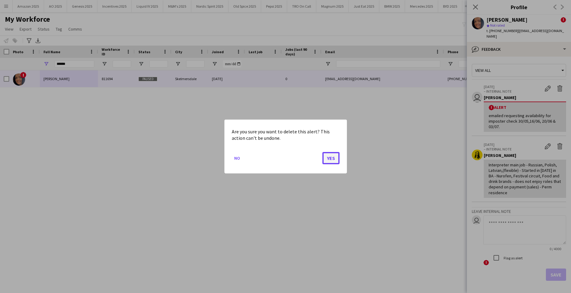
click at [338, 153] on button "Yes" at bounding box center [330, 158] width 17 height 12
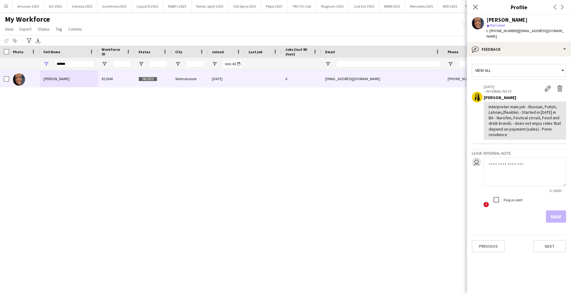
click at [504, 168] on textarea at bounding box center [524, 171] width 83 height 29
type textarea "*"
type textarea "**********"
click at [551, 212] on button "Save" at bounding box center [556, 217] width 20 height 12
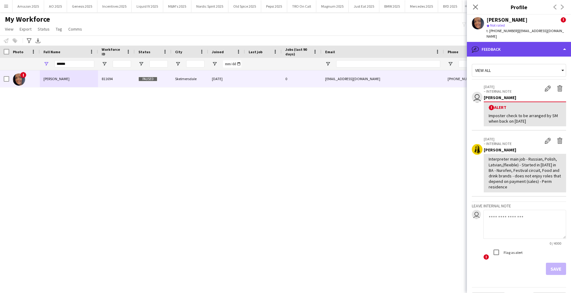
click at [526, 42] on div "bubble-pencil Feedback" at bounding box center [519, 49] width 104 height 15
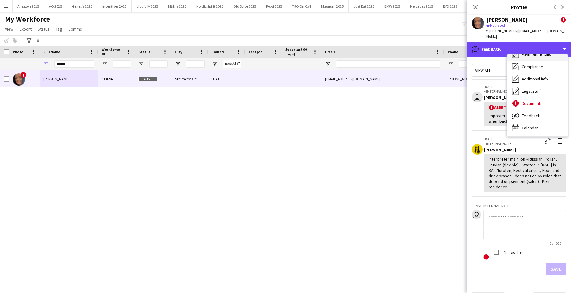
scroll to position [0, 0]
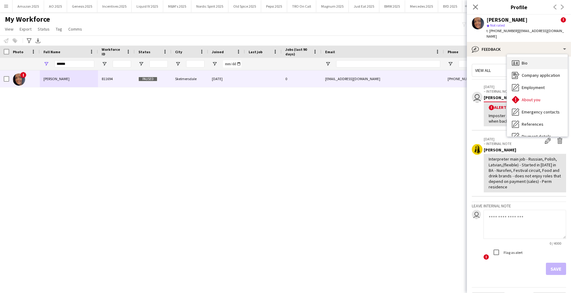
click at [535, 57] on div "Bio Bio" at bounding box center [537, 63] width 61 height 12
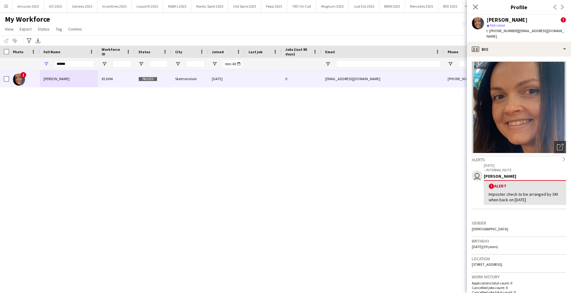
click at [399, 127] on div "! Arnita Gladkiha 811694 Paused Skelmersdale 11-07-2024 0 dbresourcing@gmail.co…" at bounding box center [276, 174] width 553 height 208
click at [476, 6] on icon at bounding box center [475, 7] width 6 height 6
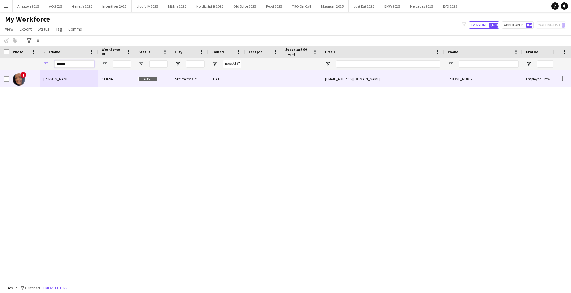
drag, startPoint x: 79, startPoint y: 64, endPoint x: -16, endPoint y: 114, distance: 106.7
click at [0, 114] on html "Menu Boards Boards Boards All jobs Status Workforce Workforce My Workforce Recr…" at bounding box center [285, 146] width 571 height 293
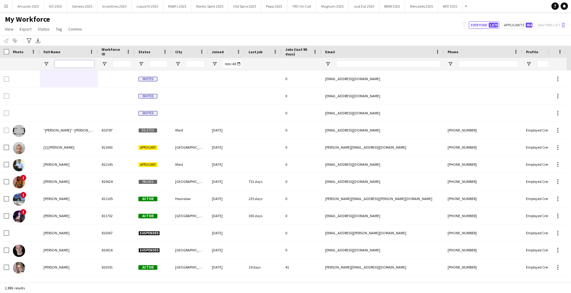
click at [84, 62] on input "Full Name Filter Input" at bounding box center [75, 63] width 40 height 7
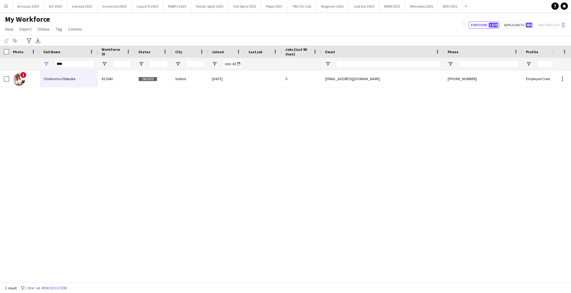
drag, startPoint x: 165, startPoint y: 141, endPoint x: 105, endPoint y: 121, distance: 63.7
click at [120, 127] on div "! Chidimma Ofobuike 811640 Paused Salford 24-06-2024 0 ofobuikechidimma@gmail.c…" at bounding box center [276, 174] width 553 height 208
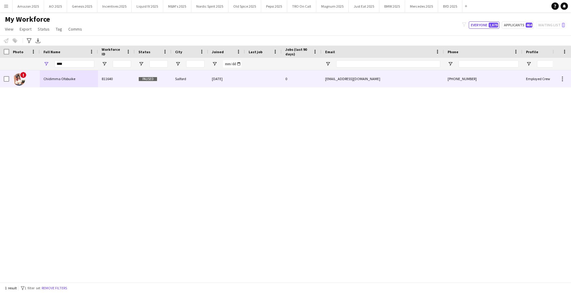
click at [38, 75] on div "!" at bounding box center [24, 78] width 31 height 17
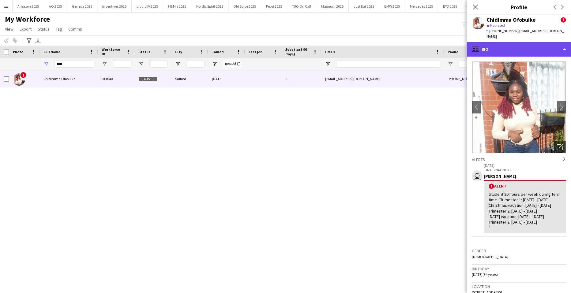
click at [549, 42] on div "profile Bio" at bounding box center [519, 49] width 104 height 15
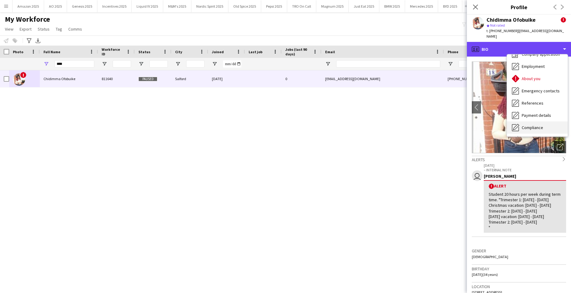
scroll to position [31, 0]
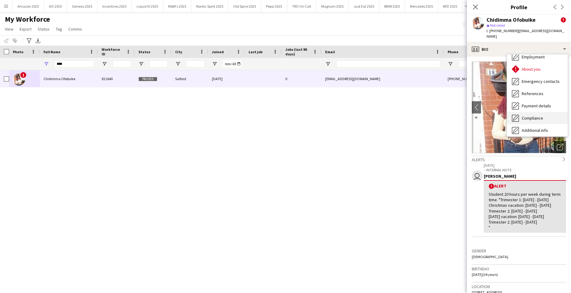
click at [535, 115] on span "Compliance" at bounding box center [532, 118] width 21 height 6
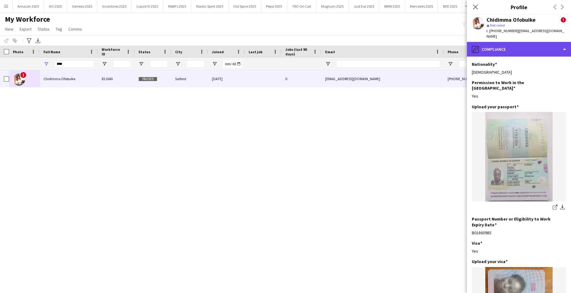
click at [546, 49] on div "pencil4 Compliance" at bounding box center [519, 49] width 104 height 15
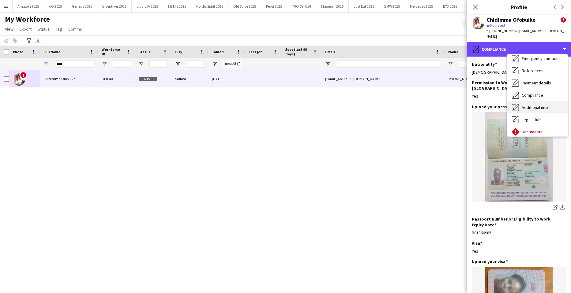
scroll to position [82, 0]
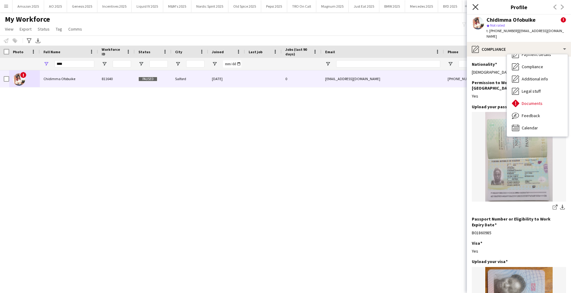
click at [479, 8] on app-icon "Close pop-in" at bounding box center [475, 7] width 9 height 9
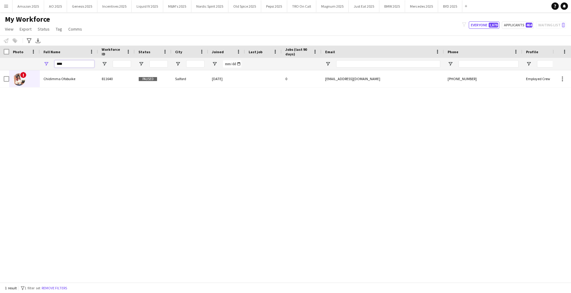
drag, startPoint x: 72, startPoint y: 66, endPoint x: -16, endPoint y: 67, distance: 87.3
click at [0, 67] on html "Menu Boards Boards Boards All jobs Status Workforce Workforce My Workforce Recr…" at bounding box center [285, 146] width 571 height 293
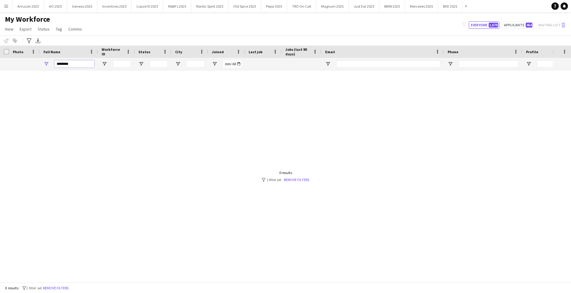
drag, startPoint x: 77, startPoint y: 65, endPoint x: -16, endPoint y: 64, distance: 93.1
click at [0, 64] on html "Menu Boards Boards Boards All jobs Status Workforce Workforce My Workforce Recr…" at bounding box center [285, 146] width 571 height 293
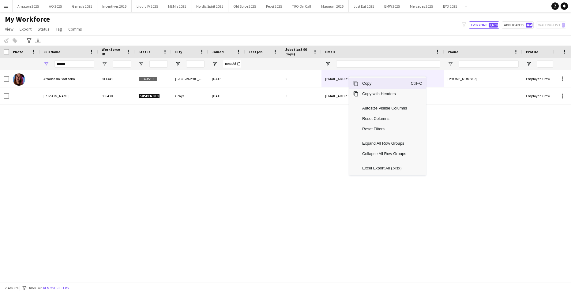
drag, startPoint x: 368, startPoint y: 84, endPoint x: 571, endPoint y: 189, distance: 228.4
click at [377, 89] on div "Copy Ctrl+C Copy with Headers Autosize Visible Columns Reset Columns Reset Filt…" at bounding box center [387, 126] width 77 height 99
click at [376, 86] on span "Copy" at bounding box center [385, 83] width 52 height 10
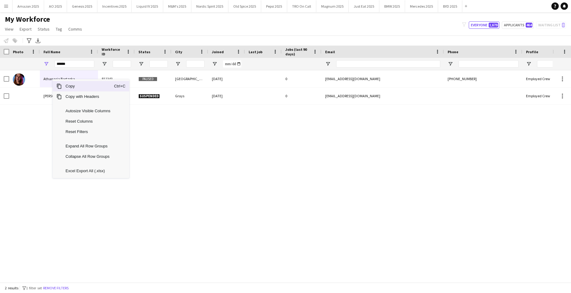
drag, startPoint x: 64, startPoint y: 86, endPoint x: 518, endPoint y: 136, distance: 456.2
click at [73, 88] on span "Copy" at bounding box center [88, 86] width 52 height 10
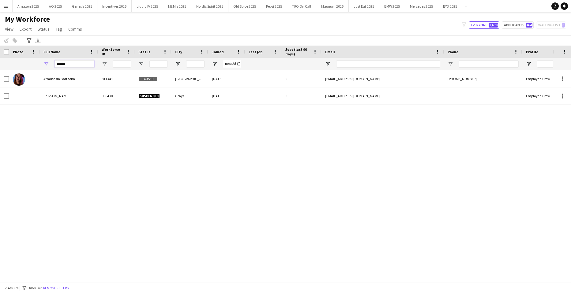
click at [65, 62] on input "******" at bounding box center [75, 63] width 40 height 7
drag, startPoint x: 72, startPoint y: 65, endPoint x: -16, endPoint y: 102, distance: 95.5
click at [0, 102] on html "Menu Boards Boards Boards All jobs Status Workforce Workforce My Workforce Recr…" at bounding box center [285, 146] width 571 height 293
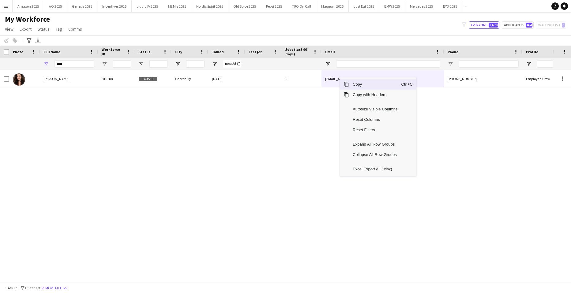
drag, startPoint x: 356, startPoint y: 84, endPoint x: 363, endPoint y: 86, distance: 6.9
click at [357, 84] on span "Copy" at bounding box center [375, 84] width 52 height 10
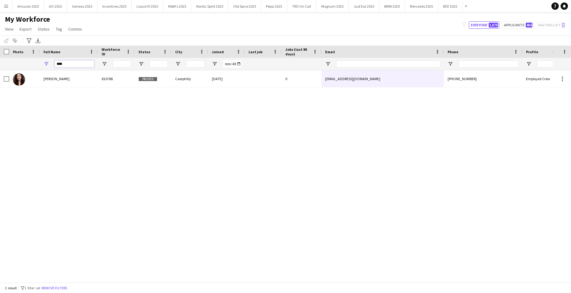
drag, startPoint x: 70, startPoint y: 65, endPoint x: -16, endPoint y: 79, distance: 87.2
click at [0, 79] on html "Menu Boards Boards Boards All jobs Status Workforce Workforce My Workforce Recr…" at bounding box center [285, 146] width 571 height 293
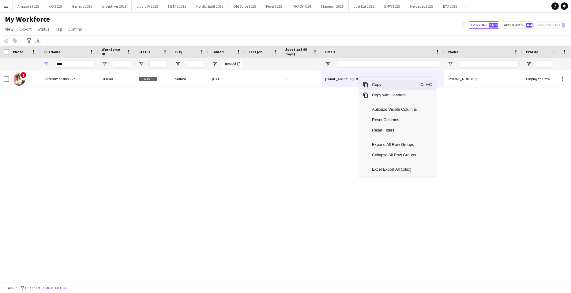
click at [380, 88] on span "Copy" at bounding box center [394, 85] width 52 height 10
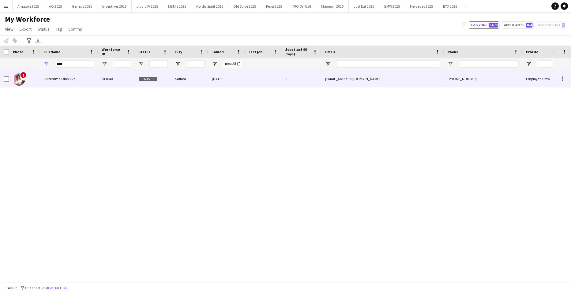
click at [53, 75] on div "Chidimma Ofobuike" at bounding box center [69, 78] width 58 height 17
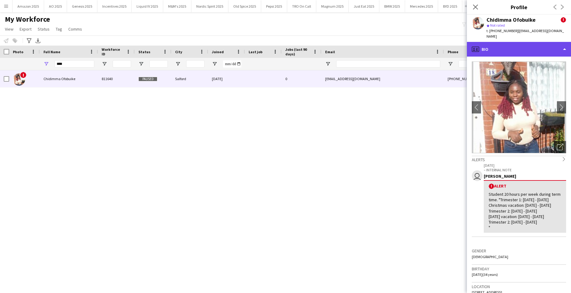
click at [524, 44] on div "profile Bio" at bounding box center [519, 49] width 104 height 15
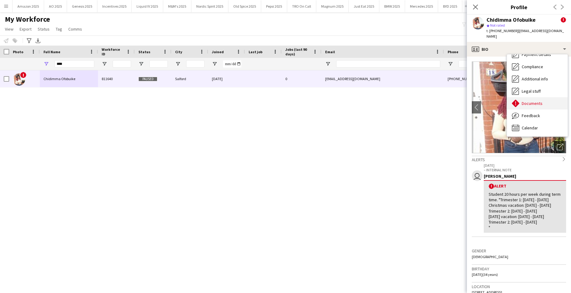
click at [532, 101] on span "Documents" at bounding box center [532, 104] width 21 height 6
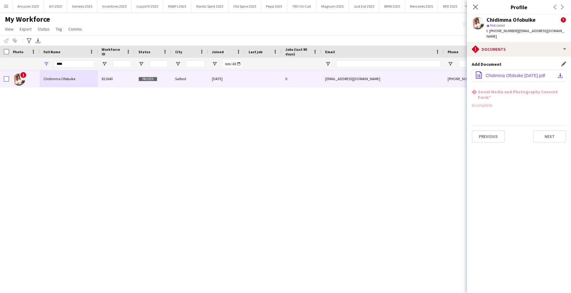
click at [527, 73] on span "Chidimma Ofobuike 24.04.25.pdf" at bounding box center [515, 75] width 59 height 5
drag, startPoint x: 80, startPoint y: 62, endPoint x: -16, endPoint y: 88, distance: 98.6
click at [0, 88] on html "Menu Boards Boards Boards All jobs Status Workforce Workforce My Workforce Recr…" at bounding box center [285, 146] width 571 height 293
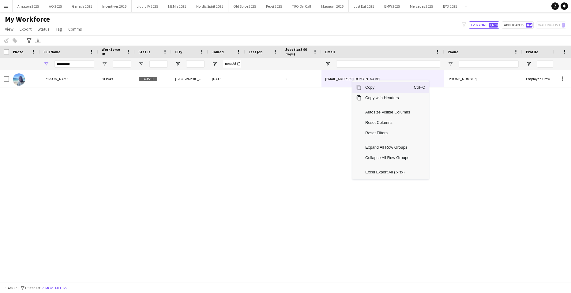
click at [376, 88] on span "Copy" at bounding box center [388, 87] width 52 height 10
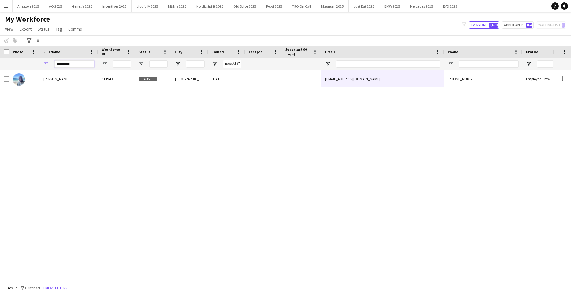
drag, startPoint x: 79, startPoint y: 66, endPoint x: -16, endPoint y: 83, distance: 96.0
click at [0, 83] on html "Menu Boards Boards Boards All jobs Status Workforce Workforce My Workforce Recr…" at bounding box center [285, 146] width 571 height 293
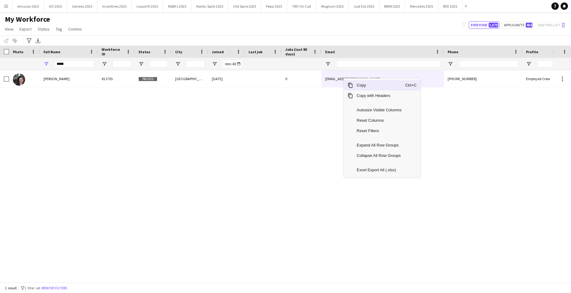
drag, startPoint x: 357, startPoint y: 87, endPoint x: 361, endPoint y: 88, distance: 4.3
click at [358, 87] on span "Copy" at bounding box center [379, 85] width 52 height 10
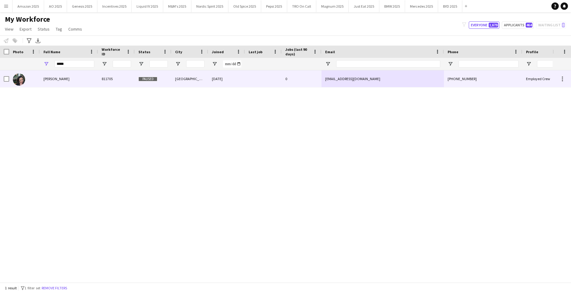
drag, startPoint x: 58, startPoint y: 77, endPoint x: 62, endPoint y: 77, distance: 4.0
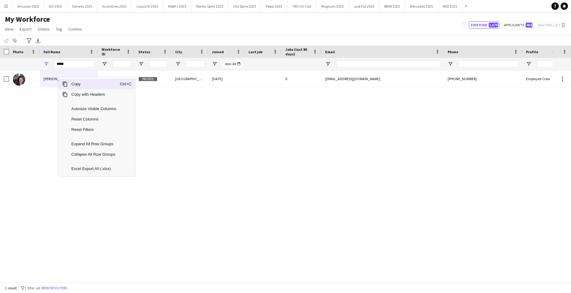
drag, startPoint x: 81, startPoint y: 86, endPoint x: 541, endPoint y: 131, distance: 462.4
click at [83, 86] on span "Copy" at bounding box center [94, 84] width 52 height 10
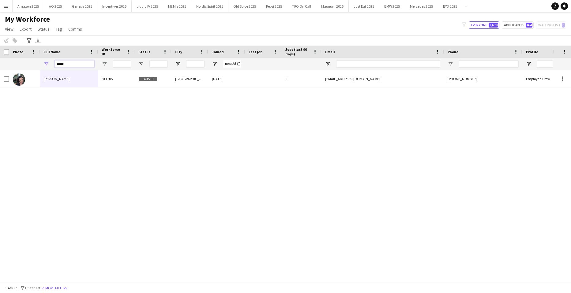
drag, startPoint x: 78, startPoint y: 65, endPoint x: 9, endPoint y: 85, distance: 71.3
click at [0, 78] on html "Menu Boards Boards Boards All jobs Status Workforce Workforce My Workforce Recr…" at bounding box center [285, 146] width 571 height 293
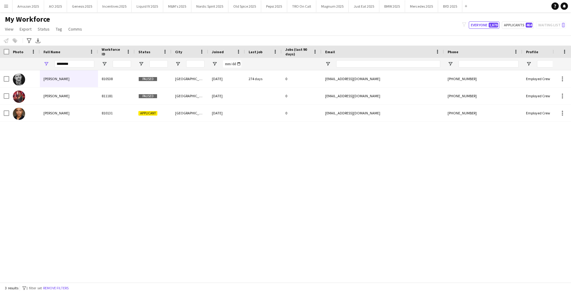
click at [295, 170] on div "Francois Menard-Noens 810538 Paused GLASGOW 14-06-2023 274 days 0 menardf@hotma…" at bounding box center [276, 174] width 553 height 208
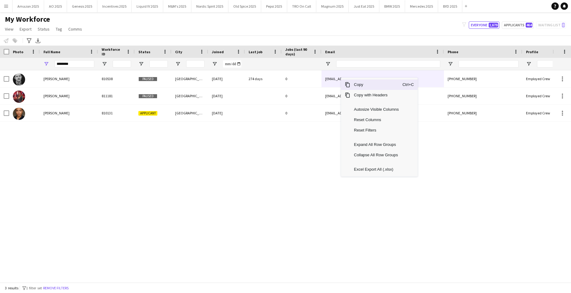
click at [354, 85] on span "Copy" at bounding box center [376, 85] width 52 height 10
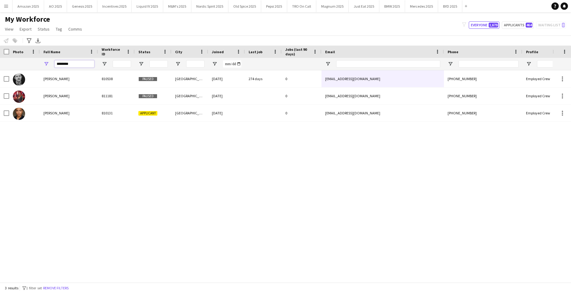
drag, startPoint x: 76, startPoint y: 64, endPoint x: -16, endPoint y: 70, distance: 91.8
click at [0, 70] on html "Menu Boards Boards Boards All jobs Status Workforce Workforce My Workforce Recr…" at bounding box center [285, 146] width 571 height 293
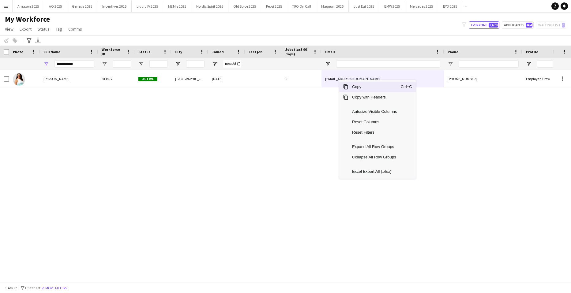
drag, startPoint x: 353, startPoint y: 86, endPoint x: 448, endPoint y: 159, distance: 119.5
click at [358, 88] on span "Copy" at bounding box center [374, 87] width 52 height 10
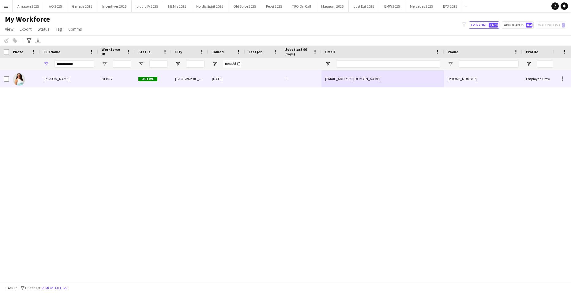
click at [57, 78] on span "Gabriela Farasheva" at bounding box center [56, 79] width 26 height 5
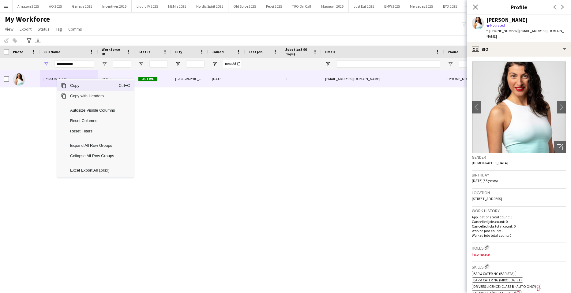
click at [75, 86] on span "Copy" at bounding box center [92, 86] width 52 height 10
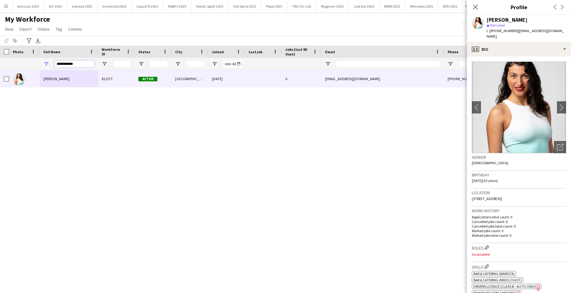
drag, startPoint x: 79, startPoint y: 64, endPoint x: -16, endPoint y: 79, distance: 96.1
click at [0, 79] on html "Menu Boards Boards Boards All jobs Status Workforce Workforce My Workforce Recr…" at bounding box center [285, 146] width 571 height 293
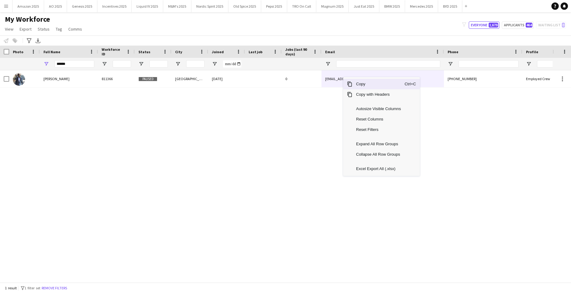
click at [362, 84] on span "Copy" at bounding box center [378, 84] width 52 height 10
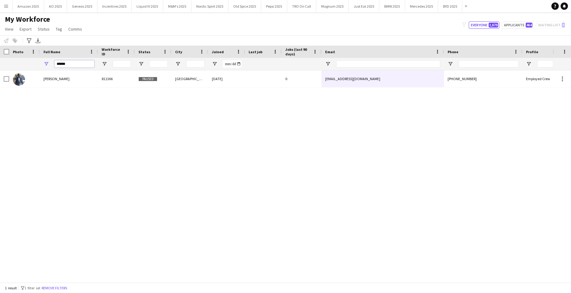
drag, startPoint x: 81, startPoint y: 61, endPoint x: -16, endPoint y: 80, distance: 99.0
click at [0, 80] on html "Menu Boards Boards Boards All jobs Status Workforce Workforce My Workforce Recr…" at bounding box center [285, 146] width 571 height 293
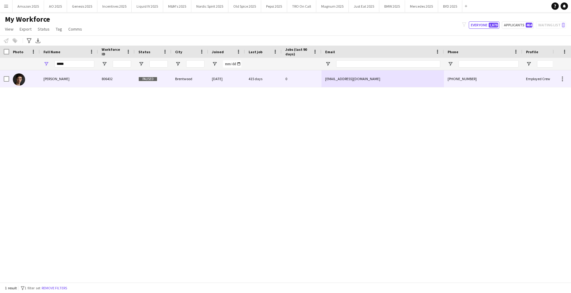
drag, startPoint x: 56, startPoint y: 79, endPoint x: 402, endPoint y: 78, distance: 346.3
click at [57, 80] on span "Joran Zeitler" at bounding box center [56, 79] width 26 height 5
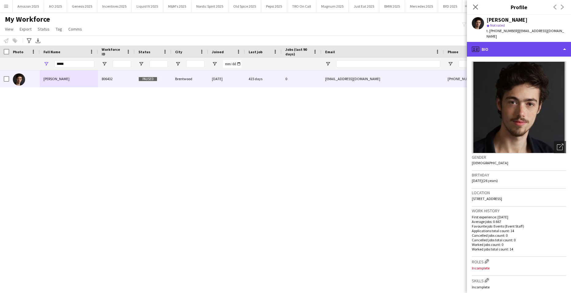
click at [525, 45] on div "profile Bio" at bounding box center [519, 49] width 104 height 15
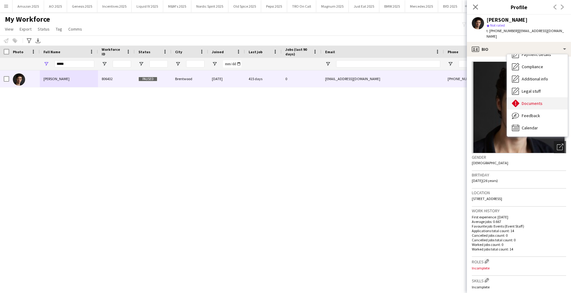
click at [539, 101] on span "Documents" at bounding box center [532, 104] width 21 height 6
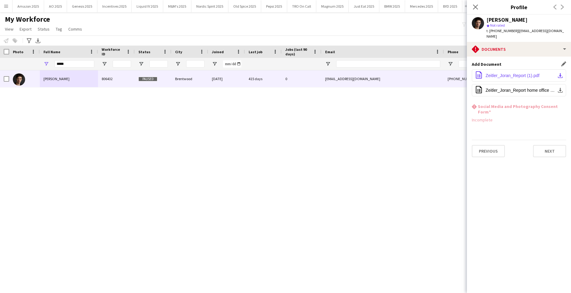
click at [532, 73] on span "Zeitler_Joran_Report (1).pdf" at bounding box center [513, 75] width 54 height 5
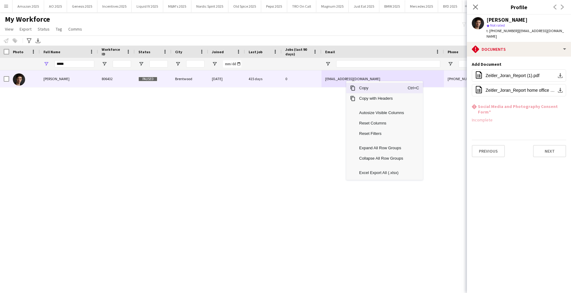
click at [369, 88] on span "Copy" at bounding box center [381, 88] width 52 height 10
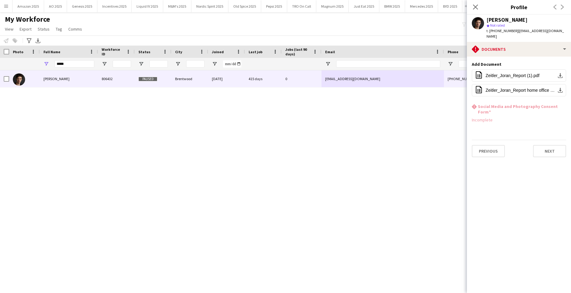
drag, startPoint x: 68, startPoint y: 60, endPoint x: -16, endPoint y: 84, distance: 86.9
click at [0, 84] on html "Menu Boards Boards Boards All jobs Status Workforce Workforce My Workforce Recr…" at bounding box center [285, 146] width 571 height 293
drag, startPoint x: 84, startPoint y: 66, endPoint x: -16, endPoint y: 86, distance: 101.2
click at [0, 86] on html "Menu Boards Boards Boards All jobs Status Workforce Workforce My Workforce Recr…" at bounding box center [285, 146] width 571 height 293
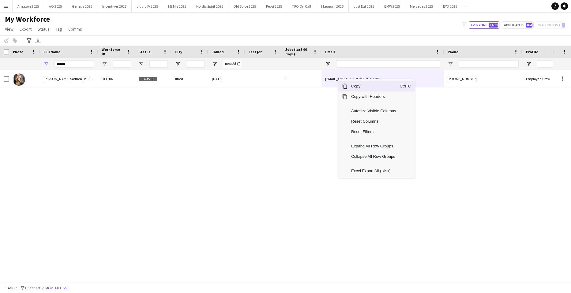
drag, startPoint x: 338, startPoint y: 79, endPoint x: 382, endPoint y: 96, distance: 47.7
click at [360, 88] on span "Copy" at bounding box center [374, 86] width 52 height 10
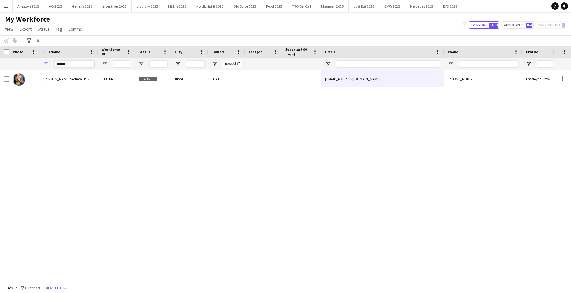
drag, startPoint x: 69, startPoint y: 65, endPoint x: -16, endPoint y: 97, distance: 89.9
click at [0, 97] on html "Menu Boards Boards Boards All jobs Status Workforce Workforce My Workforce Recr…" at bounding box center [285, 146] width 571 height 293
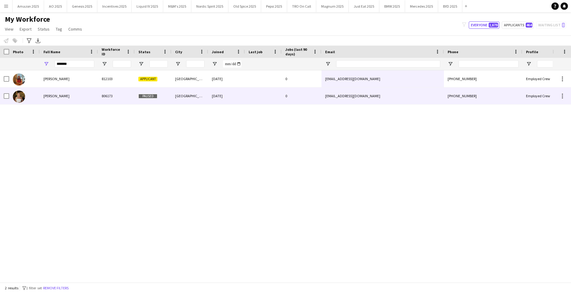
click at [61, 99] on div "Mariana Romão" at bounding box center [69, 96] width 58 height 17
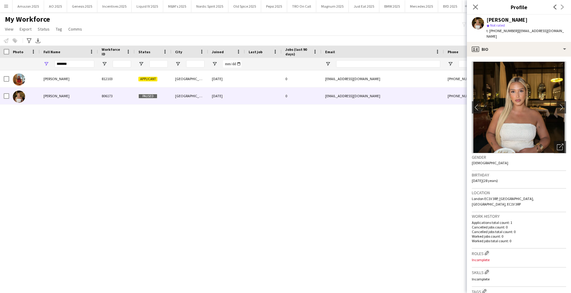
click at [522, 57] on app-crew-profile-bio "chevron-left chevron-right Open photos pop-in Gender Female Birthday 04-02-1997…" at bounding box center [519, 175] width 104 height 237
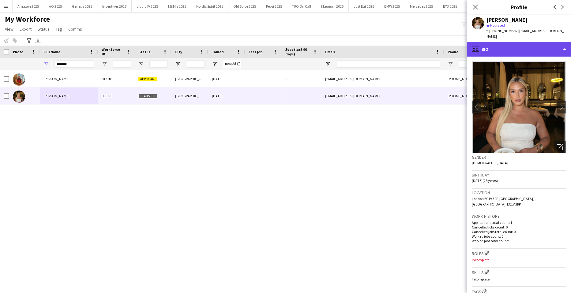
click at [527, 45] on div "profile Bio" at bounding box center [519, 49] width 104 height 15
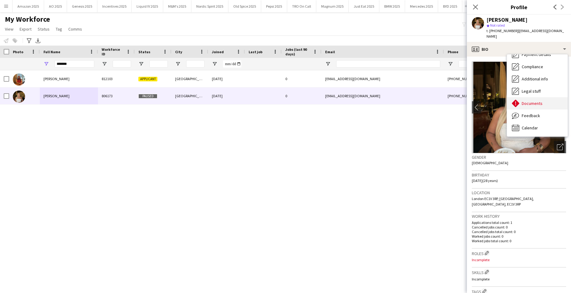
click at [533, 101] on span "Documents" at bounding box center [532, 104] width 21 height 6
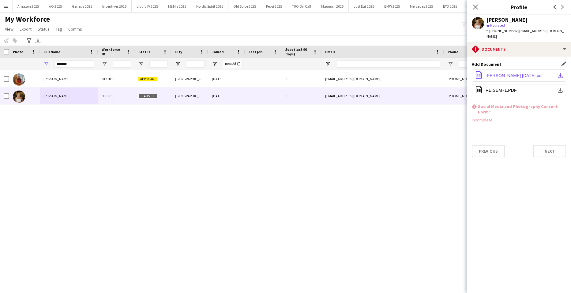
click at [491, 70] on button "office-file-sheet Mariana Romao 01.04.25.pdf download-bottom" at bounding box center [519, 76] width 94 height 12
click at [496, 88] on span "REISEM~1.PDF" at bounding box center [501, 90] width 31 height 5
click at [367, 156] on div "Mariana Cristea 812103 Applicant Sheffield 12-12-2024 0 cristea.mariana_xr78@ya…" at bounding box center [276, 174] width 553 height 208
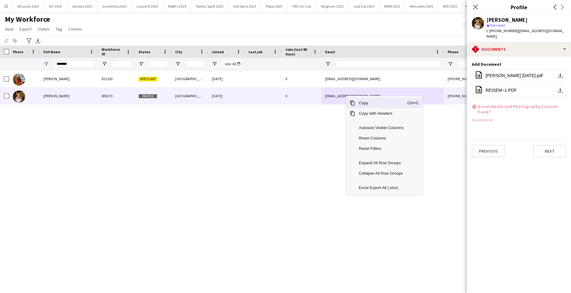
drag, startPoint x: 361, startPoint y: 103, endPoint x: 555, endPoint y: 211, distance: 222.2
click at [362, 103] on span "Copy" at bounding box center [381, 103] width 52 height 10
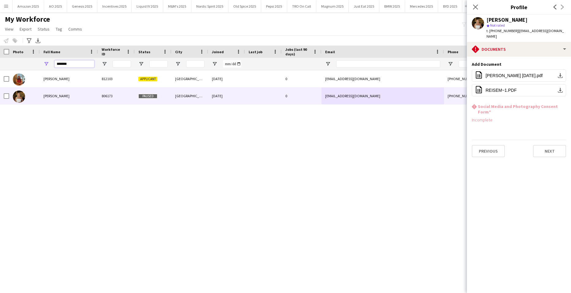
drag, startPoint x: 72, startPoint y: 67, endPoint x: -16, endPoint y: 91, distance: 90.9
click at [0, 91] on html "Menu Boards Boards Boards All jobs Status Workforce Workforce My Workforce Recr…" at bounding box center [285, 146] width 571 height 293
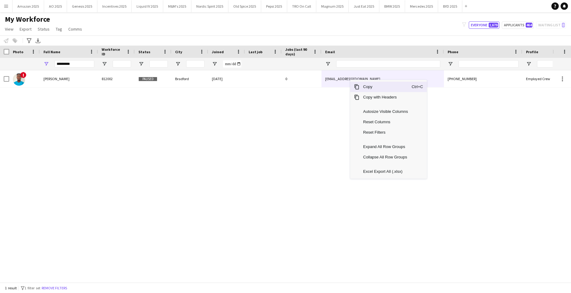
drag, startPoint x: 361, startPoint y: 86, endPoint x: 384, endPoint y: 99, distance: 26.4
click at [372, 92] on div "Copy Ctrl+C Copy with Headers Autosize Visible Columns Reset Columns Reset Filt…" at bounding box center [388, 129] width 77 height 99
click at [365, 88] on span "Copy" at bounding box center [385, 87] width 52 height 10
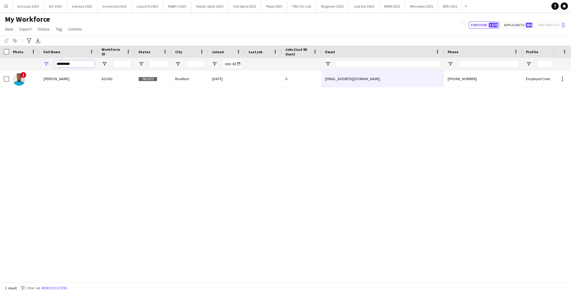
drag, startPoint x: 78, startPoint y: 66, endPoint x: -16, endPoint y: 72, distance: 93.6
click at [0, 72] on html "Menu Boards Boards Boards All jobs Status Workforce Workforce My Workforce Recr…" at bounding box center [285, 146] width 571 height 293
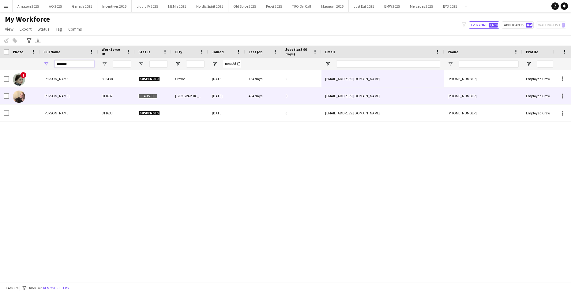
type input "*******"
click at [67, 93] on div "Paulina Szczesna" at bounding box center [69, 96] width 58 height 17
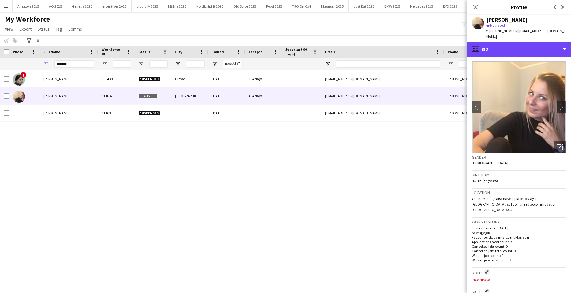
drag, startPoint x: 546, startPoint y: 47, endPoint x: 544, endPoint y: 56, distance: 10.0
click at [547, 47] on div "profile Bio" at bounding box center [519, 49] width 104 height 15
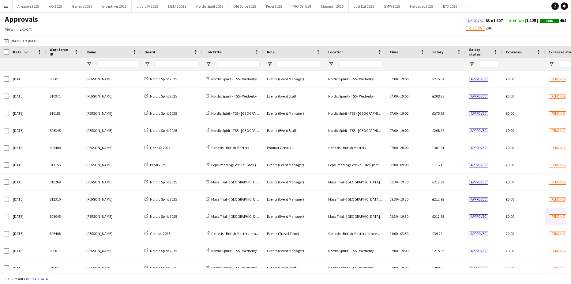
click at [9, 6] on button "Menu" at bounding box center [6, 6] width 12 height 12
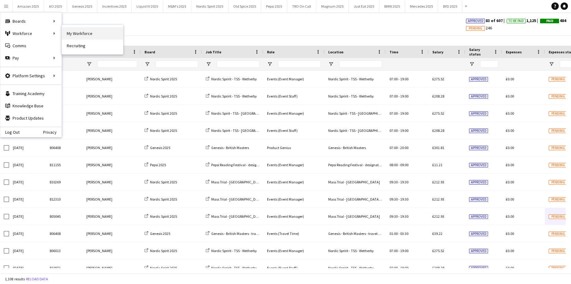
click at [93, 32] on link "My Workforce" at bounding box center [92, 33] width 61 height 12
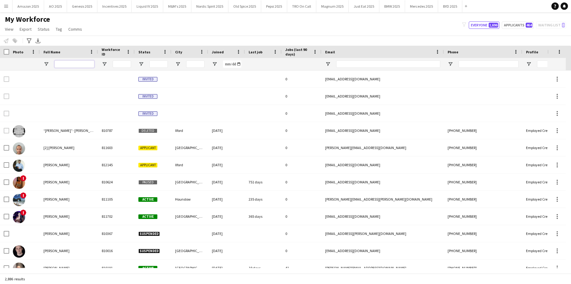
click at [78, 61] on input "Full Name Filter Input" at bounding box center [75, 63] width 40 height 7
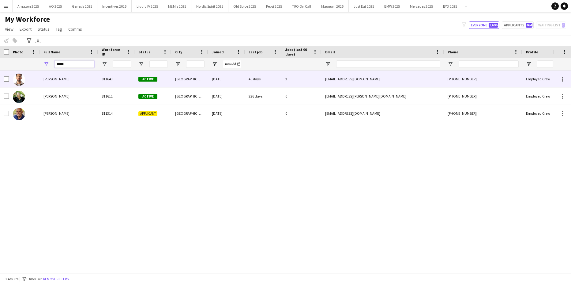
type input "*****"
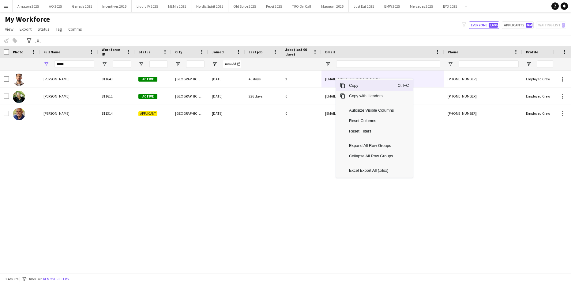
click at [350, 85] on span "Copy" at bounding box center [371, 85] width 52 height 10
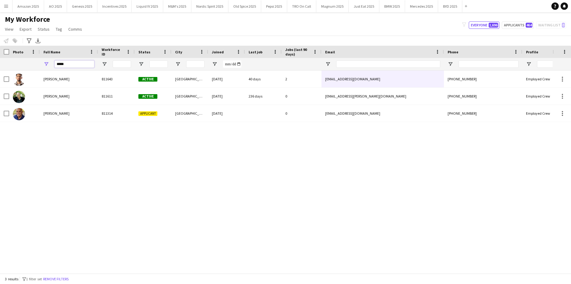
drag, startPoint x: 68, startPoint y: 63, endPoint x: 6, endPoint y: 59, distance: 62.9
click at [9, 60] on div "*****" at bounding box center [312, 64] width 624 height 12
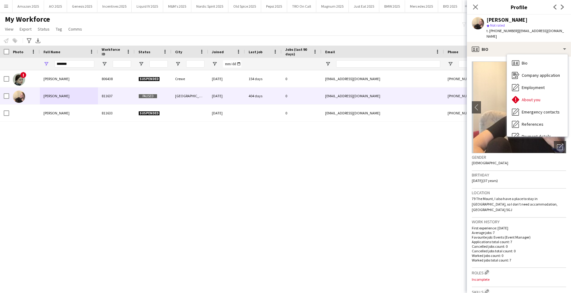
click at [530, 179] on div "Documents Documents" at bounding box center [537, 185] width 61 height 12
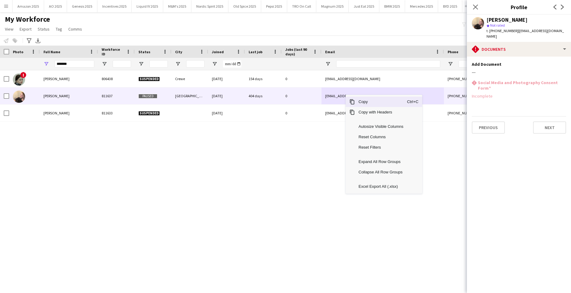
drag, startPoint x: 360, startPoint y: 100, endPoint x: 556, endPoint y: 171, distance: 208.4
click at [361, 102] on span "Copy" at bounding box center [381, 102] width 52 height 10
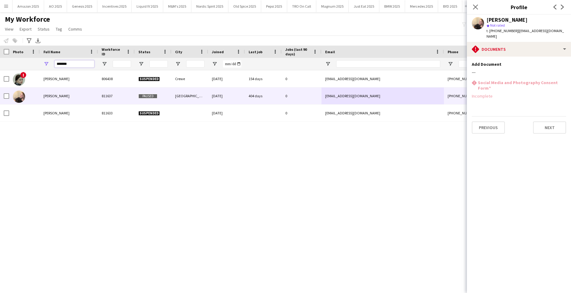
drag, startPoint x: 75, startPoint y: 64, endPoint x: -16, endPoint y: 70, distance: 91.2
click at [0, 70] on html "Menu Boards Boards Boards All jobs Status Workforce Workforce My Workforce Recr…" at bounding box center [285, 146] width 571 height 293
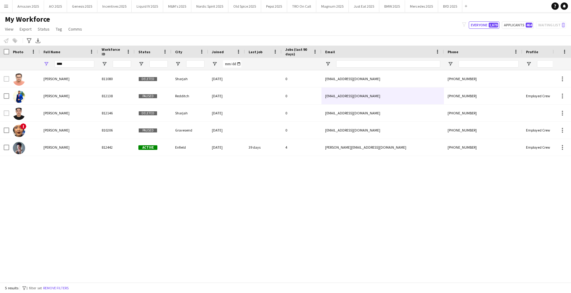
drag, startPoint x: 134, startPoint y: 195, endPoint x: 126, endPoint y: 187, distance: 11.3
click at [134, 195] on div "Saad Ahmed 811080 Deleted Sharjah 24-01-2024 0 saadsid12@gmail.com +97152907736…" at bounding box center [276, 174] width 553 height 208
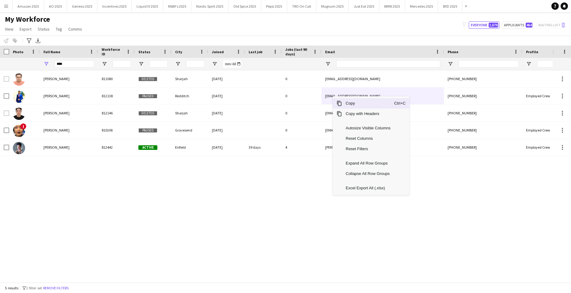
drag, startPoint x: 353, startPoint y: 106, endPoint x: 566, endPoint y: 194, distance: 230.4
click at [417, 128] on div "Drag here to set row groups Photo Title Full Name First Name Last Name Workforc…" at bounding box center [285, 164] width 571 height 237
drag, startPoint x: 356, startPoint y: 106, endPoint x: 571, endPoint y: 99, distance: 215.1
click at [356, 106] on span "Copy" at bounding box center [368, 103] width 52 height 10
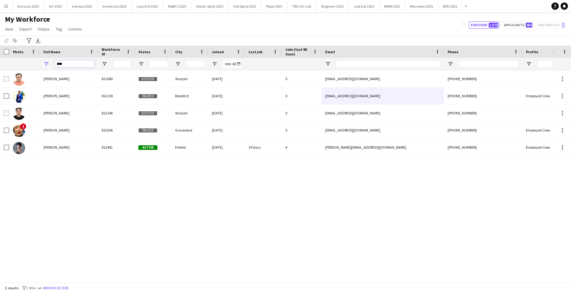
drag, startPoint x: 87, startPoint y: 61, endPoint x: -16, endPoint y: 63, distance: 102.3
click at [0, 63] on html "Menu Boards Boards Boards All jobs Status Workforce Workforce My Workforce Recr…" at bounding box center [285, 146] width 571 height 293
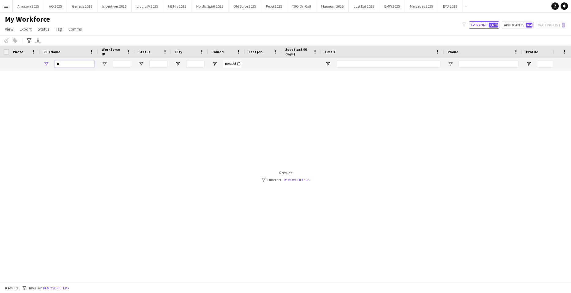
type input "*"
drag, startPoint x: 84, startPoint y: 65, endPoint x: -16, endPoint y: 69, distance: 99.9
click at [0, 69] on html "Menu Boards Boards Boards All jobs Status Workforce Workforce My Workforce Recr…" at bounding box center [285, 146] width 571 height 293
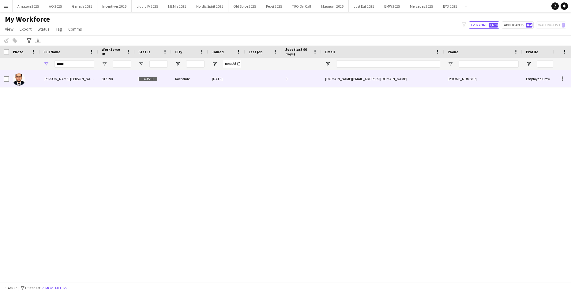
click at [84, 81] on span "Sheikh Redwan Ahmed Navid" at bounding box center [69, 79] width 53 height 5
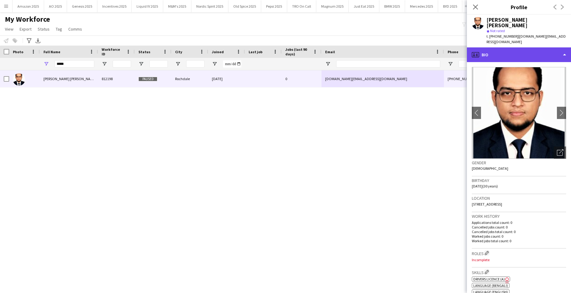
click at [536, 49] on div "profile Bio" at bounding box center [519, 54] width 104 height 15
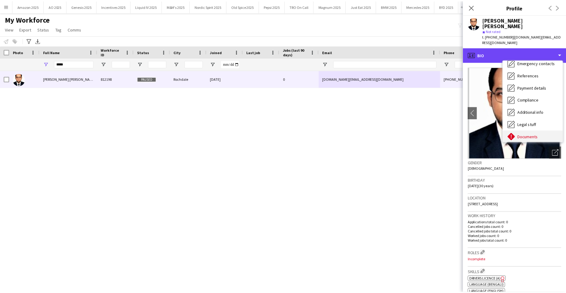
scroll to position [82, 0]
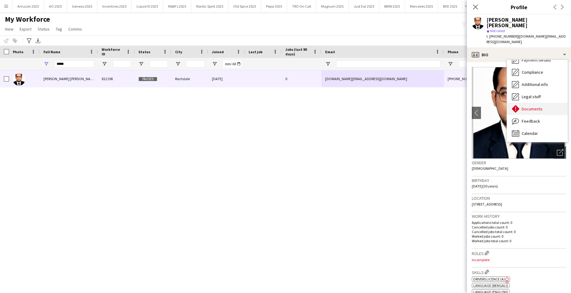
click at [534, 106] on span "Documents" at bounding box center [532, 109] width 21 height 6
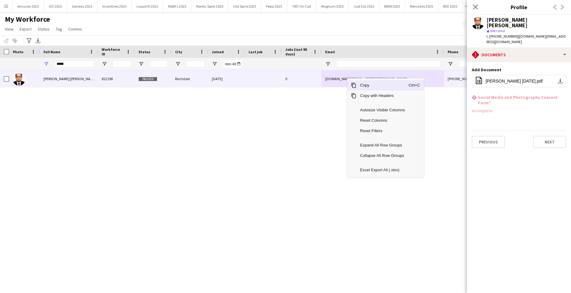
drag, startPoint x: 367, startPoint y: 84, endPoint x: 427, endPoint y: 111, distance: 65.2
click at [368, 84] on span "Copy" at bounding box center [382, 85] width 52 height 10
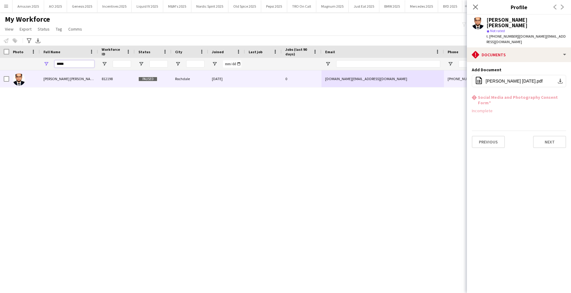
click at [0, 101] on html "Menu Boards Boards Boards All jobs Status Workforce Workforce My Workforce Recr…" at bounding box center [285, 146] width 571 height 293
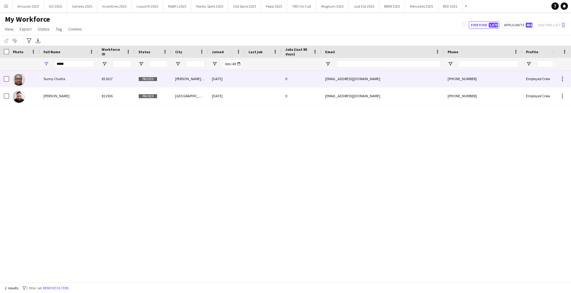
click at [76, 75] on div "Sunny Chatta" at bounding box center [69, 78] width 58 height 17
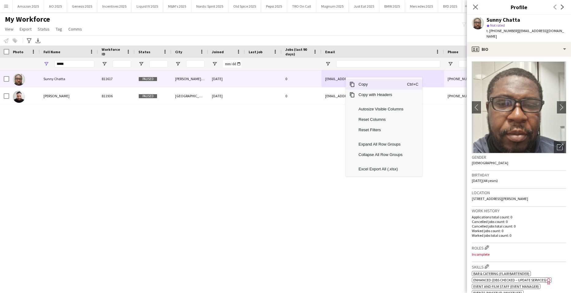
click at [359, 86] on span "Copy" at bounding box center [381, 84] width 52 height 10
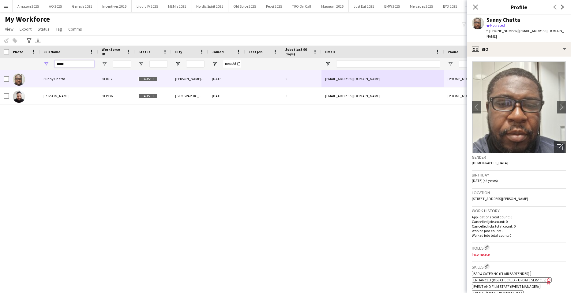
drag, startPoint x: 81, startPoint y: 62, endPoint x: -16, endPoint y: 54, distance: 96.5
click at [0, 54] on html "Menu Boards Boards Boards All jobs Status Workforce Workforce My Workforce Recr…" at bounding box center [285, 146] width 571 height 293
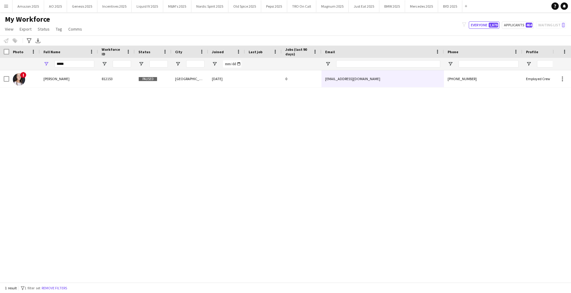
click at [90, 137] on div "! Viola Rizzardi Penalosa 812153 Paused London 10-01-2025 0 violarizzardipenalo…" at bounding box center [276, 174] width 553 height 208
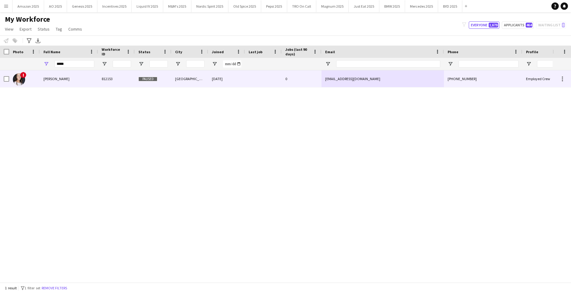
click at [55, 78] on span "Viola Rizzardi Penalosa" at bounding box center [56, 79] width 26 height 5
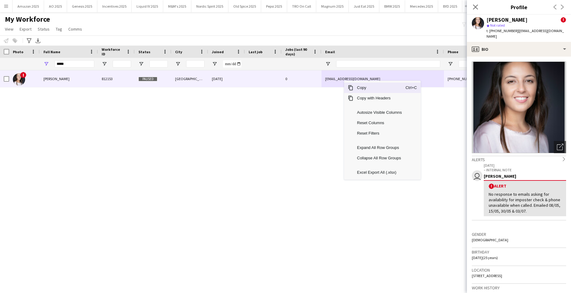
click at [367, 89] on span "Copy" at bounding box center [379, 88] width 52 height 10
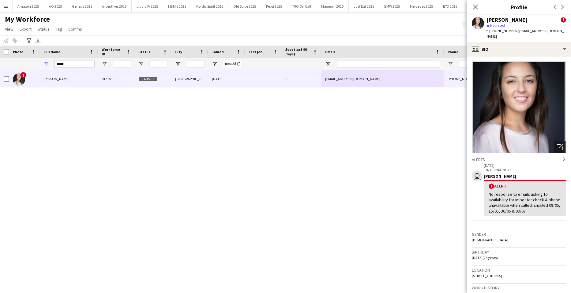
drag, startPoint x: 80, startPoint y: 65, endPoint x: -16, endPoint y: 63, distance: 95.9
click at [0, 63] on html "Menu Boards Boards Boards All jobs Status Workforce Workforce My Workforce Recr…" at bounding box center [285, 146] width 571 height 293
click at [77, 63] on input "*****" at bounding box center [75, 63] width 40 height 7
click at [0, 86] on html "Menu Boards Boards Boards All jobs Status Workforce Workforce My Workforce Recr…" at bounding box center [285, 146] width 571 height 293
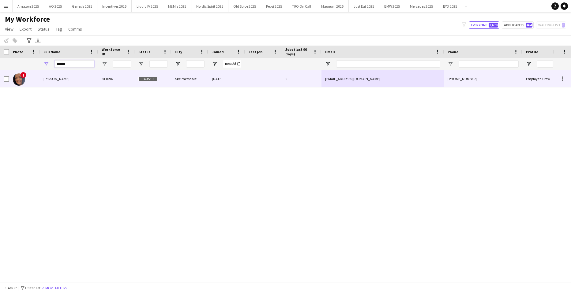
type input "******"
click at [58, 78] on span "Arnita Gladkiha" at bounding box center [56, 79] width 26 height 5
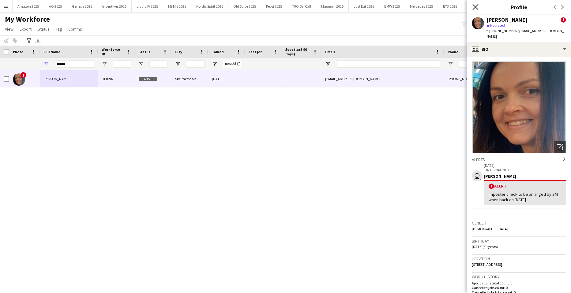
click at [476, 7] on icon "Close pop-in" at bounding box center [475, 7] width 6 height 6
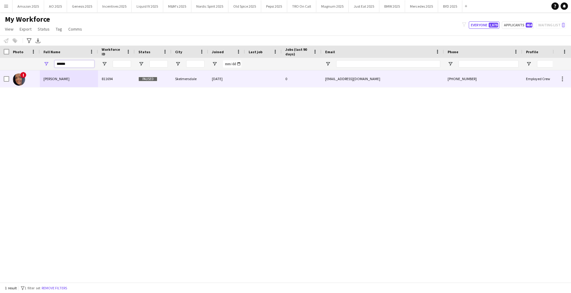
drag, startPoint x: 81, startPoint y: 66, endPoint x: -16, endPoint y: 79, distance: 97.7
click at [0, 79] on html "Menu Boards Boards Boards All jobs Status Workforce Workforce My Workforce Recr…" at bounding box center [285, 146] width 571 height 293
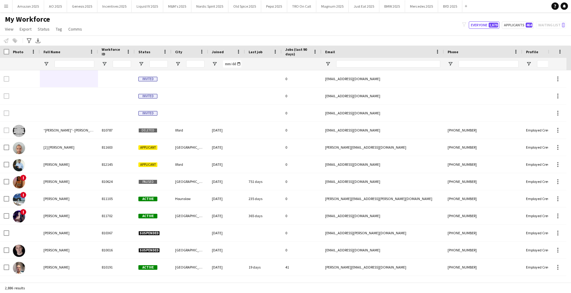
click at [7, 4] on app-icon "Menu" at bounding box center [6, 6] width 5 height 5
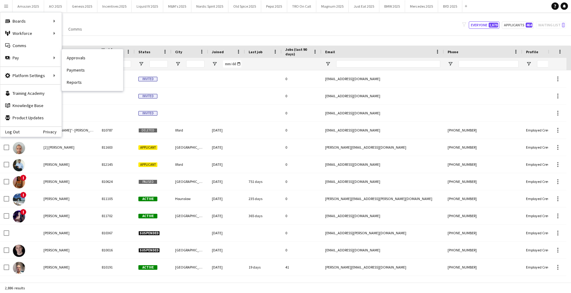
drag, startPoint x: 75, startPoint y: 58, endPoint x: 389, endPoint y: 75, distance: 314.6
click at [75, 58] on link "Approvals" at bounding box center [92, 58] width 61 height 12
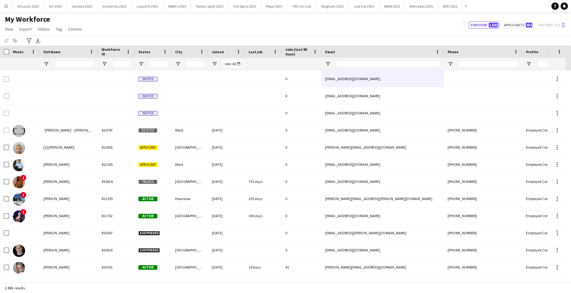
click at [9, 20] on span "My Workforce" at bounding box center [27, 19] width 45 height 9
click at [6, 11] on button "Menu" at bounding box center [6, 6] width 12 height 12
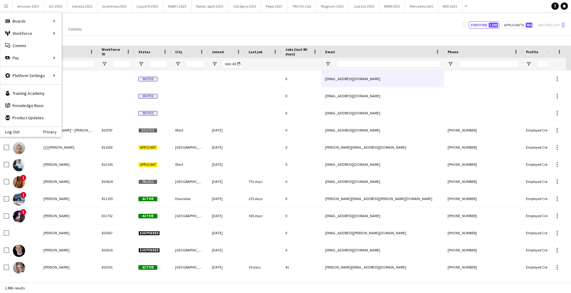
click at [23, 130] on div "Log Out Privacy" at bounding box center [30, 131] width 61 height 10
click at [13, 133] on link "Log Out" at bounding box center [9, 132] width 19 height 5
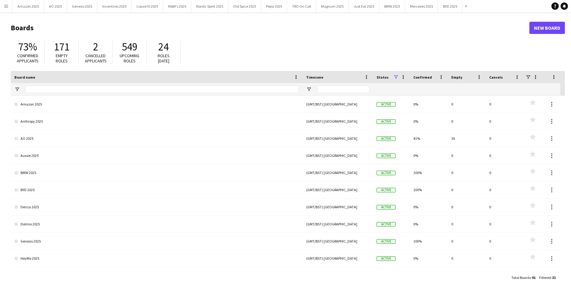
drag, startPoint x: 8, startPoint y: 3, endPoint x: 11, endPoint y: 35, distance: 32.0
click at [8, 4] on button "Menu" at bounding box center [6, 6] width 12 height 12
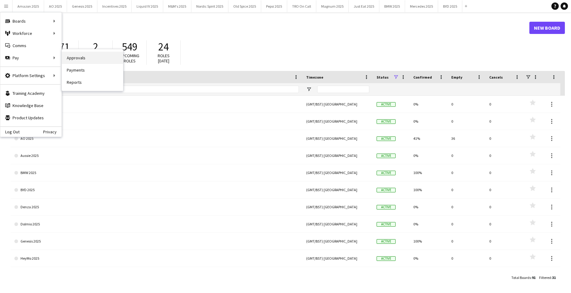
click at [70, 58] on link "Approvals" at bounding box center [92, 58] width 61 height 12
